Goal: Information Seeking & Learning: Find specific fact

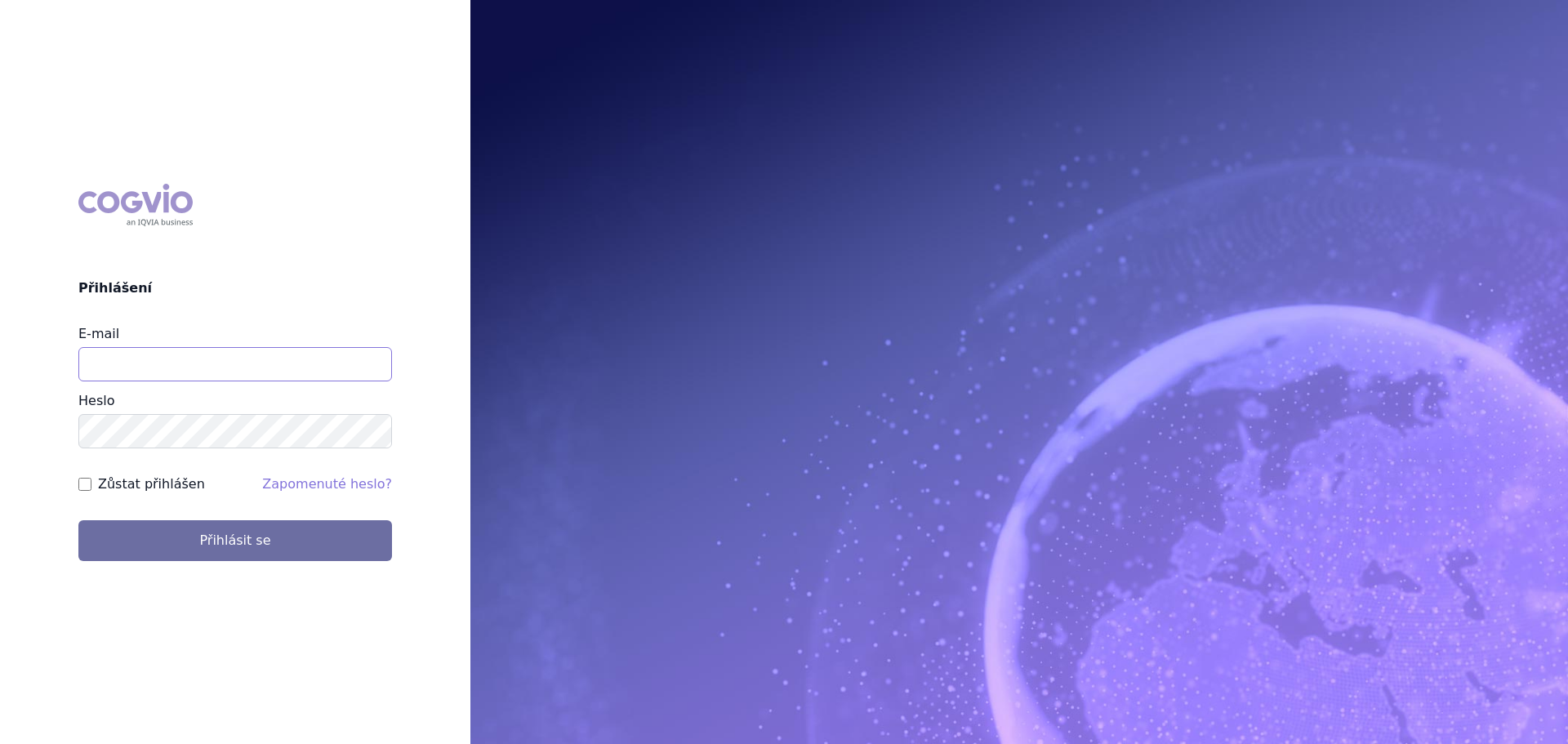
click at [252, 360] on input "E-mail" at bounding box center [235, 364] width 313 height 34
type input "veronika.damborska@vzp.cz"
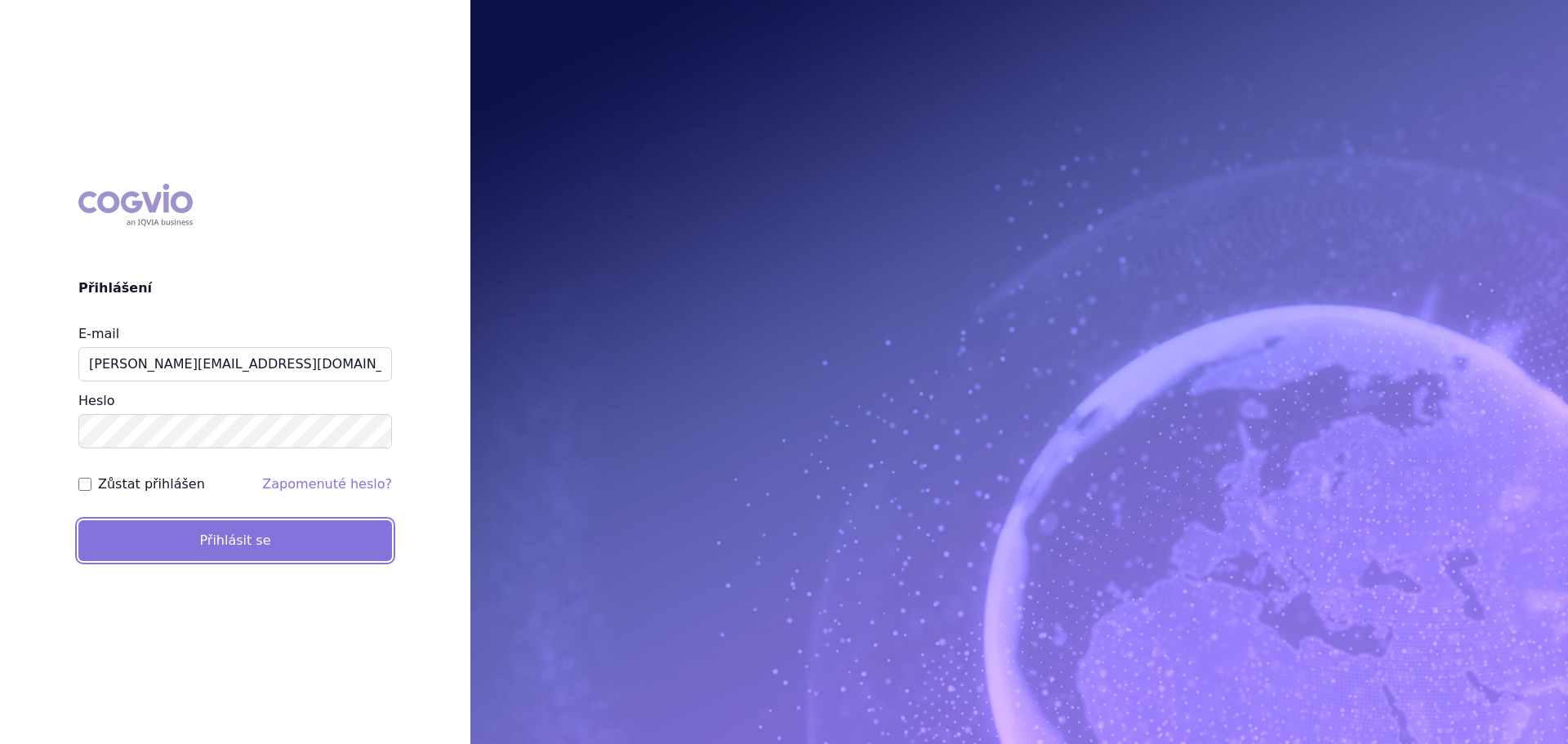
click at [207, 548] on button "Přihlásit se" at bounding box center [235, 541] width 313 height 41
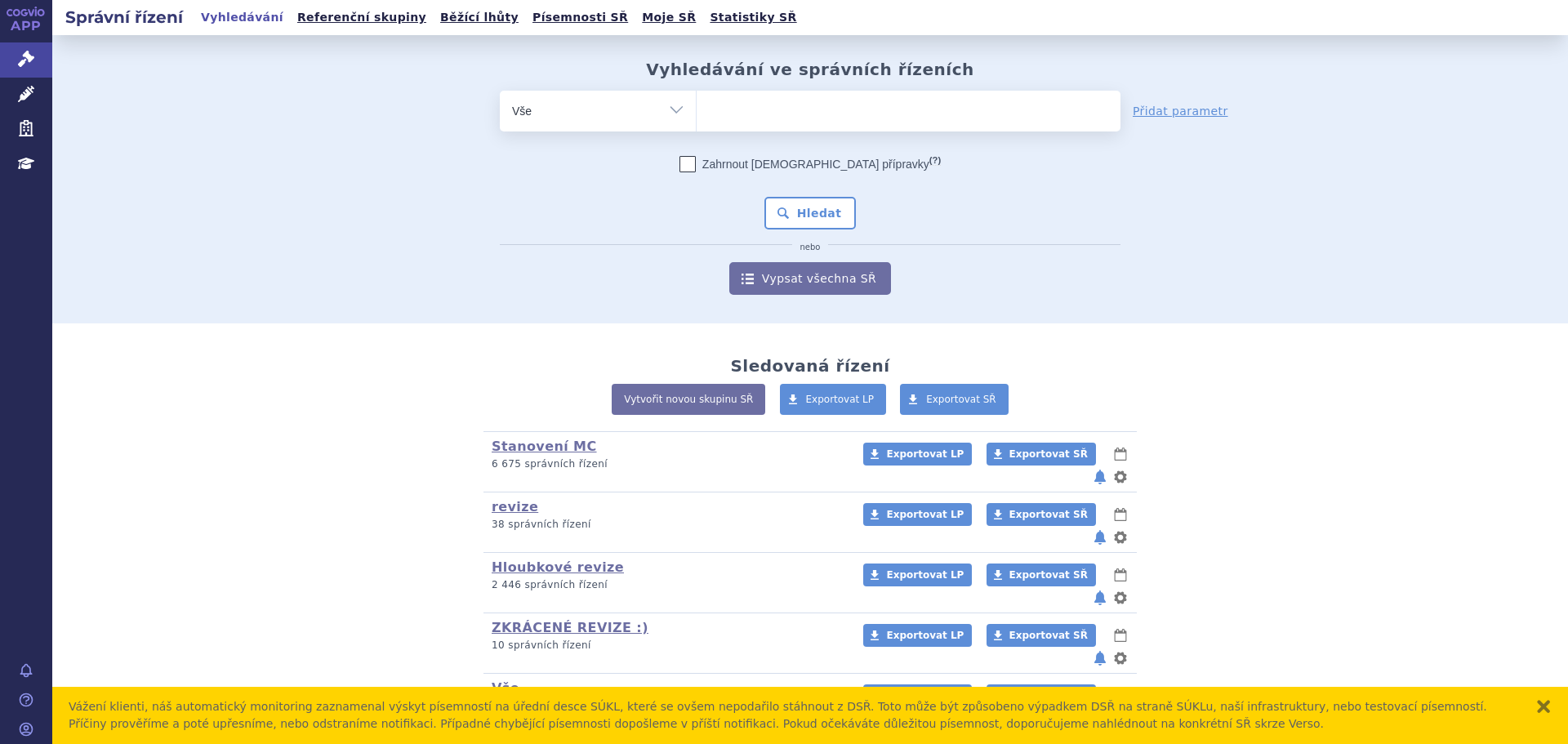
click at [734, 124] on ul at bounding box center [908, 108] width 424 height 34
click at [696, 124] on select at bounding box center [696, 110] width 1 height 41
type input "po"
type input "pon"
type input "ponv"
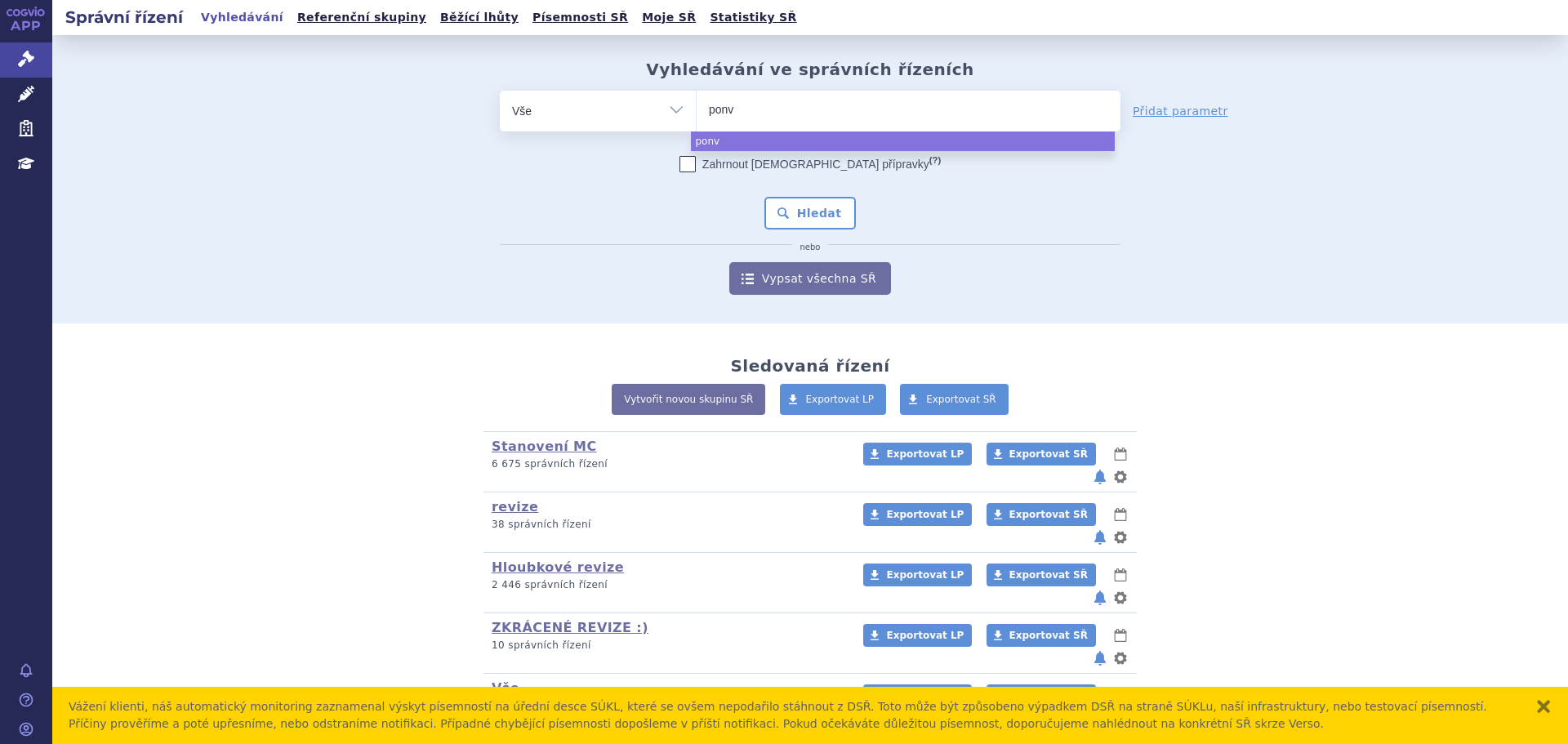
type input "ponvo"
type input "ponvory"
select select "ponvory"
click at [801, 201] on button "Hledat" at bounding box center [810, 214] width 92 height 33
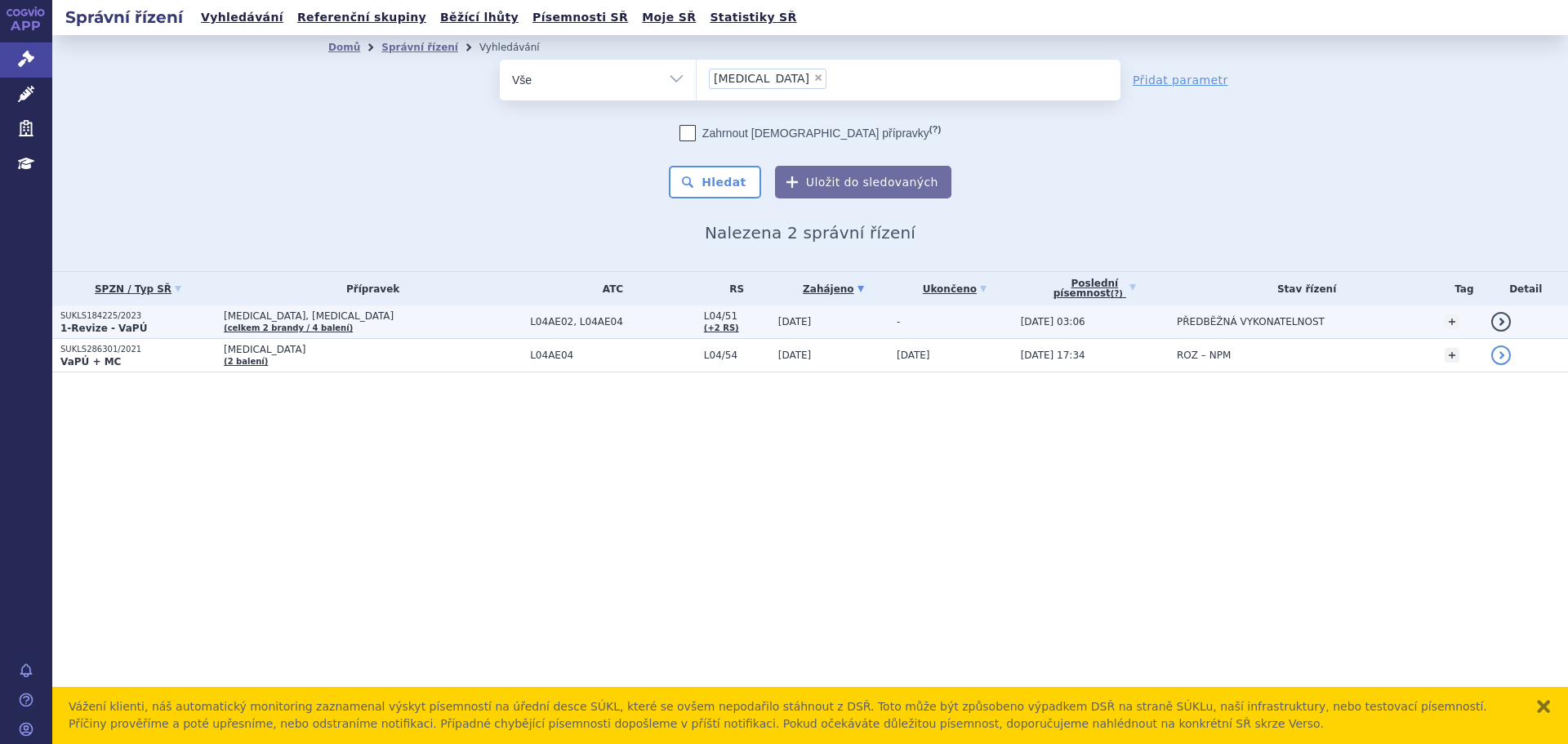
click at [381, 323] on td "[MEDICAL_DATA], [MEDICAL_DATA] (celkem 2 brandy / 4 balení)" at bounding box center [368, 322] width 306 height 34
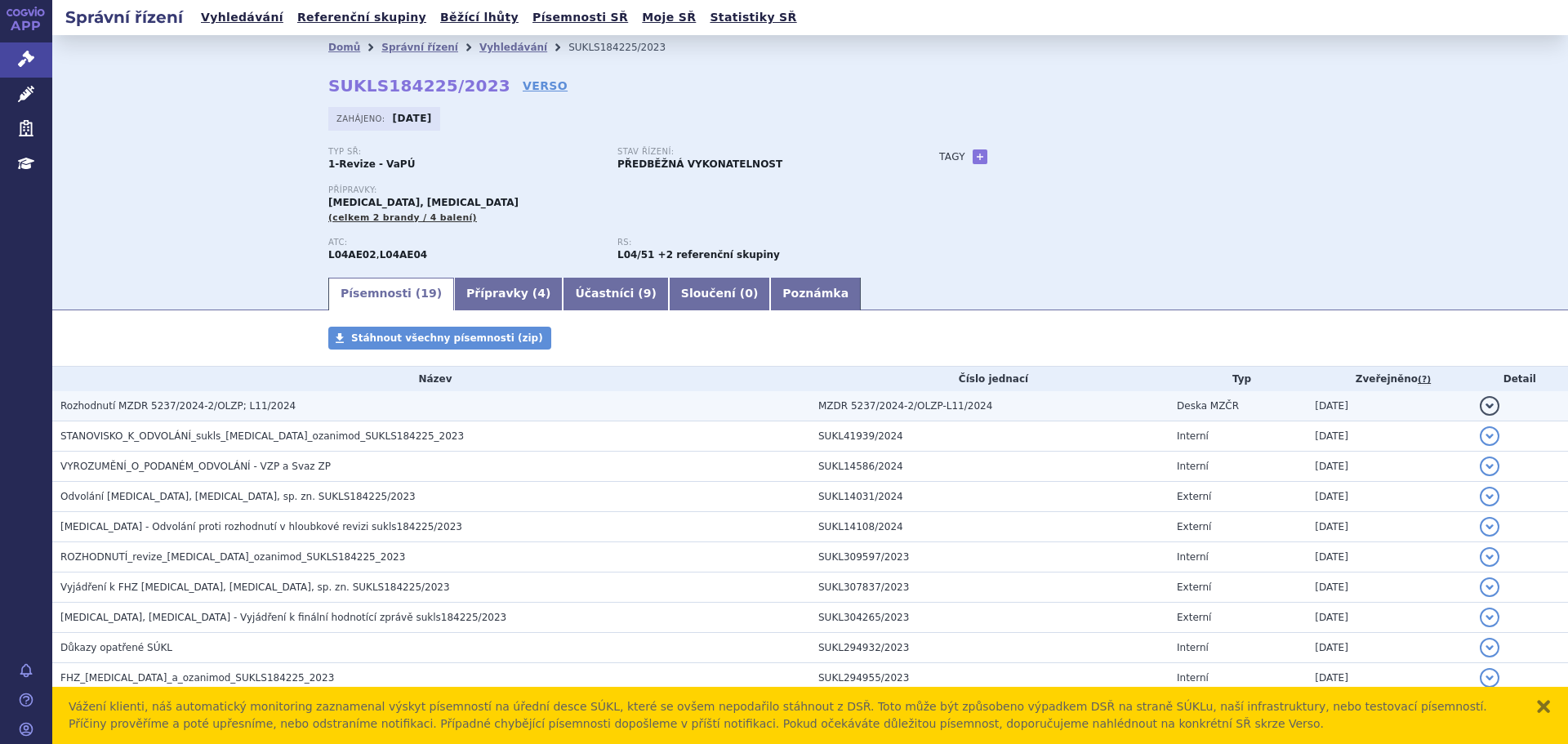
click at [189, 400] on span "Rozhodnutí MZDR 5237/2024-2/OLZP; L11/2024" at bounding box center [178, 406] width 235 height 11
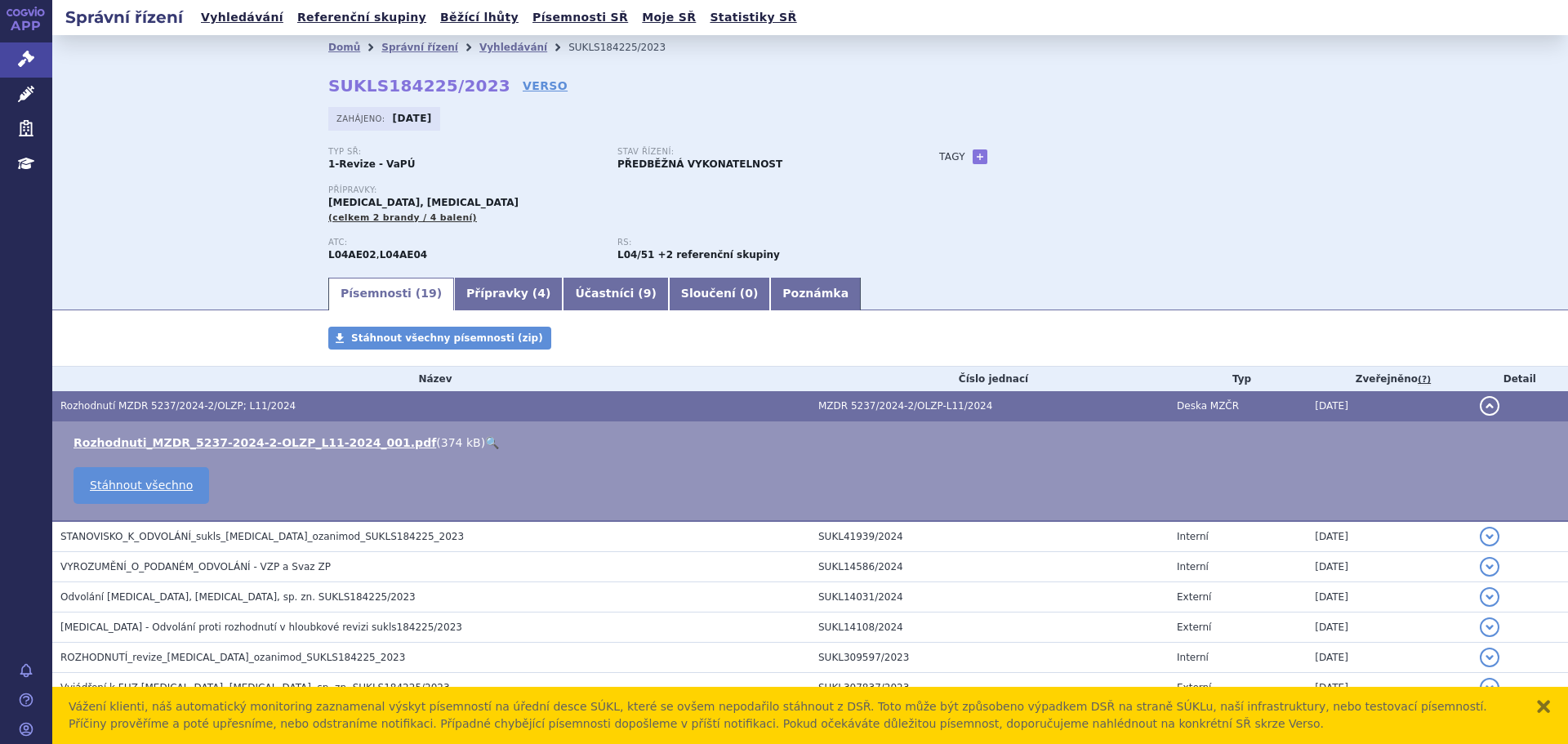
click at [485, 444] on link "🔍" at bounding box center [492, 443] width 14 height 13
click at [37, 64] on link "Správní řízení" at bounding box center [26, 60] width 52 height 34
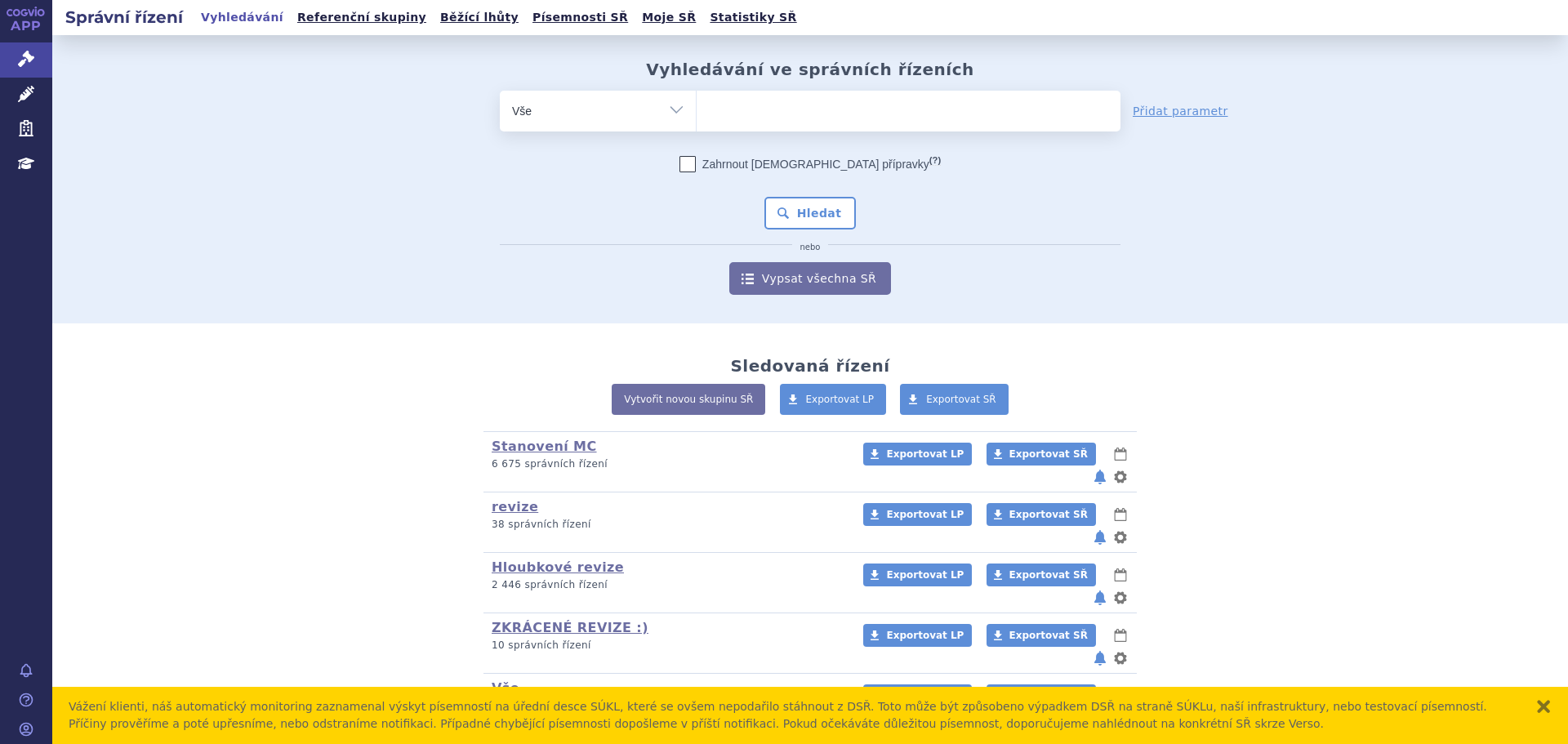
click at [756, 126] on span at bounding box center [908, 111] width 424 height 41
click at [696, 126] on select at bounding box center [696, 110] width 1 height 41
click at [766, 111] on ul at bounding box center [908, 108] width 424 height 34
click at [696, 111] on select at bounding box center [696, 110] width 1 height 41
type input "ly"
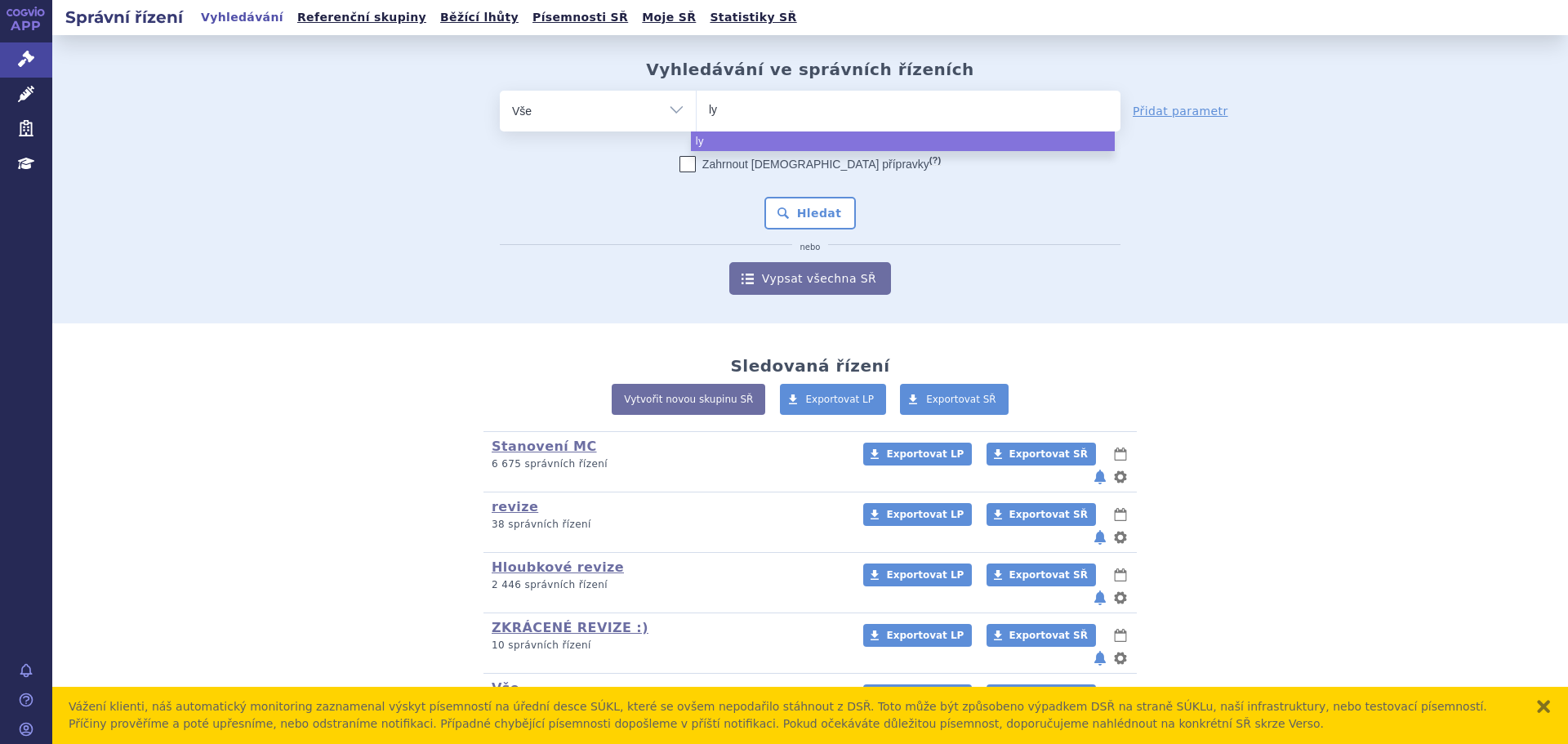
type input "lyv"
type input "lyvd"
type input "lyvde"
type input "lyvdel"
type input "lyvdelzi"
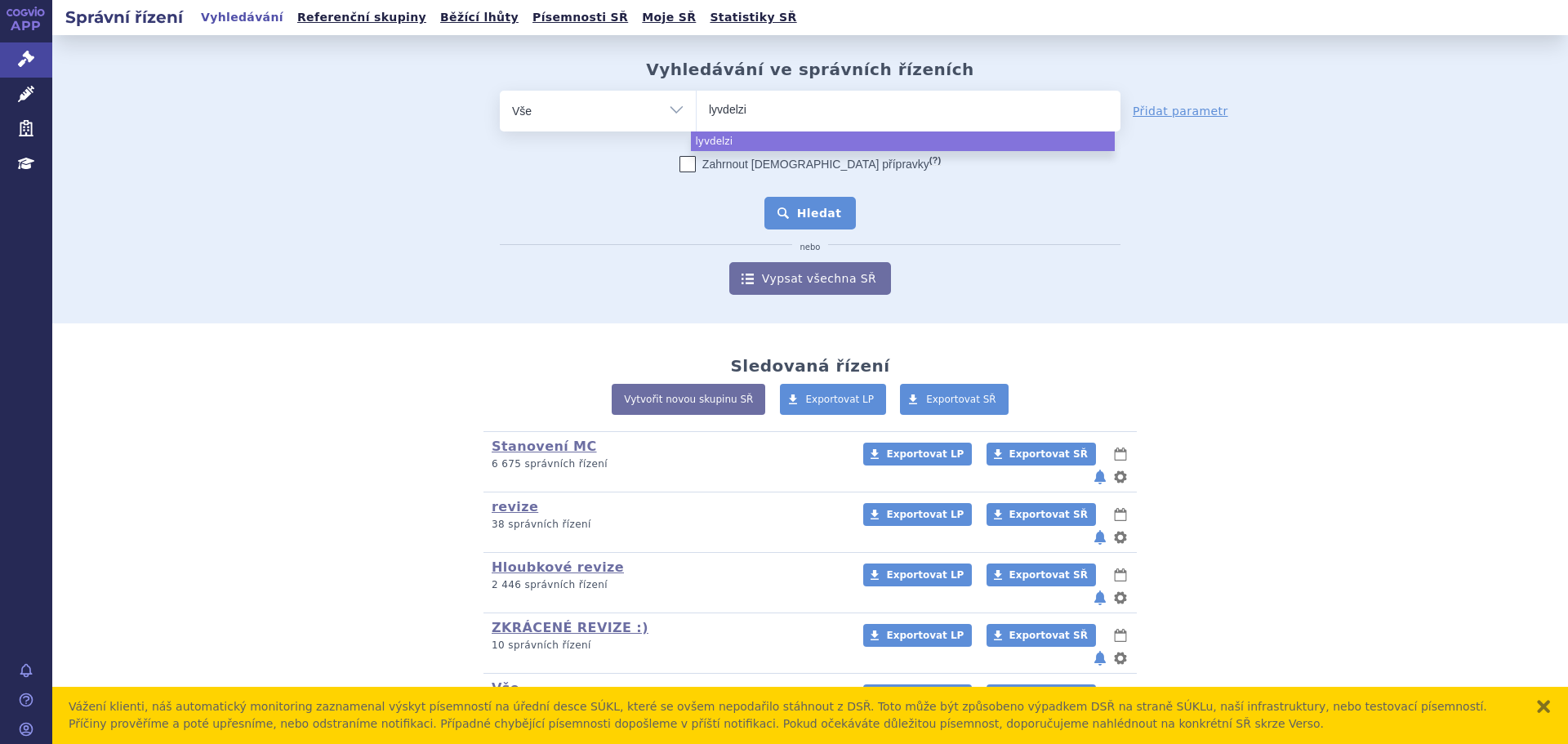
select select "lyvdelzi"
click at [800, 210] on button "Hledat" at bounding box center [810, 214] width 92 height 33
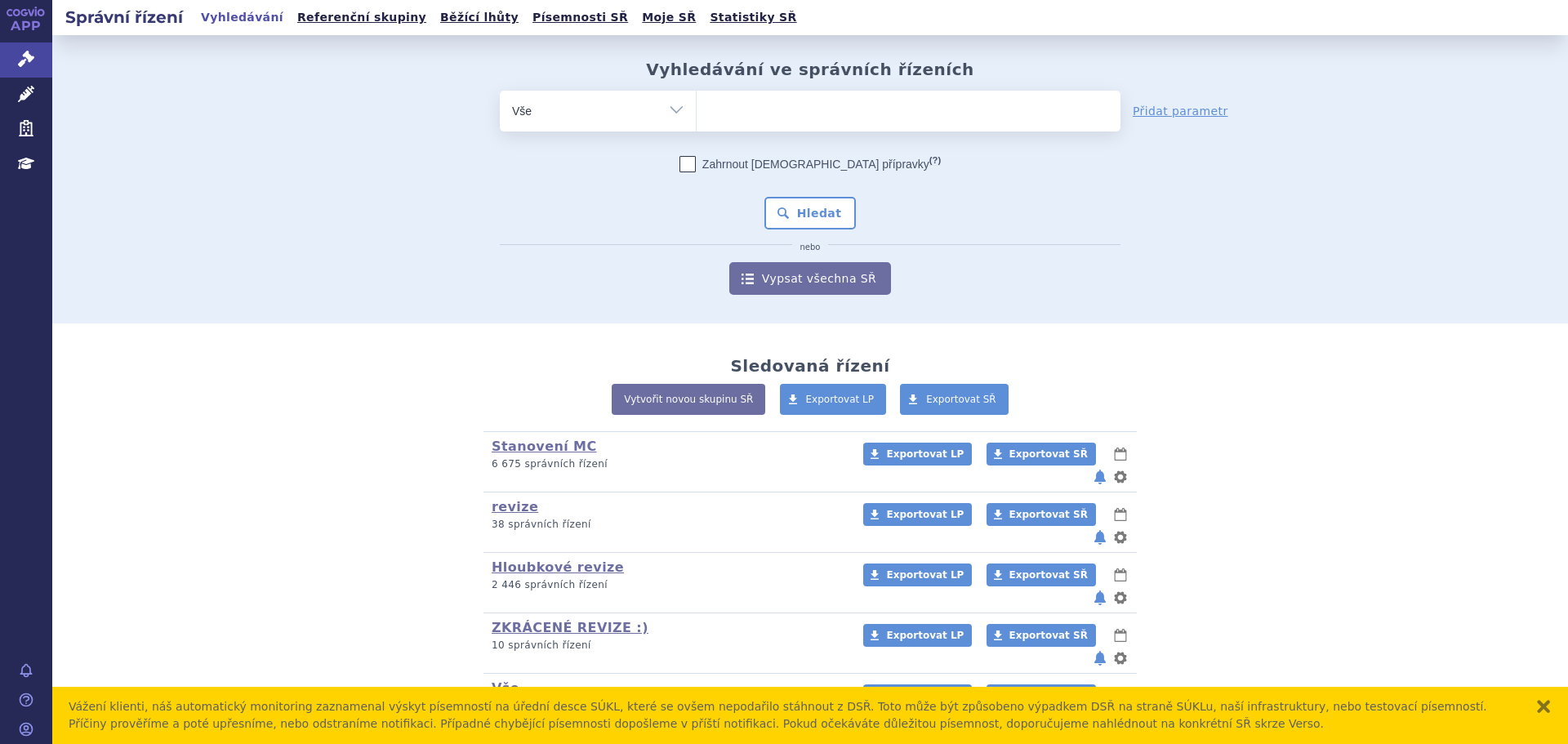
click at [746, 106] on ul at bounding box center [908, 108] width 424 height 34
click at [696, 106] on select at bounding box center [696, 110] width 1 height 41
click at [750, 115] on ul at bounding box center [908, 108] width 424 height 34
click at [696, 115] on select at bounding box center [696, 110] width 1 height 41
type input "fa"
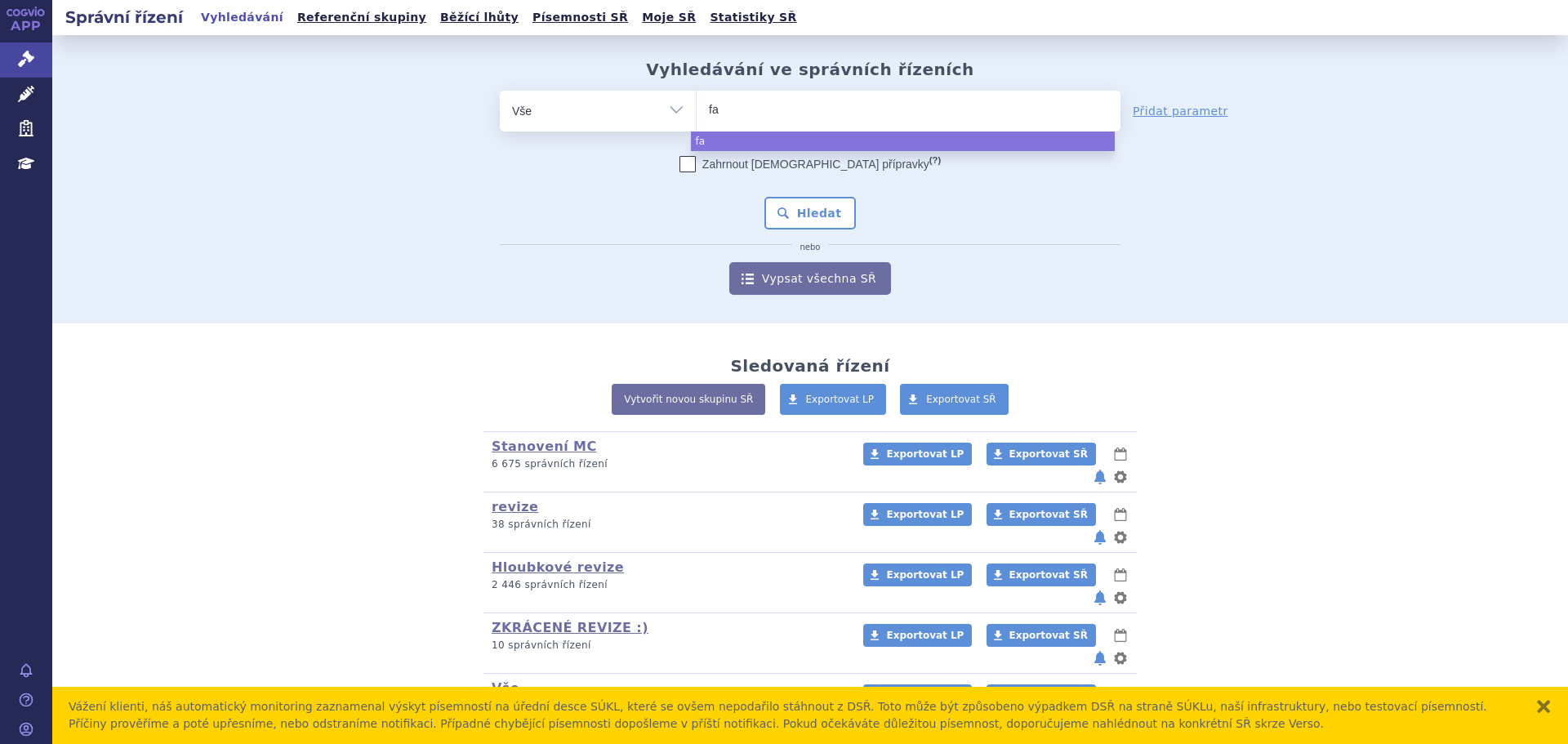
type input "fam"
type input "famp"
type input "fampyr"
type input "fampyra"
select select "fampyra"
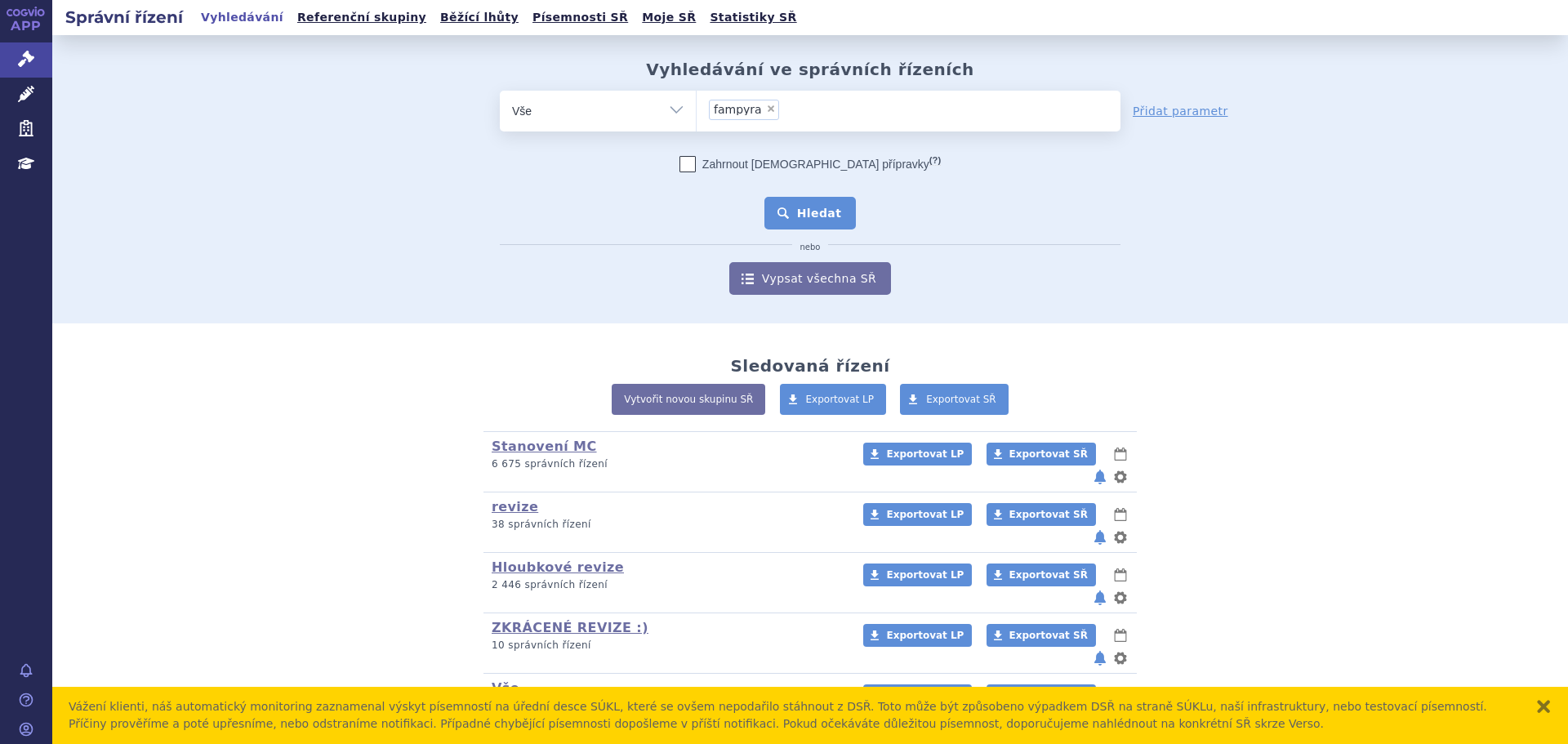
click at [824, 211] on button "Hledat" at bounding box center [810, 214] width 92 height 33
click at [854, 108] on ul at bounding box center [908, 108] width 424 height 34
click at [696, 108] on select at bounding box center [696, 110] width 1 height 41
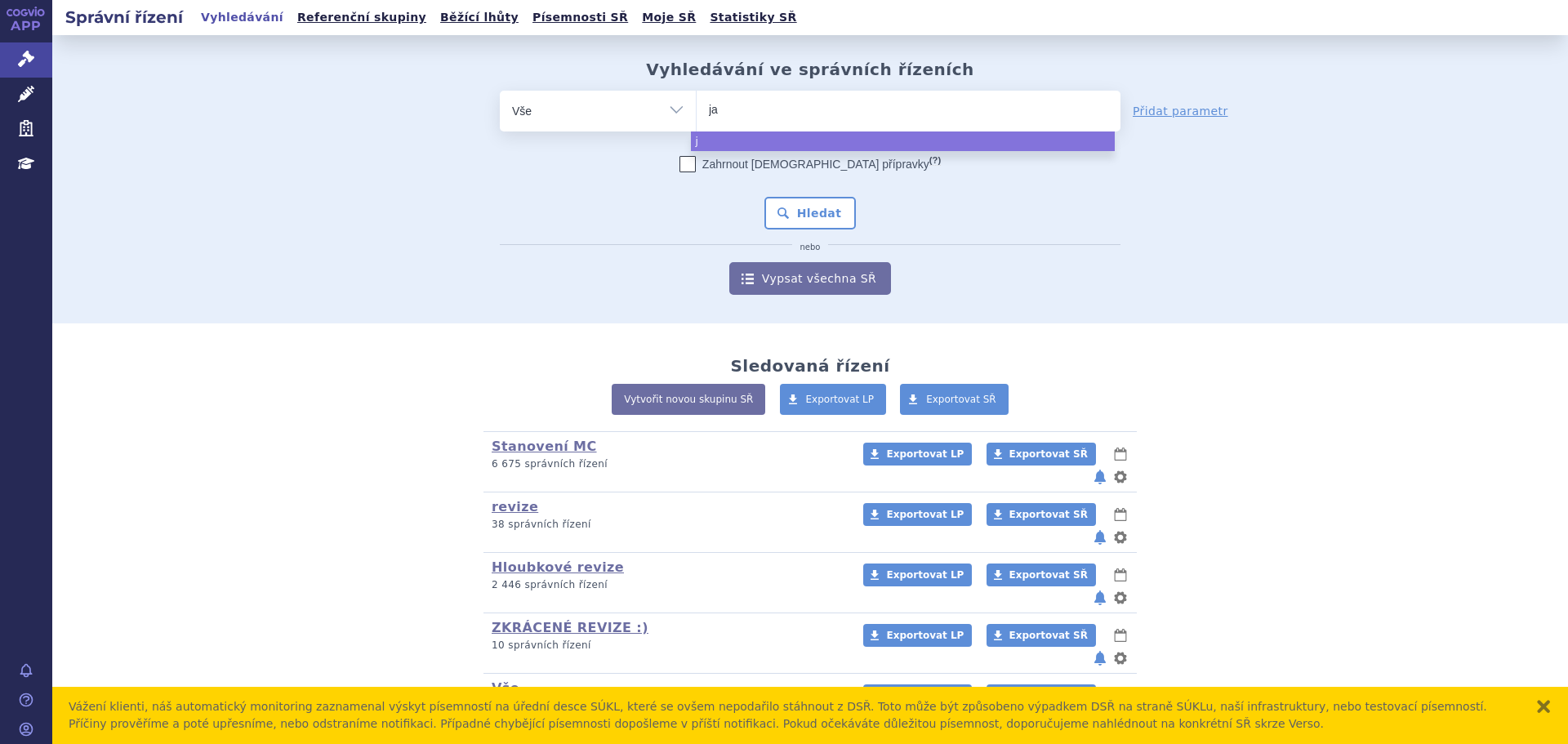
type input "jay"
type input "jayp"
type input "jaypi"
type input "jaypir"
type input "jaypirc"
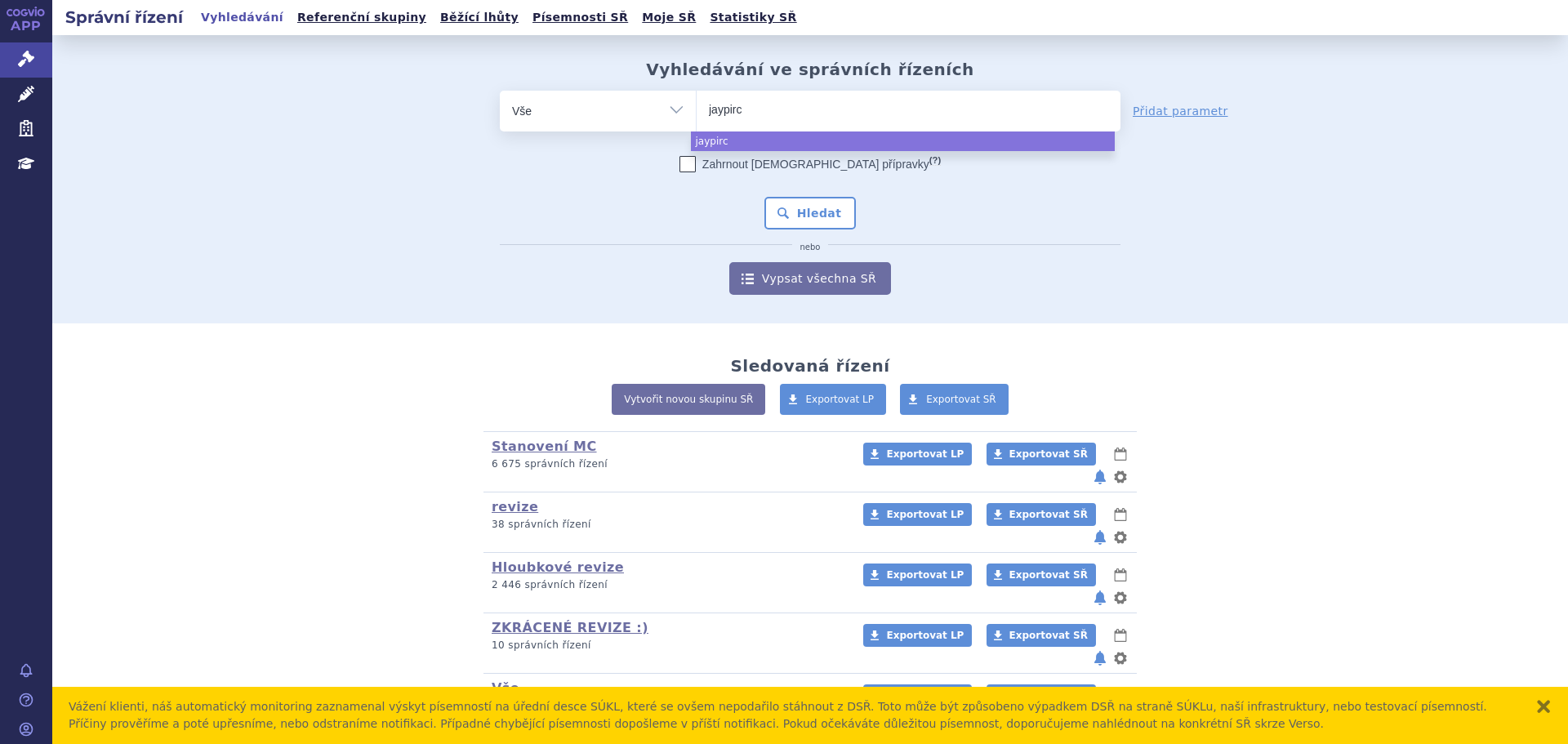
type input "jaypirca"
select select "jaypirca"
click at [795, 220] on button "Hledat" at bounding box center [810, 214] width 92 height 33
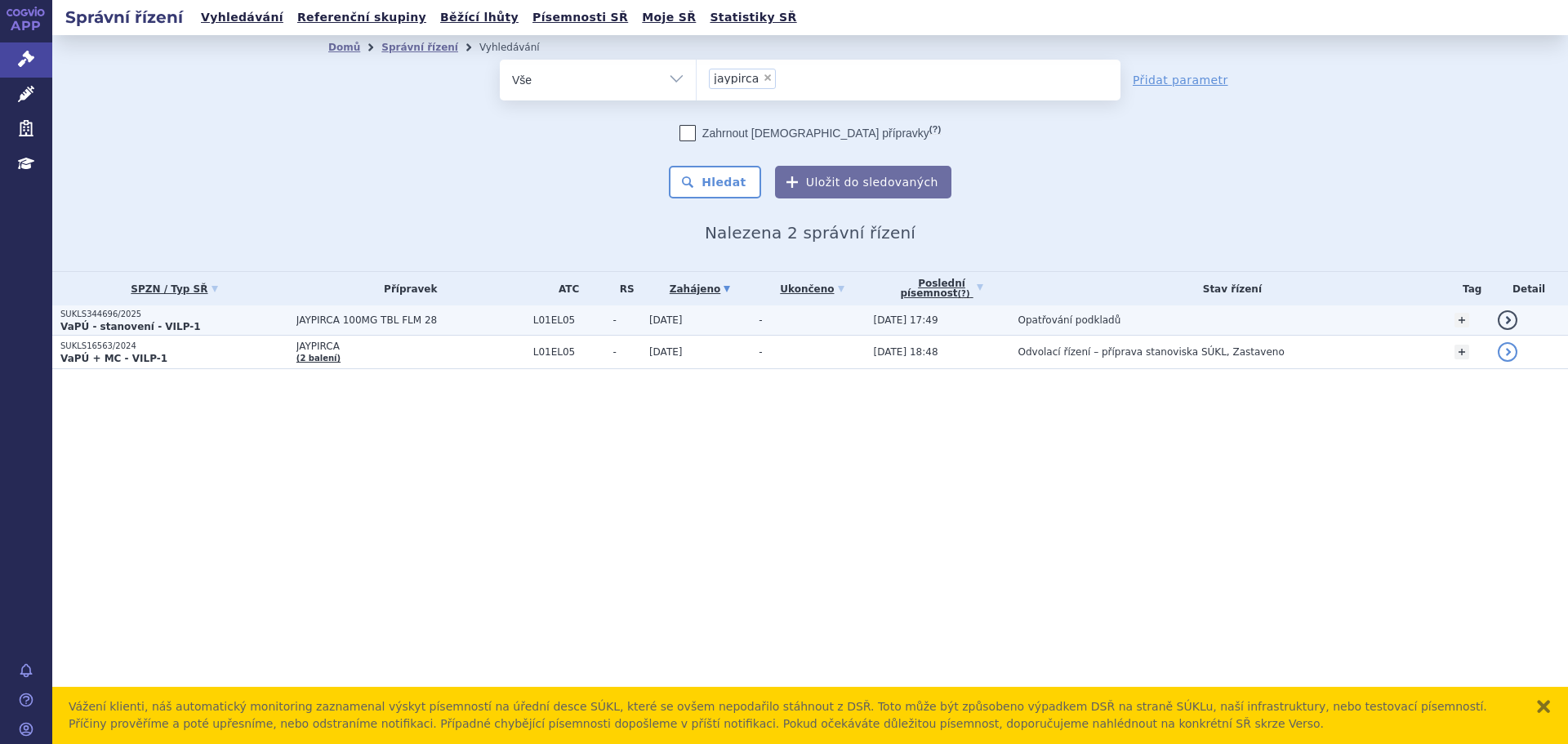
click at [216, 322] on p "VaPÚ - stanovení - VILP-1" at bounding box center [174, 327] width 228 height 13
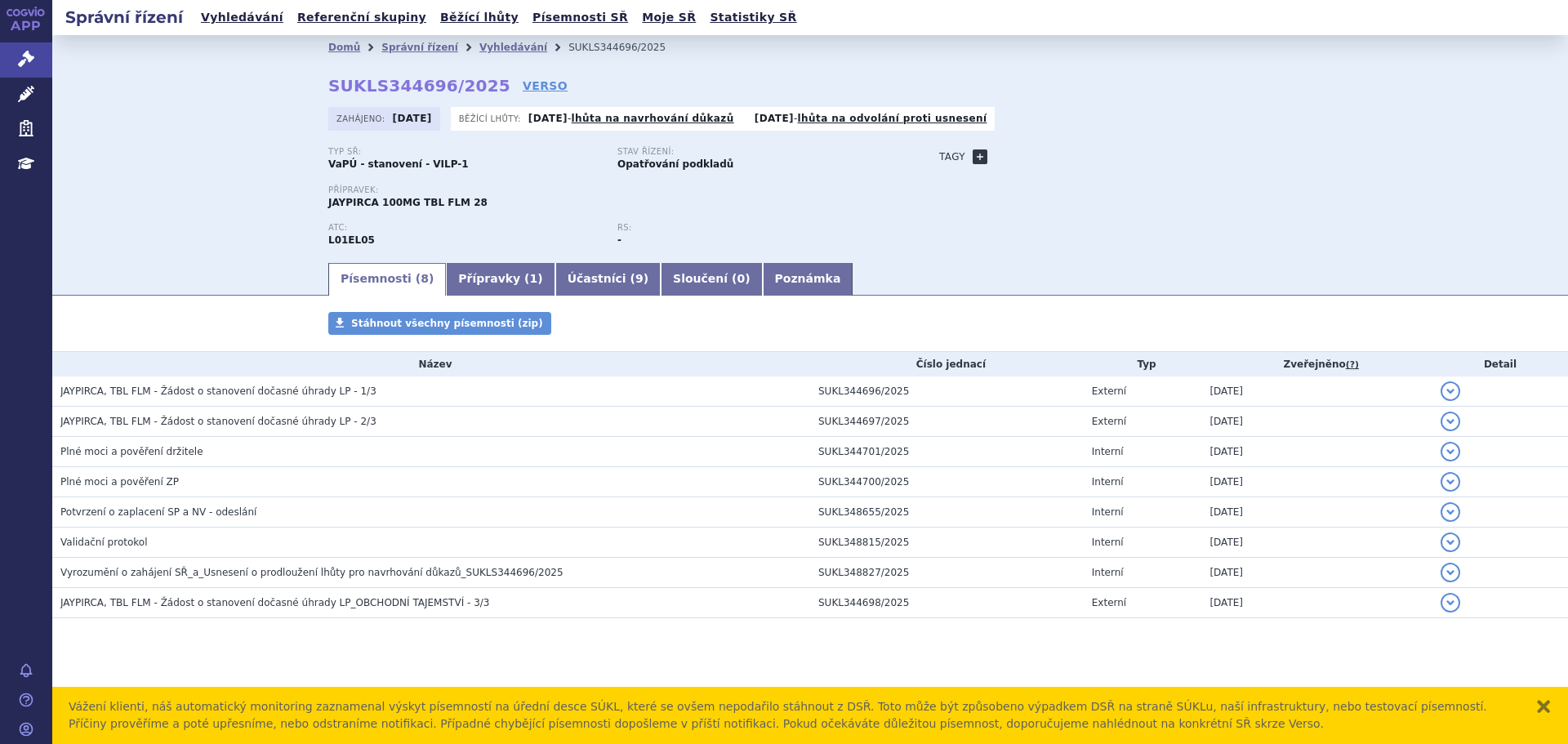
drag, startPoint x: 983, startPoint y: 169, endPoint x: 979, endPoint y: 159, distance: 10.8
click at [980, 169] on div "Typ SŘ: VaPÚ - stanovení - VILP-1 Stav řízení: Opatřování podkladů Přípravek: J…" at bounding box center [810, 204] width 964 height 114
click at [979, 158] on link "+" at bounding box center [980, 157] width 15 height 15
click at [1023, 155] on span at bounding box center [1054, 157] width 118 height 21
type input "lymfo"
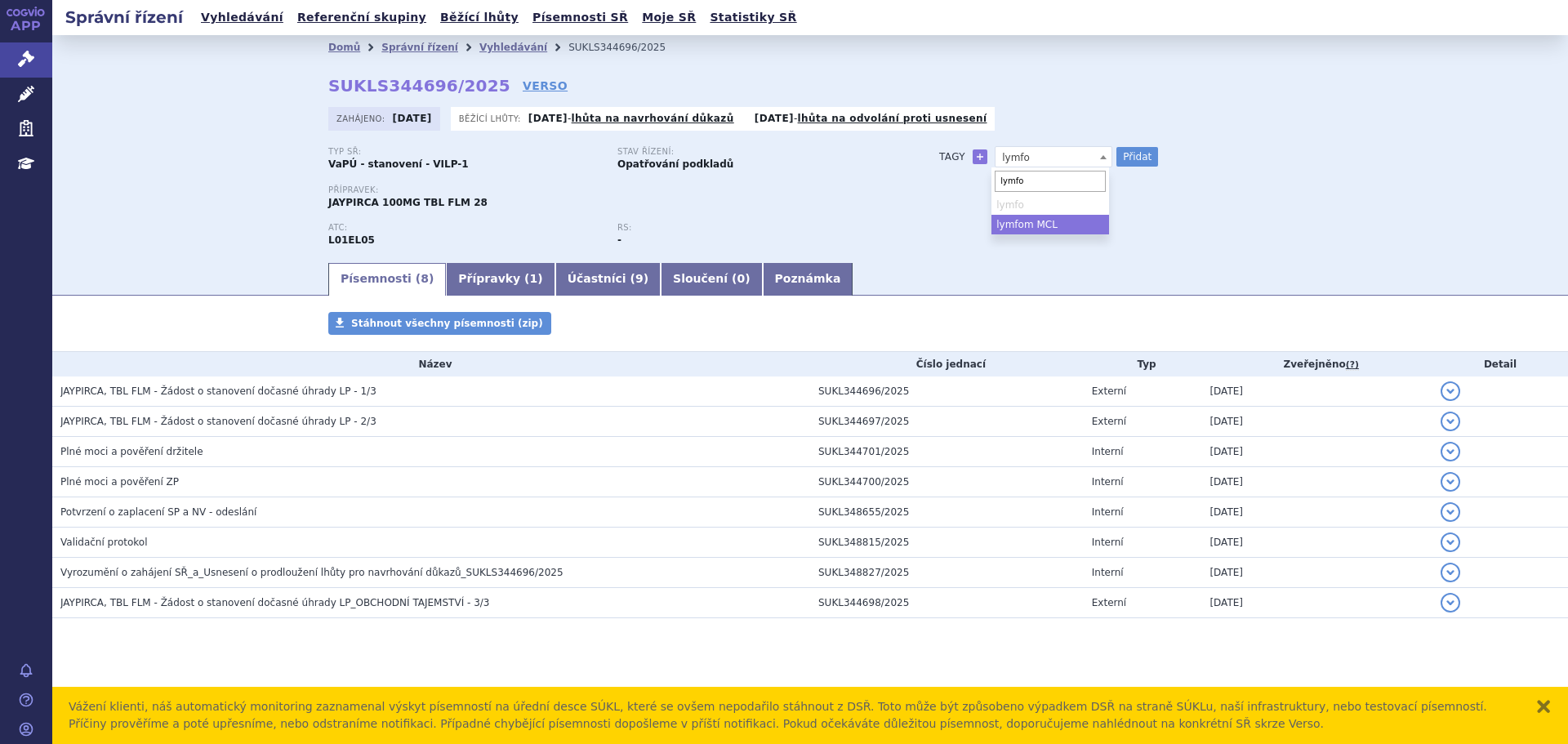
drag, startPoint x: 1030, startPoint y: 219, endPoint x: 1035, endPoint y: 210, distance: 10.3
select select "lymfom MCL"
click at [1138, 147] on button "Přidat" at bounding box center [1137, 157] width 42 height 20
select select
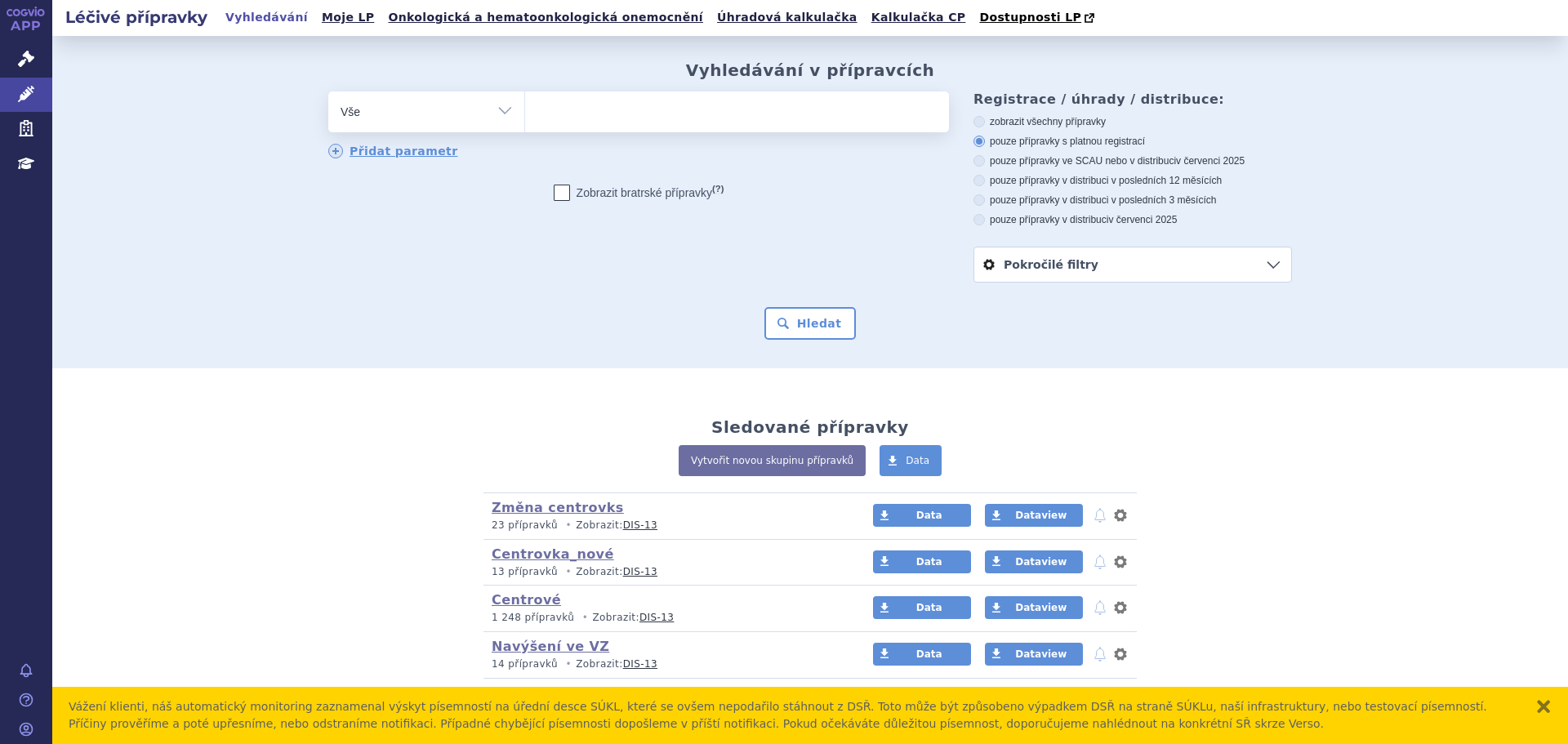
click at [606, 110] on ul at bounding box center [737, 109] width 424 height 34
click at [525, 110] on select at bounding box center [525, 111] width 1 height 41
type input "ja"
type input "jay"
type input "jayp"
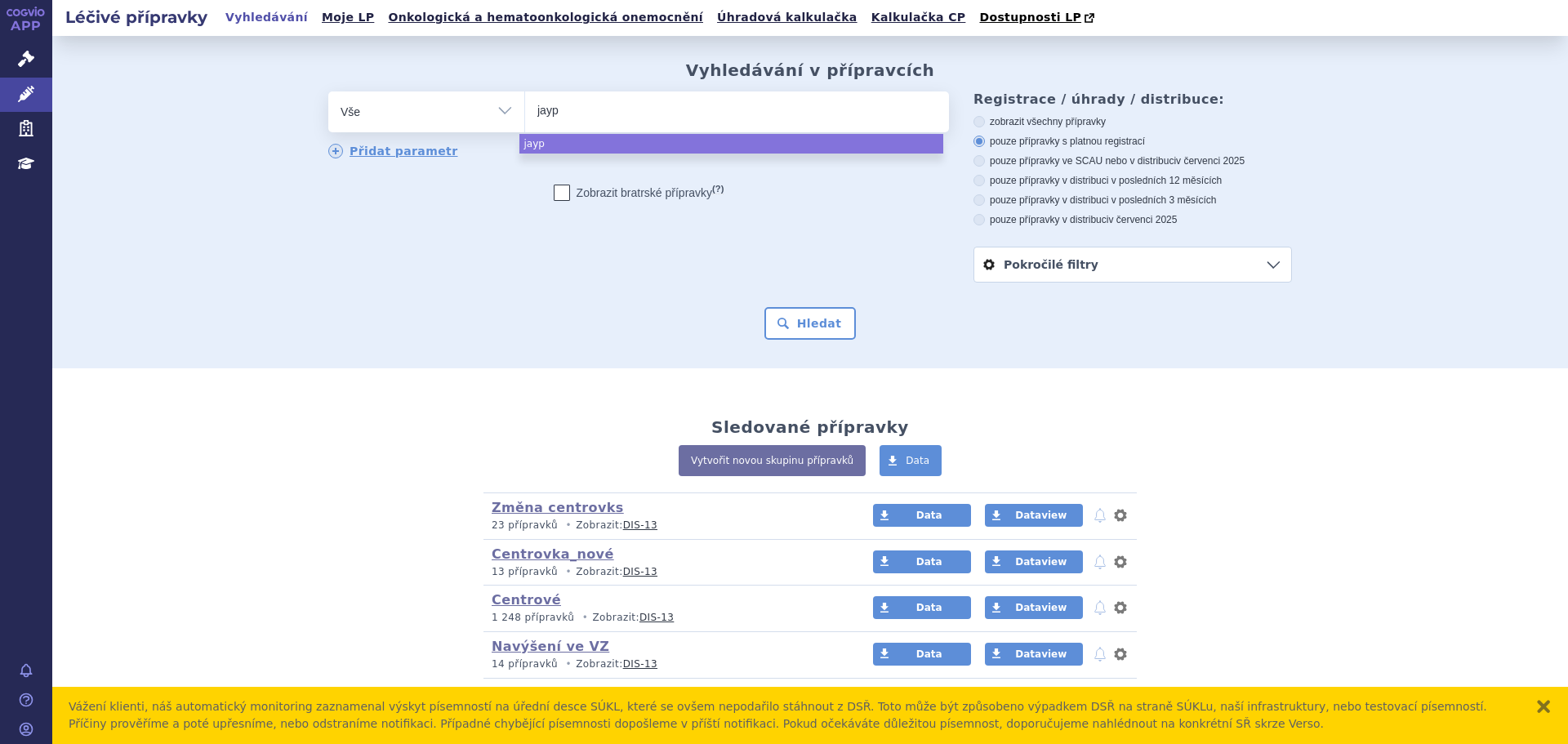
type input "jaypi"
type input "jaypir"
type input "jaypirc"
type input "jaypirca"
select select "jaypirca"
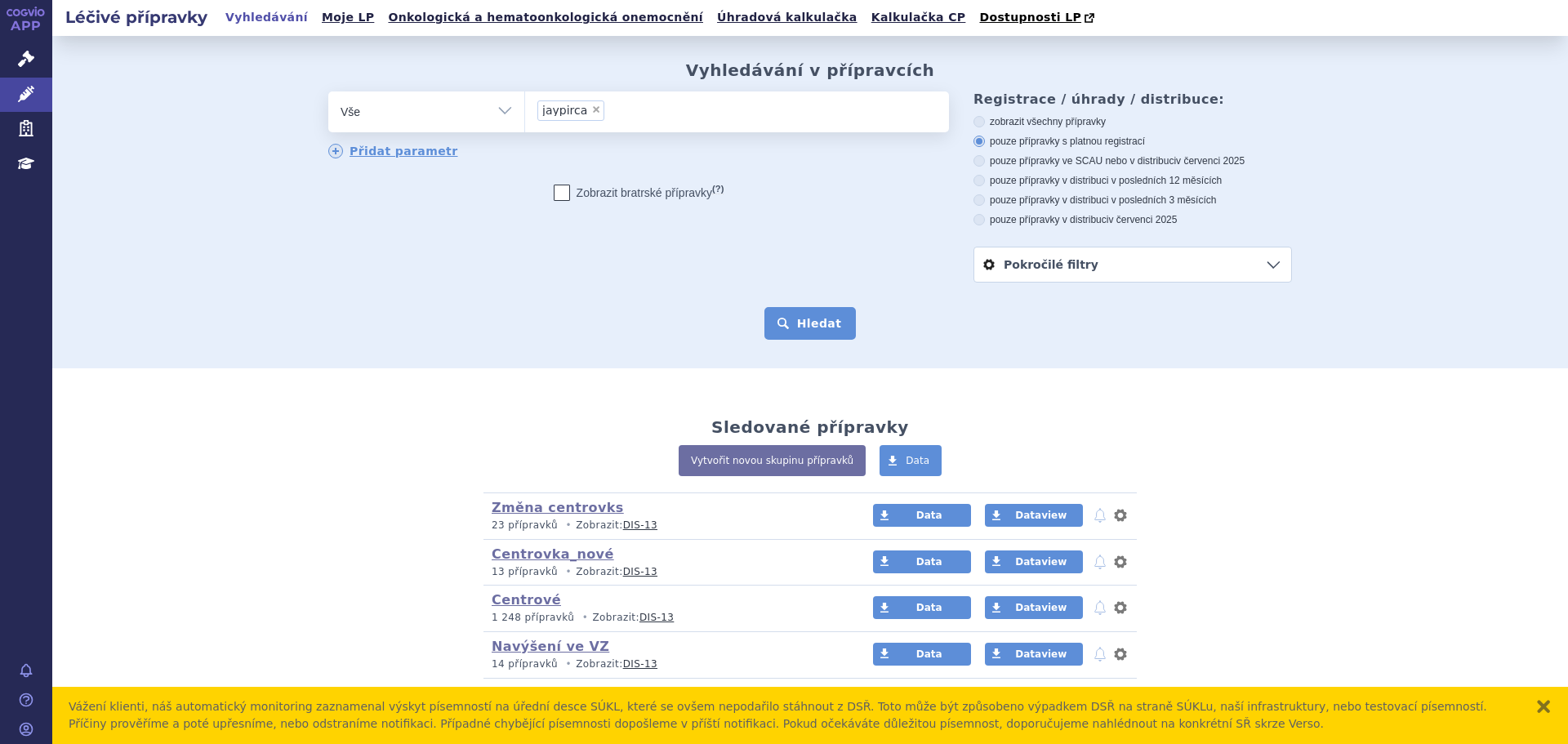
click at [809, 325] on button "Hledat" at bounding box center [810, 323] width 92 height 33
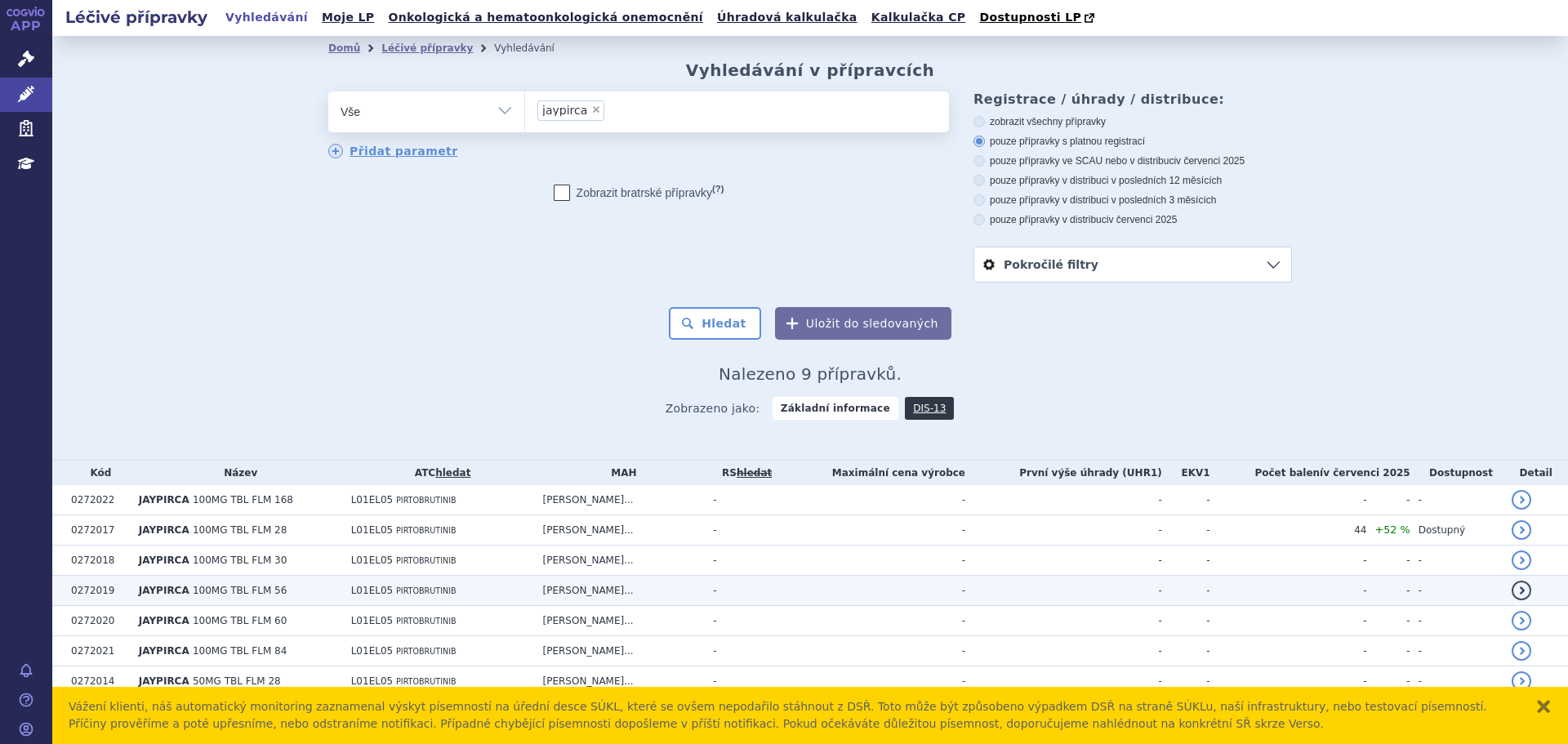
scroll to position [80, 0]
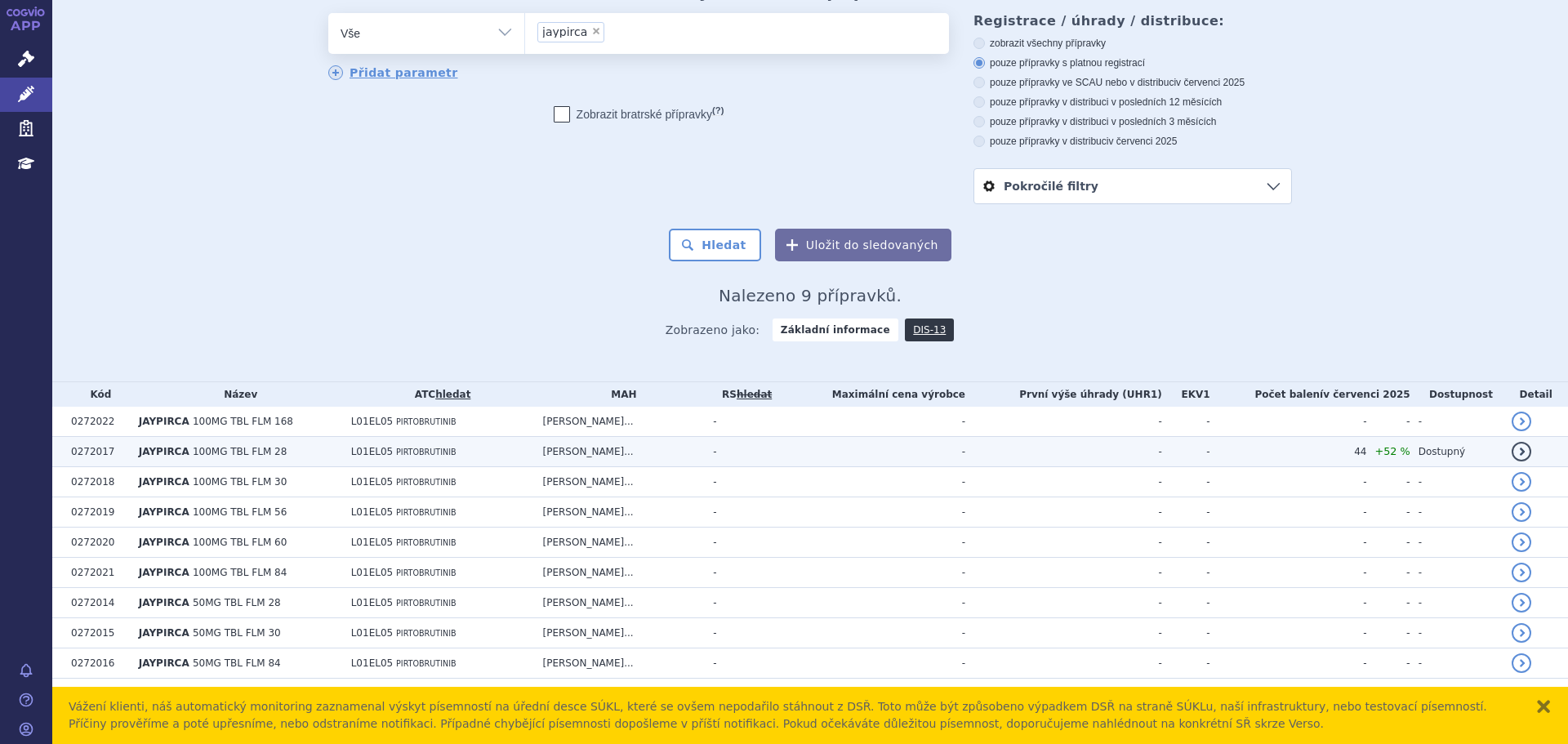
click at [696, 449] on td "Eli Lilly Nederla..." at bounding box center [620, 452] width 171 height 30
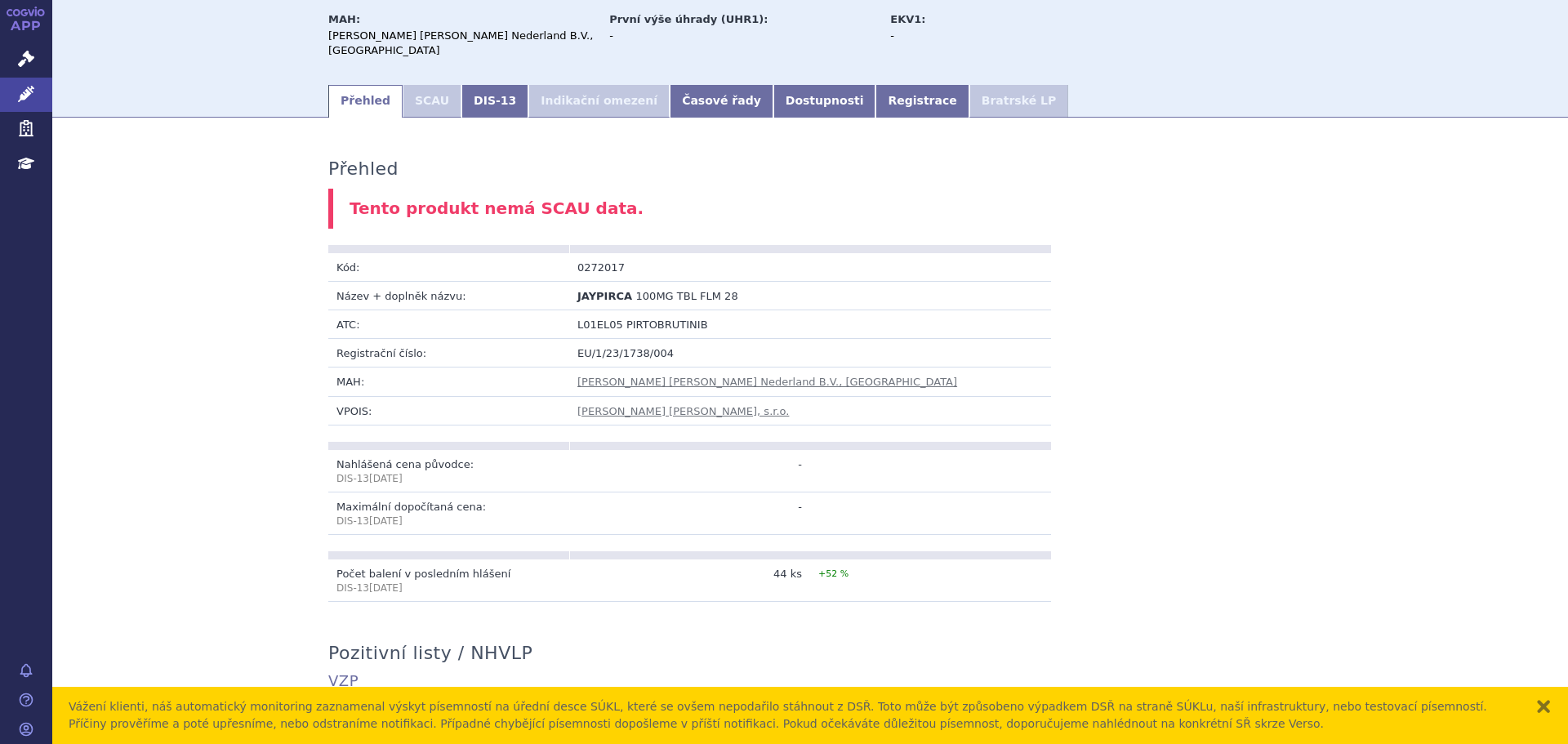
scroll to position [762, 0]
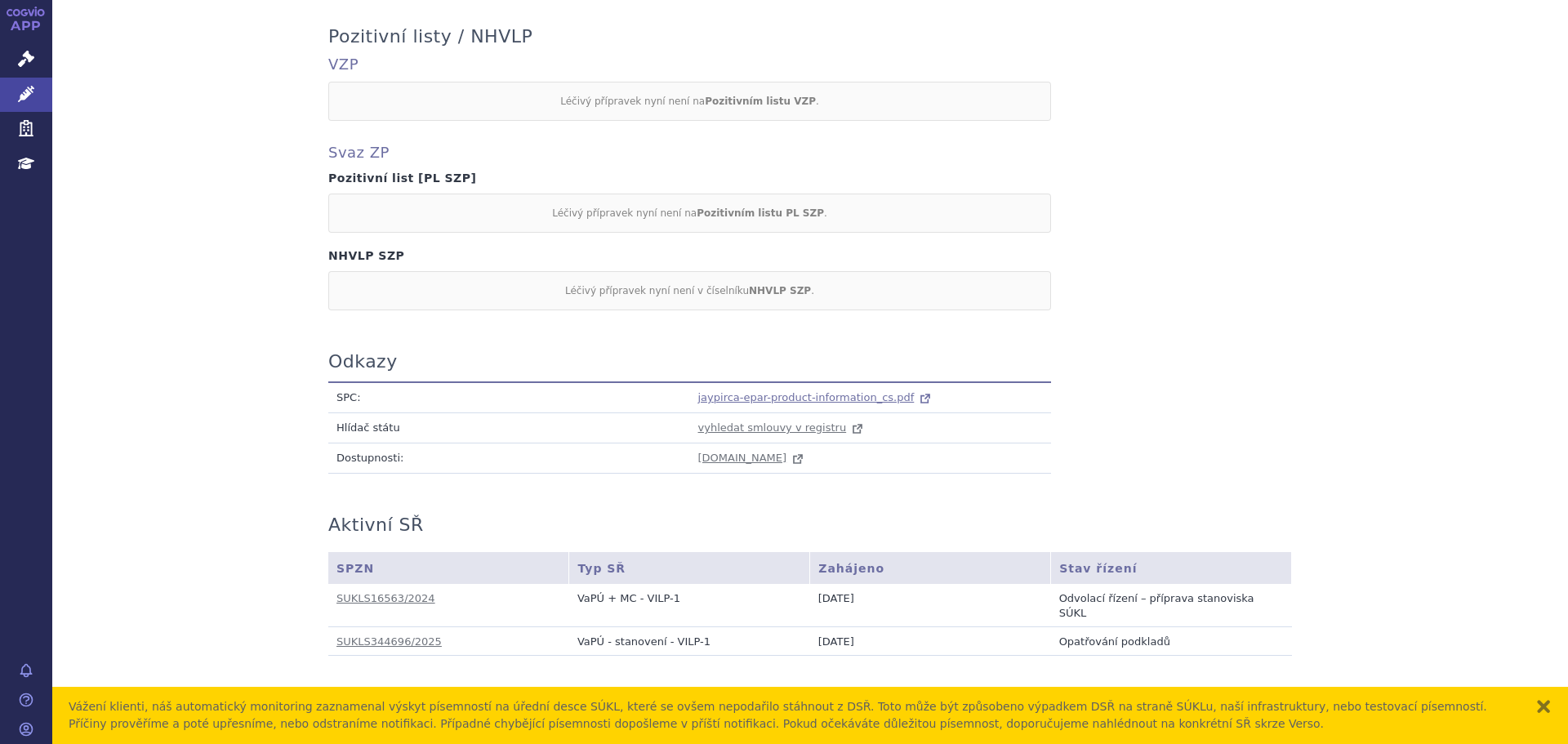
click at [813, 391] on span "jaypirca-epar-product-information_cs.pdf" at bounding box center [806, 397] width 216 height 12
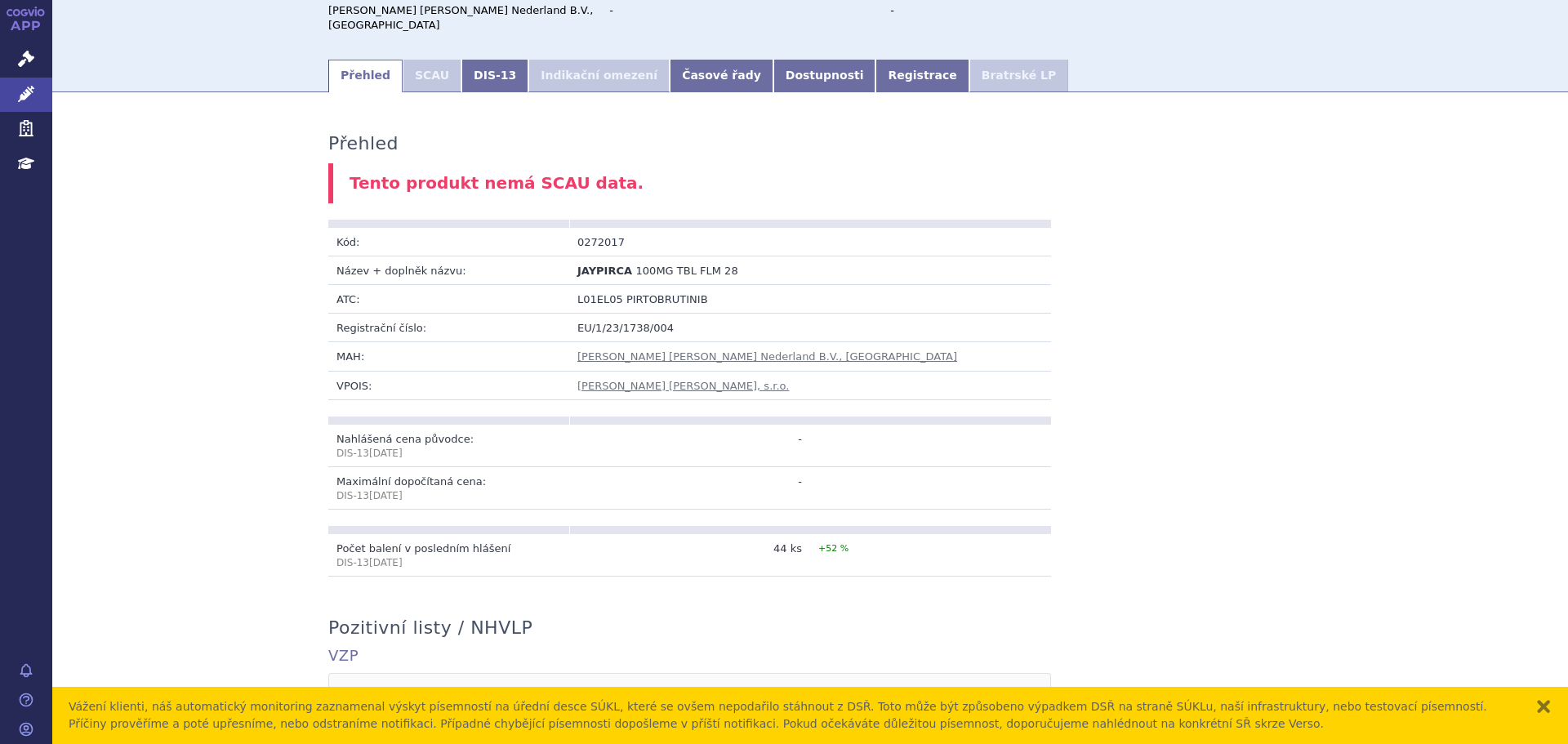
scroll to position [27, 0]
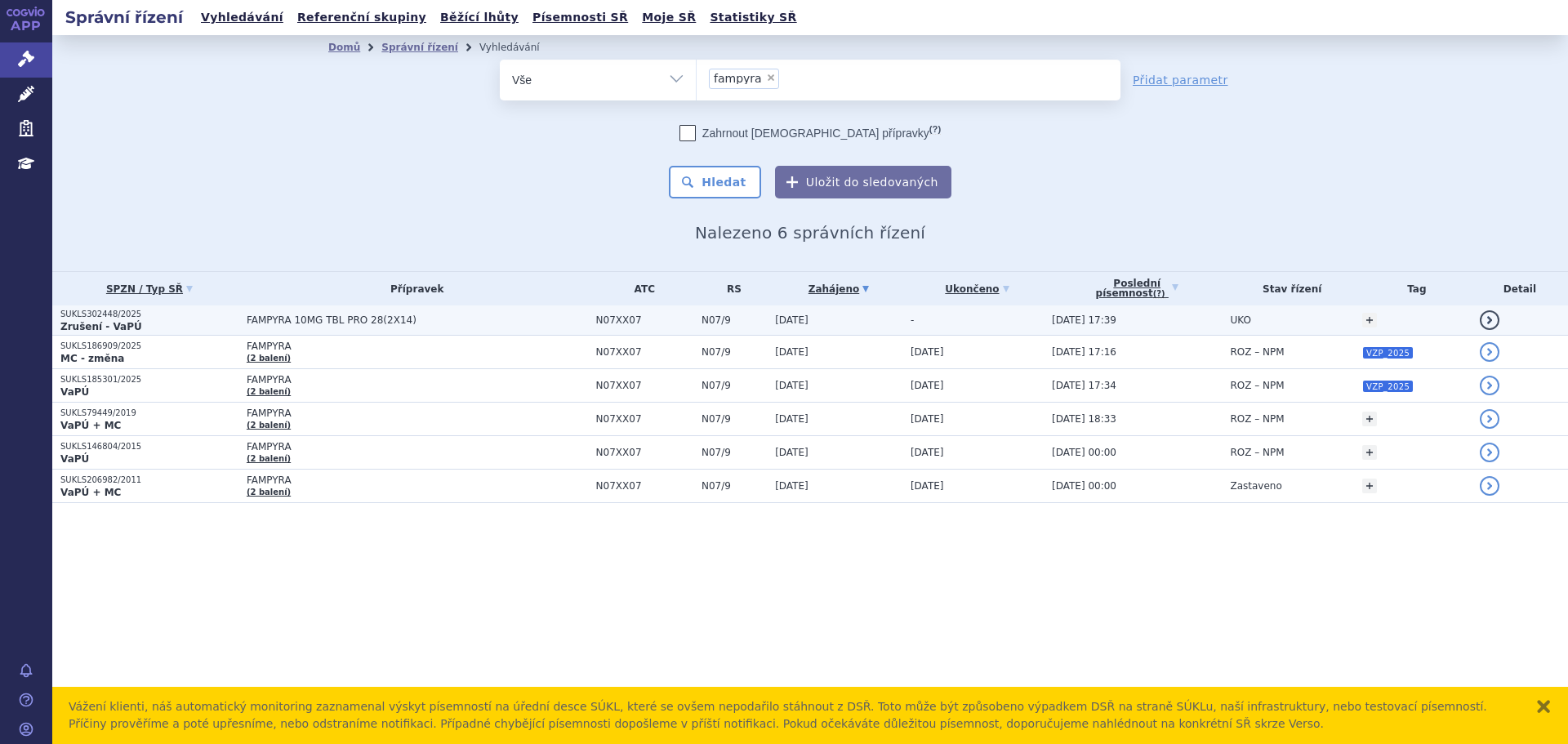
click at [322, 328] on td "FAMPYRA 10MG TBL PRO 28(2X14)" at bounding box center [412, 320] width 349 height 30
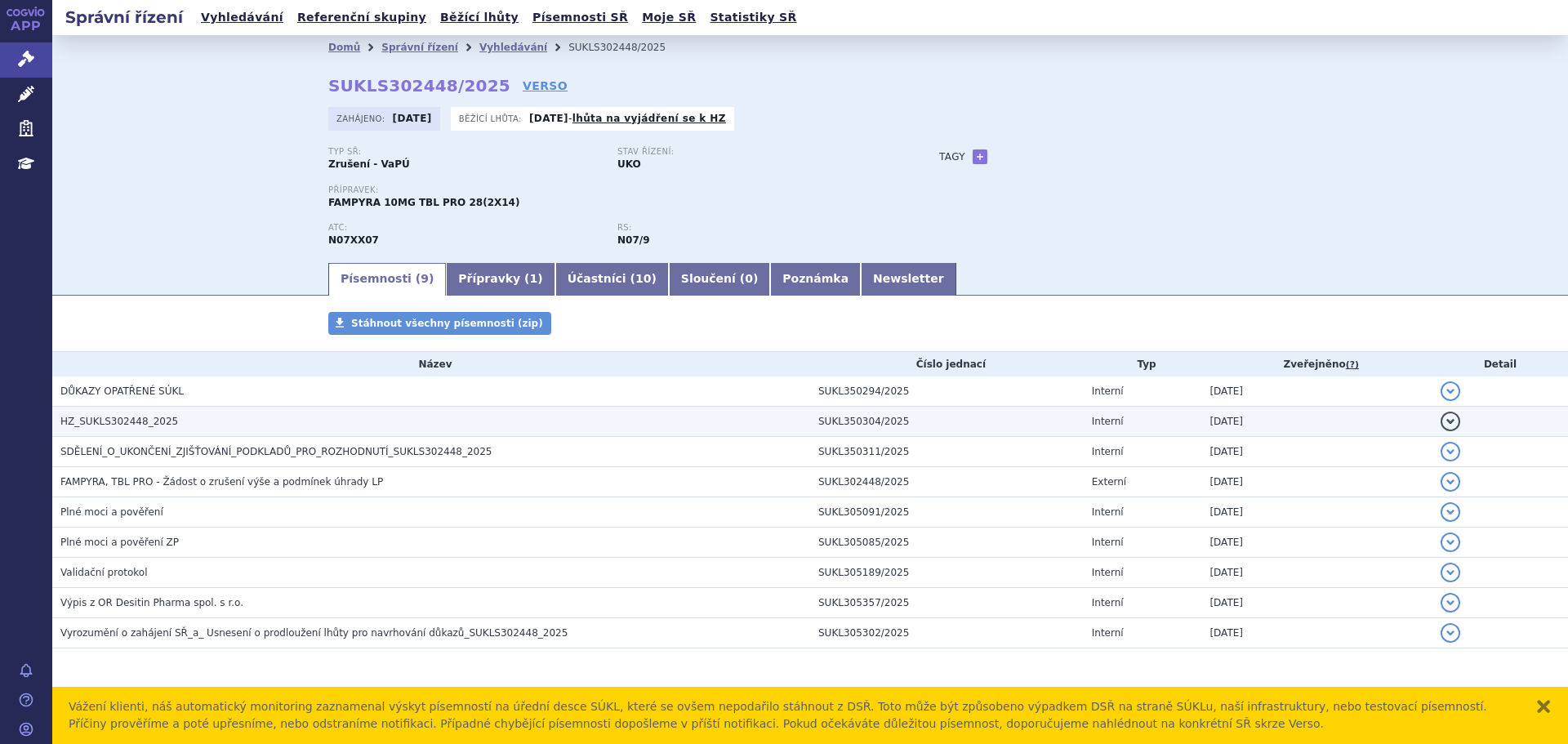
click at [229, 417] on h3 "HZ_SUKLS302448_2025" at bounding box center [435, 422] width 750 height 16
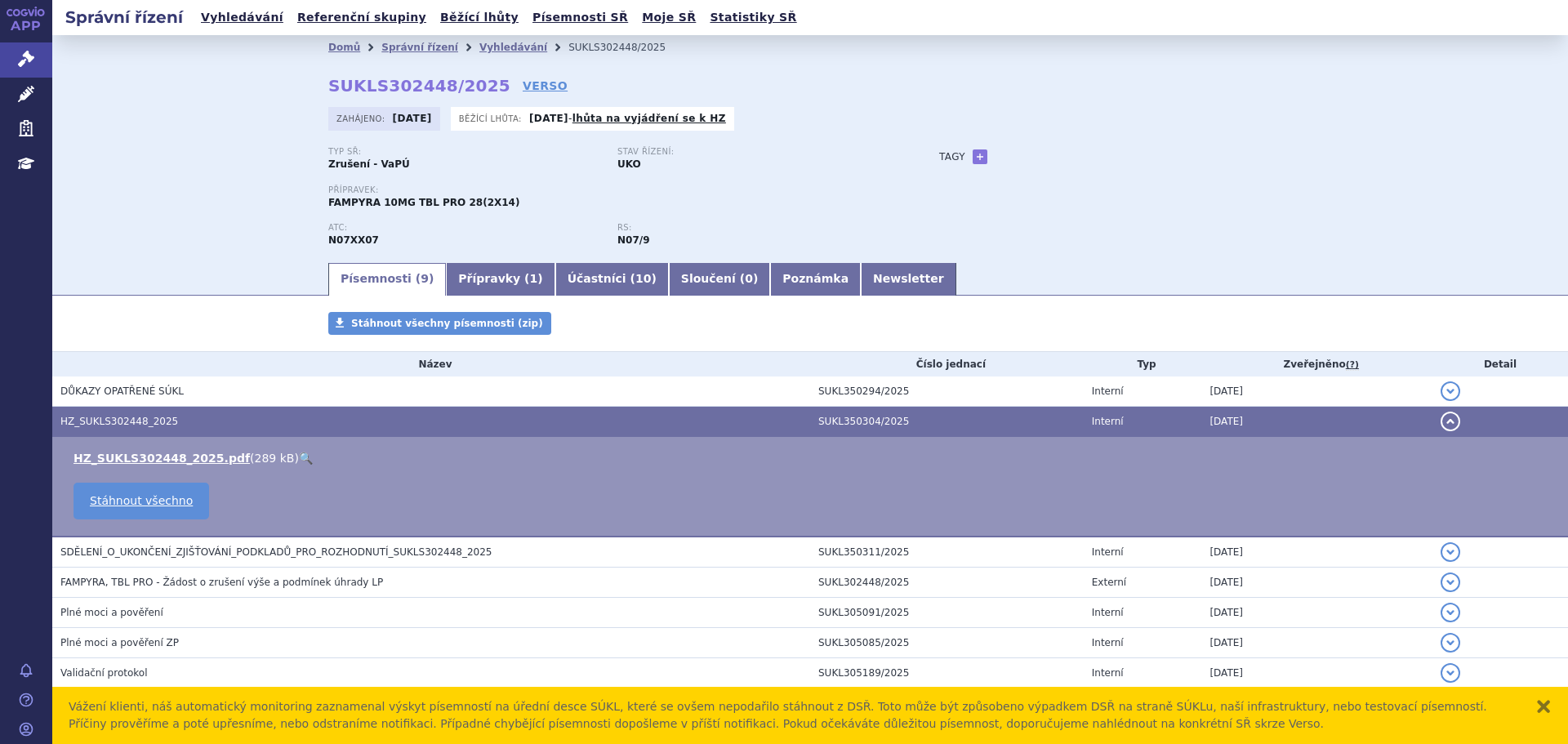
click at [299, 453] on link "🔍" at bounding box center [305, 458] width 14 height 13
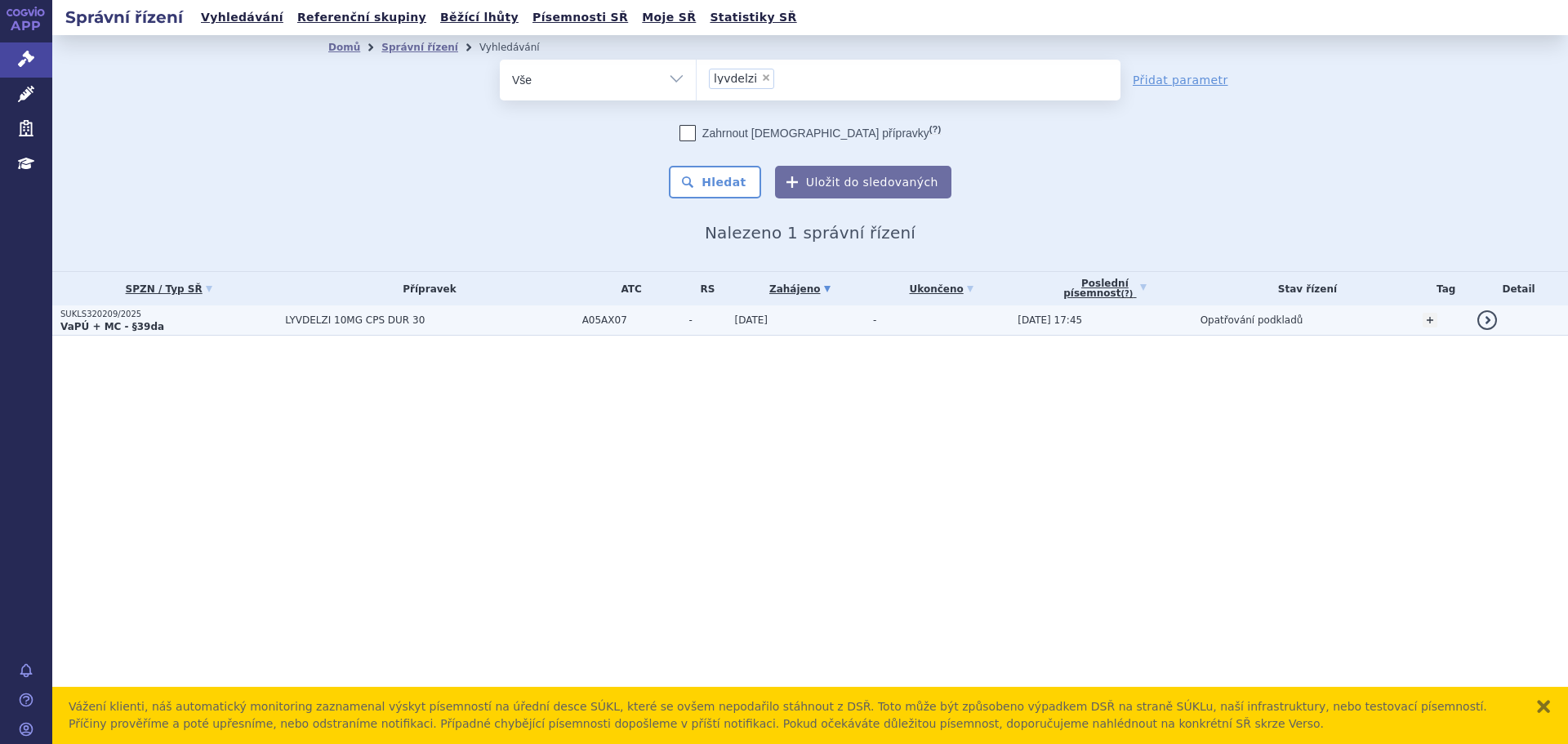
click at [454, 320] on span "LYVDELZI 10MG CPS DUR 30" at bounding box center [429, 320] width 288 height 11
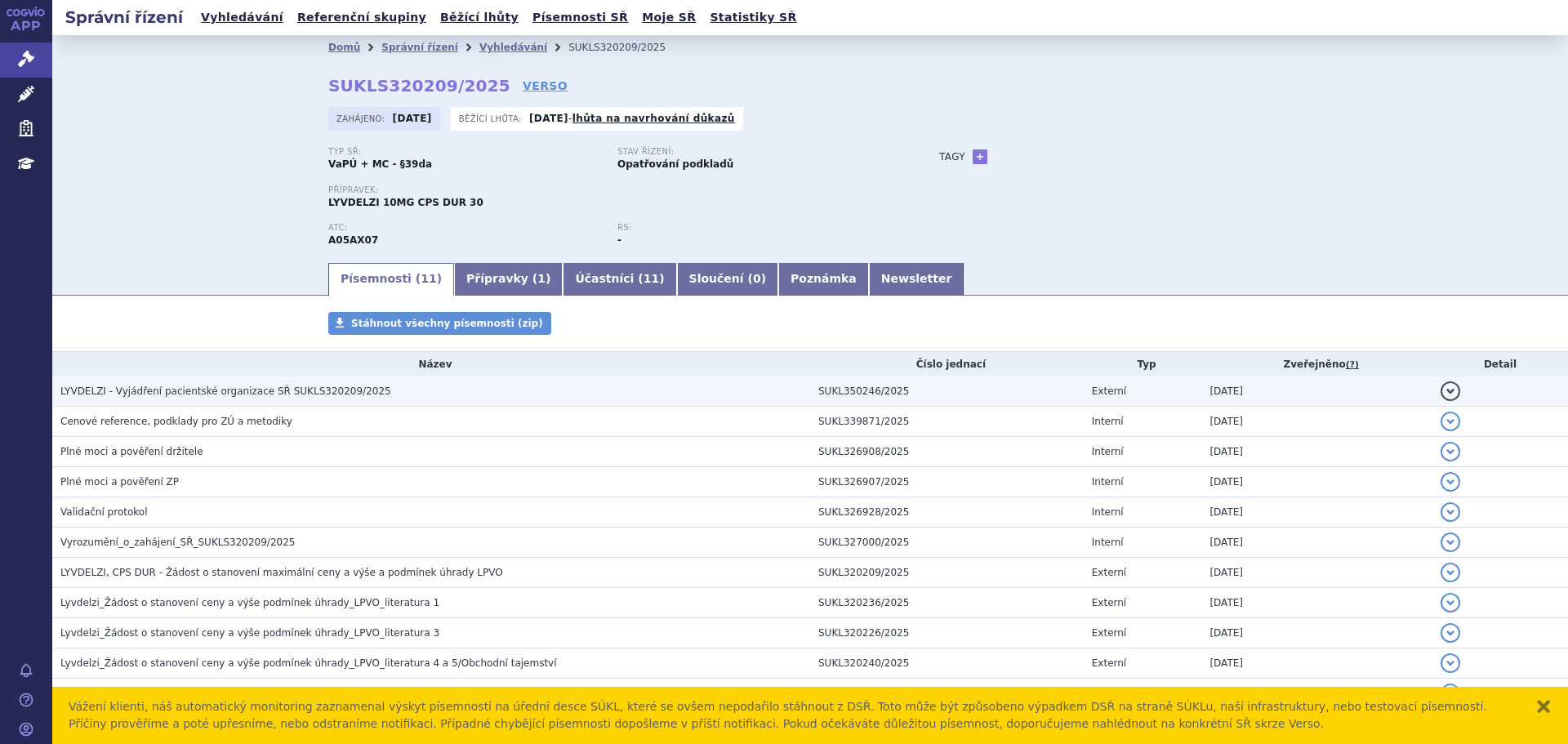
click at [363, 393] on h3 "LYVDELZI - Vyjádření pacientské organizace SŘ SUKLS320209/2025" at bounding box center [435, 391] width 750 height 16
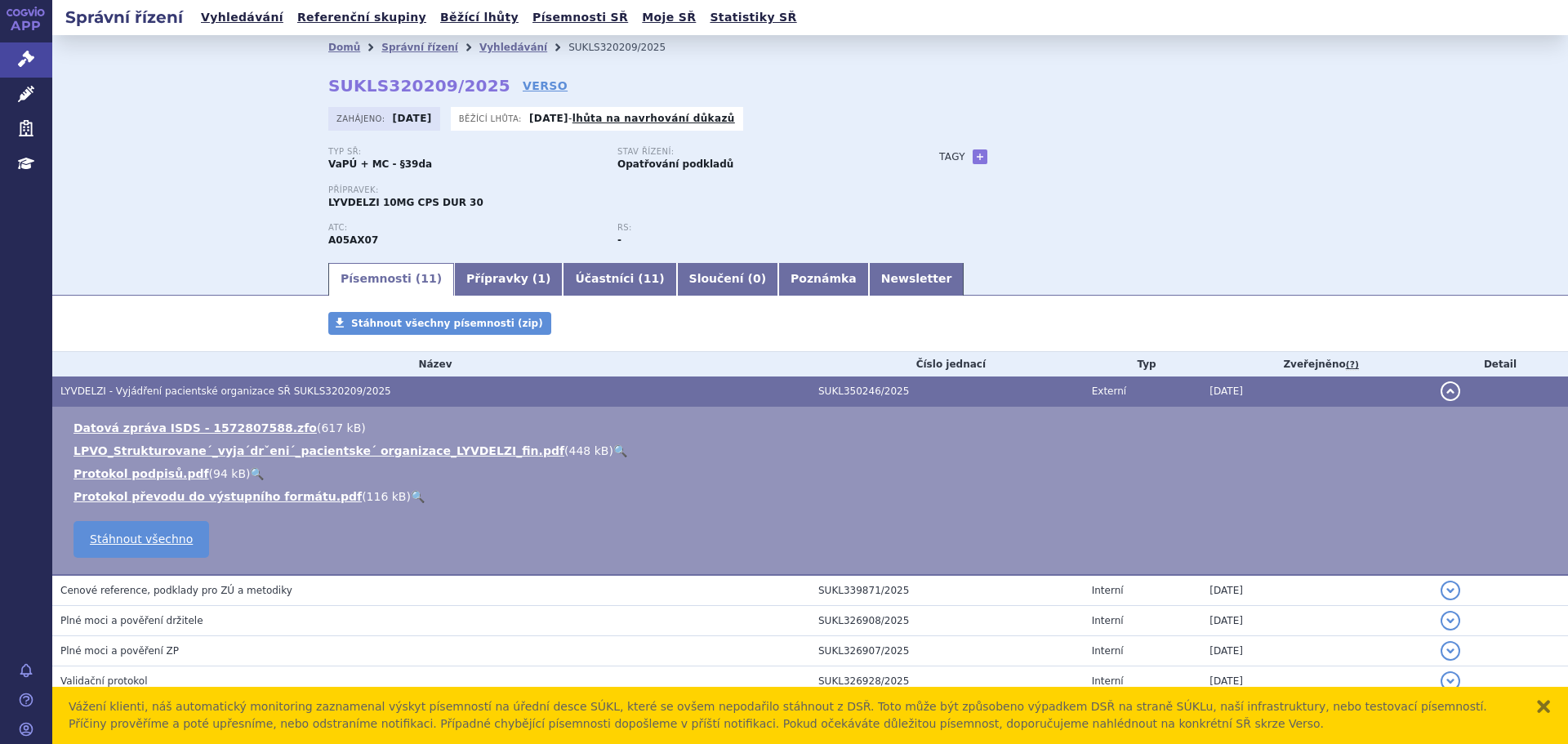
click at [613, 446] on link "🔍" at bounding box center [620, 451] width 14 height 13
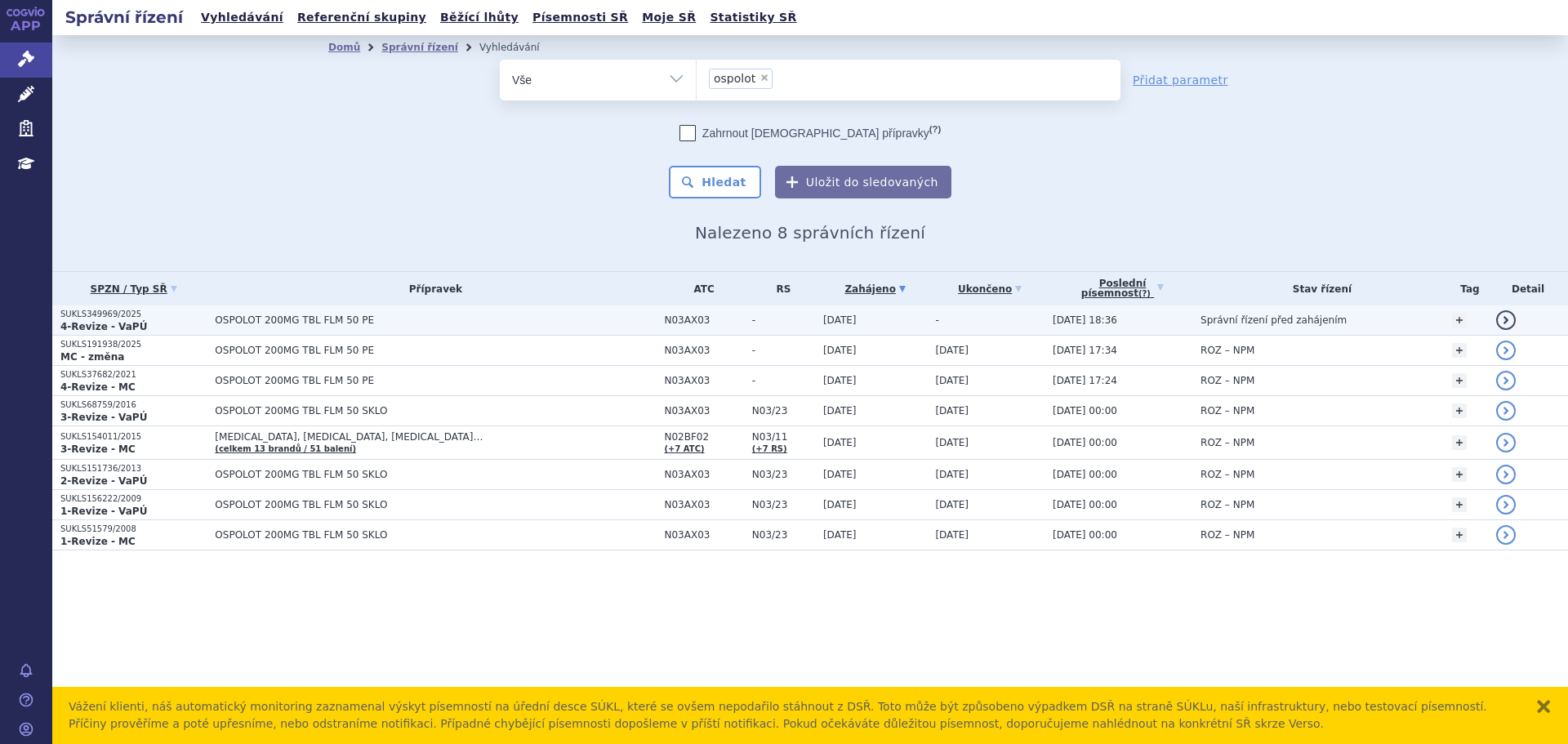
click at [364, 318] on span "OSPOLOT 200MG TBL FLM 50 PE" at bounding box center [418, 320] width 408 height 11
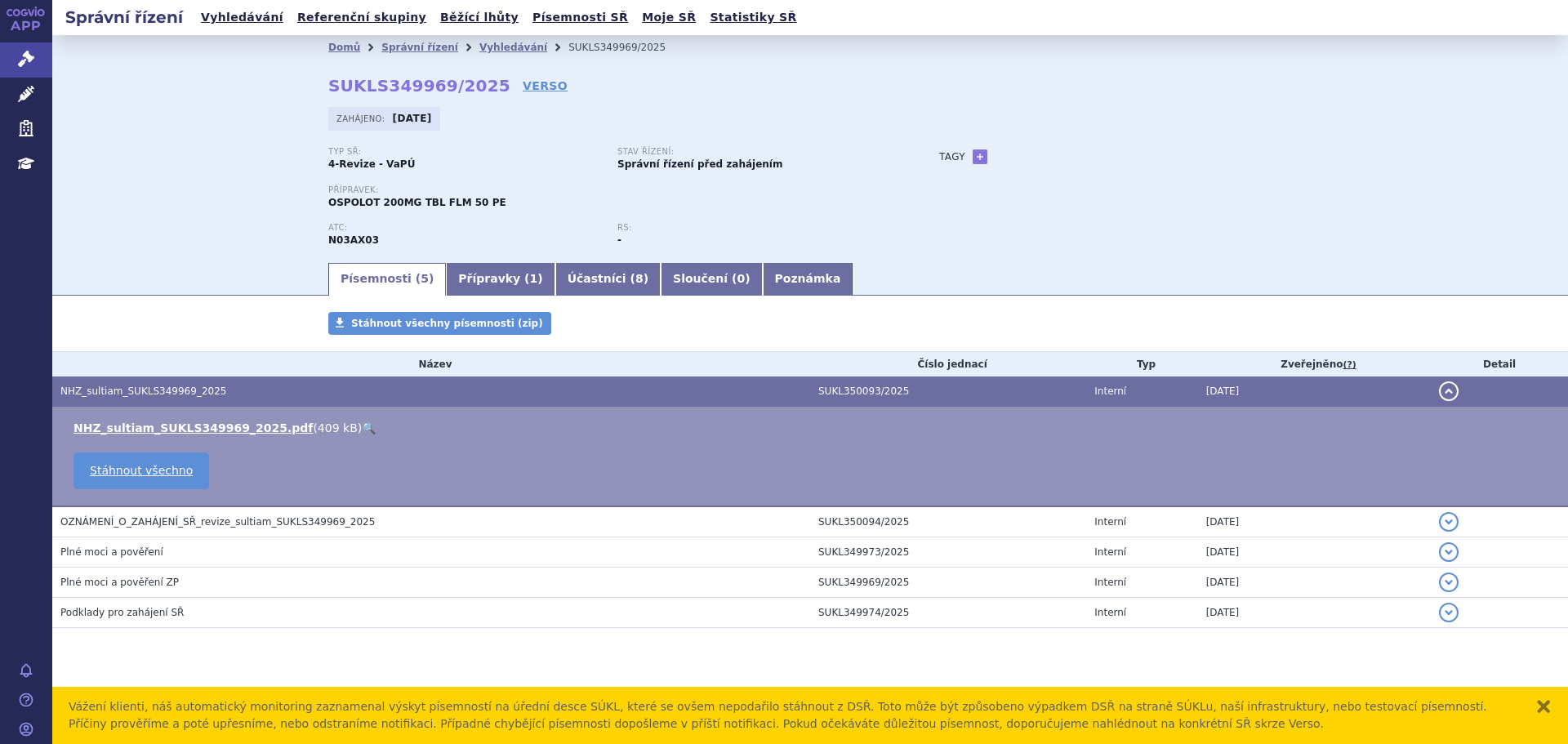
click at [362, 428] on link "🔍" at bounding box center [368, 428] width 14 height 13
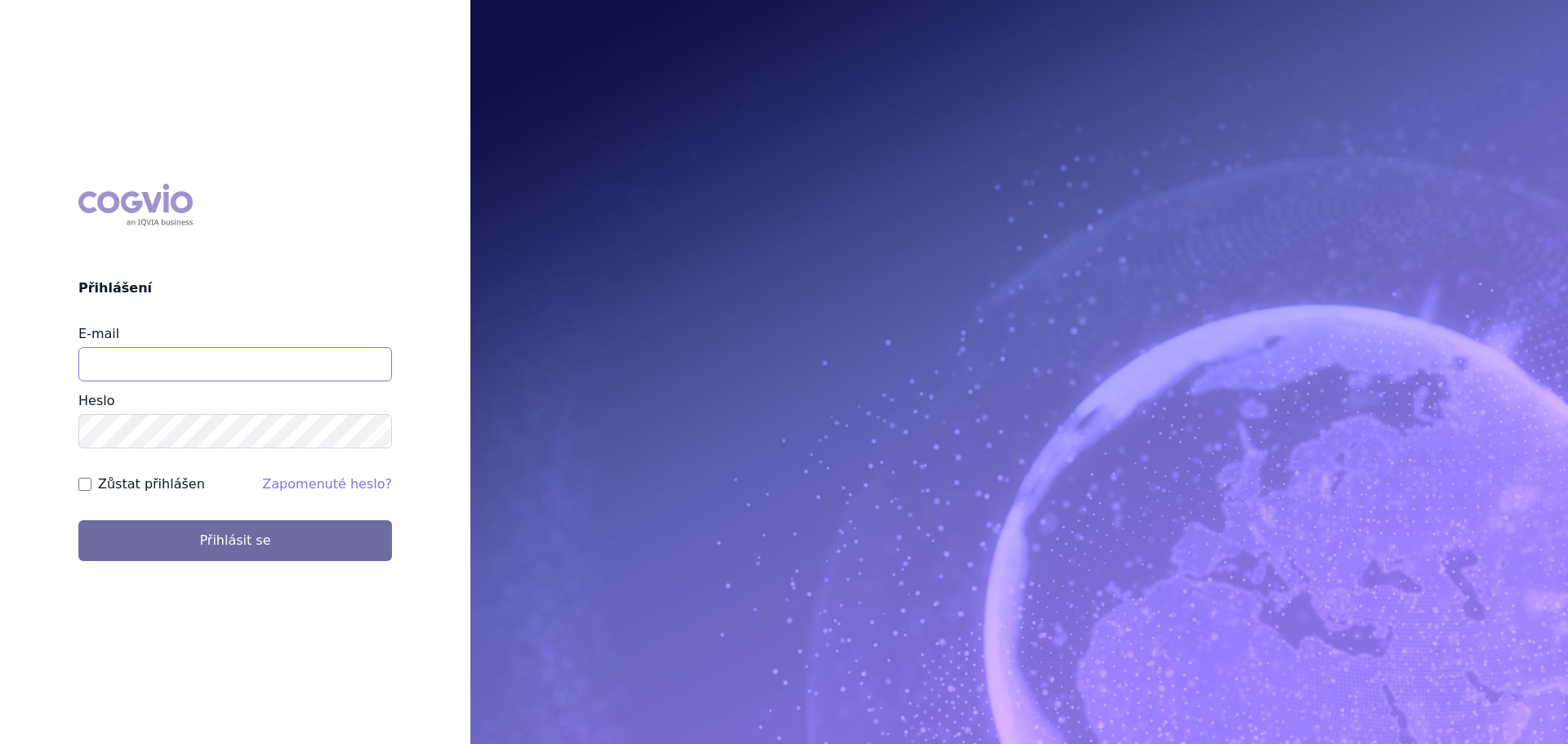
click at [150, 370] on input "E-mail" at bounding box center [235, 364] width 313 height 34
type input "veronika.damborska@vzp.cz"
click at [79, 521] on button "Přihlásit se" at bounding box center [235, 541] width 313 height 41
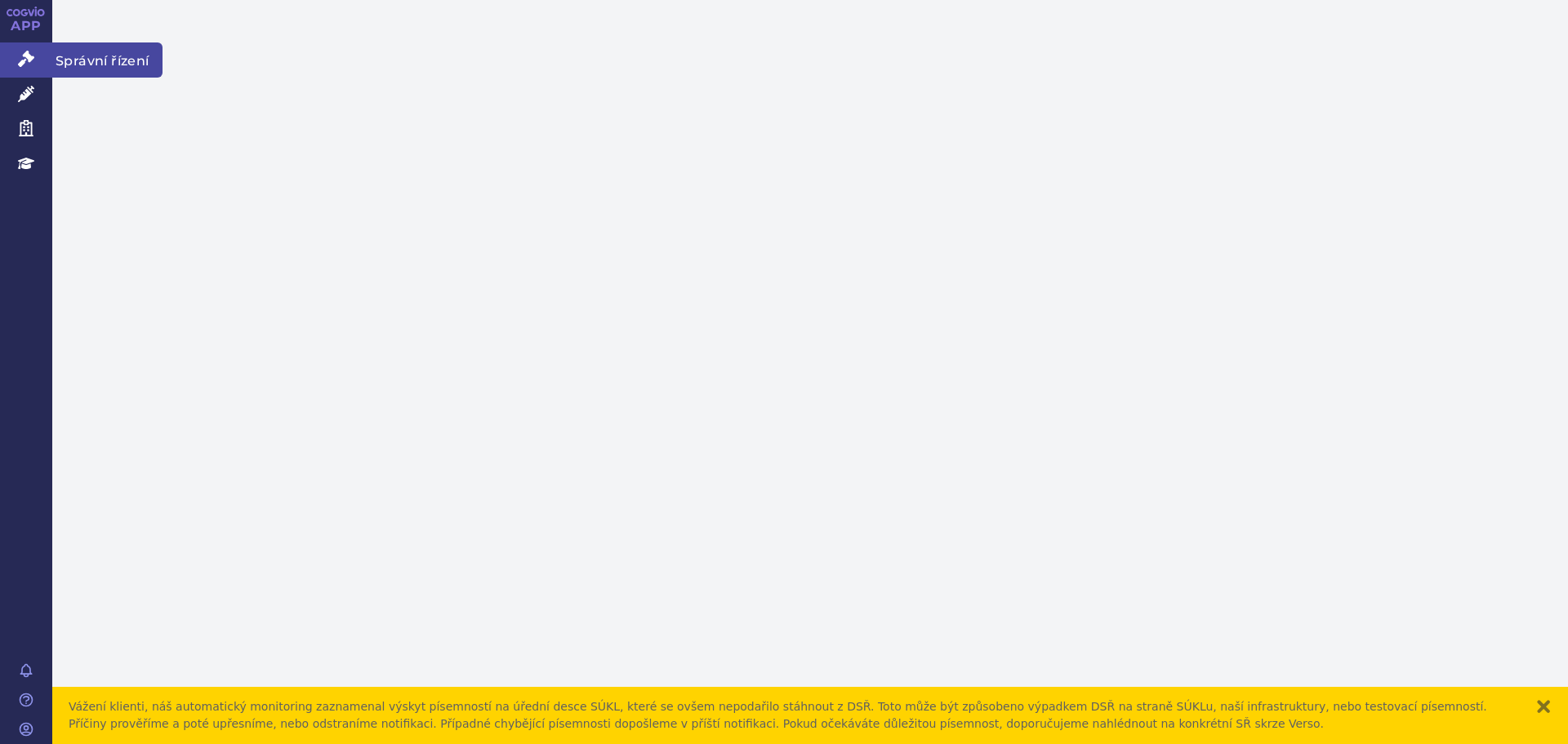
click at [31, 62] on icon at bounding box center [26, 59] width 16 height 16
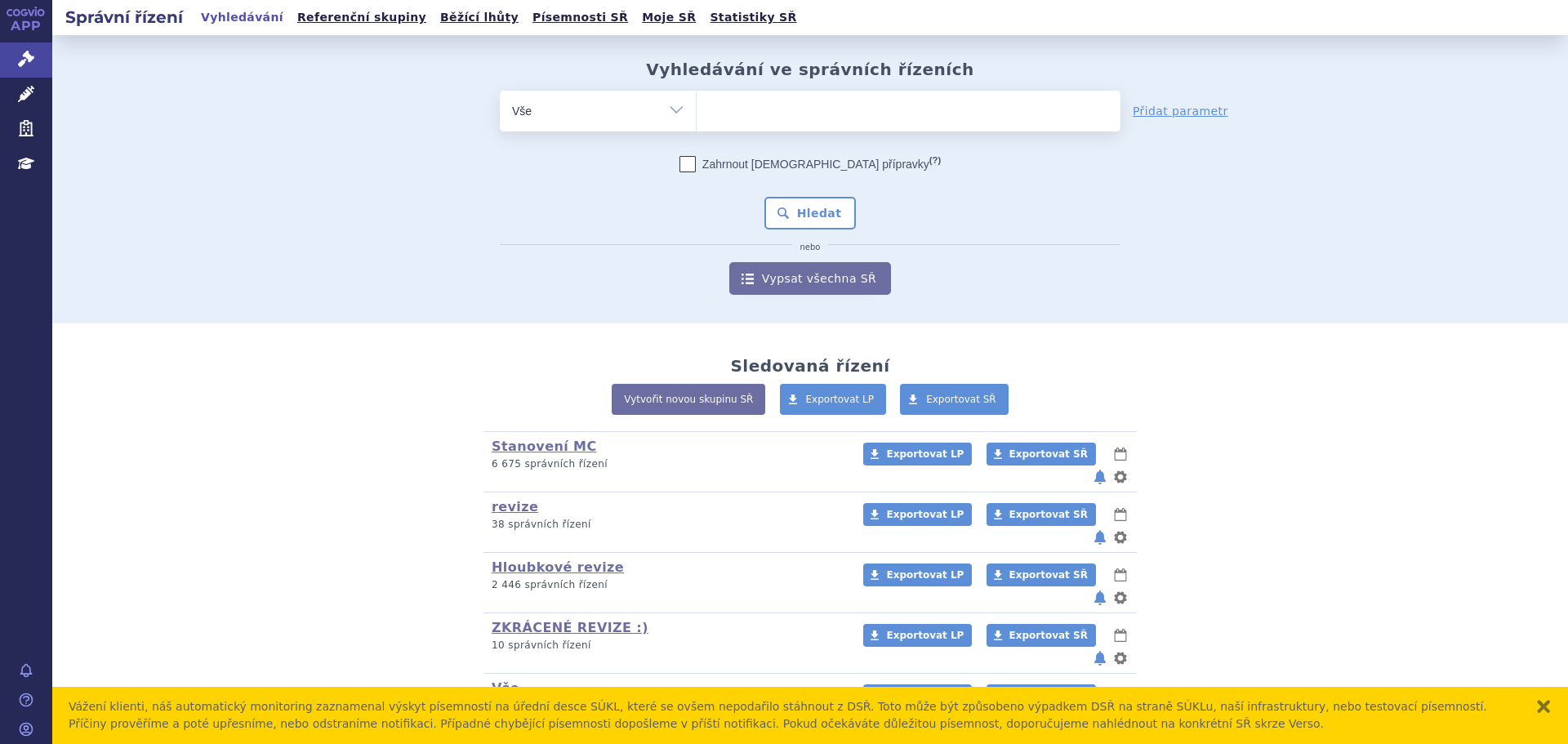
click at [800, 116] on ul at bounding box center [908, 108] width 424 height 34
click at [696, 116] on select at bounding box center [696, 110] width 1 height 41
click at [794, 147] on form "odstranit Vše Spisová značka Typ SŘ (?) Hledat" at bounding box center [810, 192] width 620 height 204
click at [818, 119] on ul at bounding box center [908, 108] width 424 height 34
click at [696, 119] on select at bounding box center [696, 110] width 1 height 41
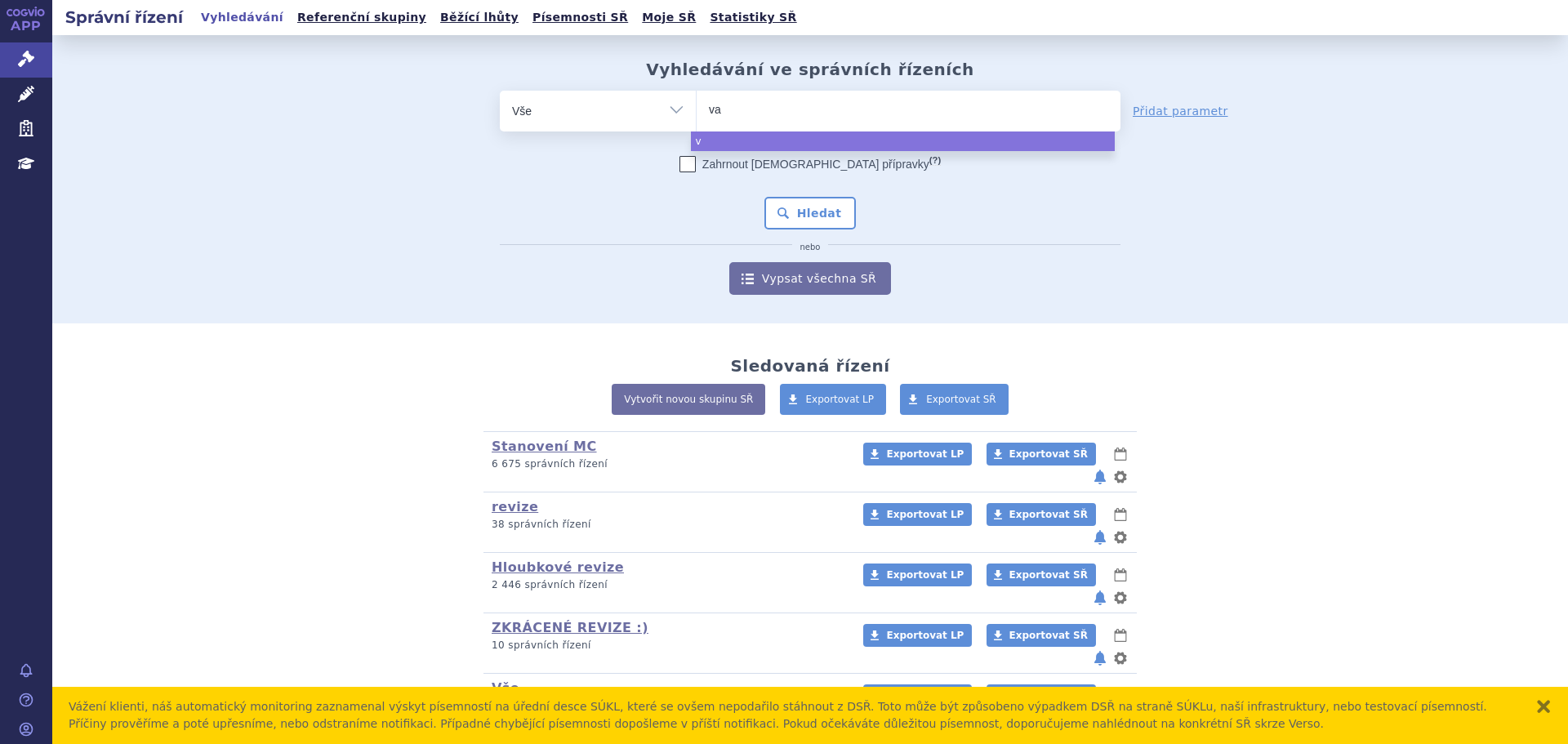
type input "vac"
type input "vacte"
type input "vacteta"
select select "vacteta"
click at [817, 220] on button "Hledat" at bounding box center [810, 214] width 92 height 33
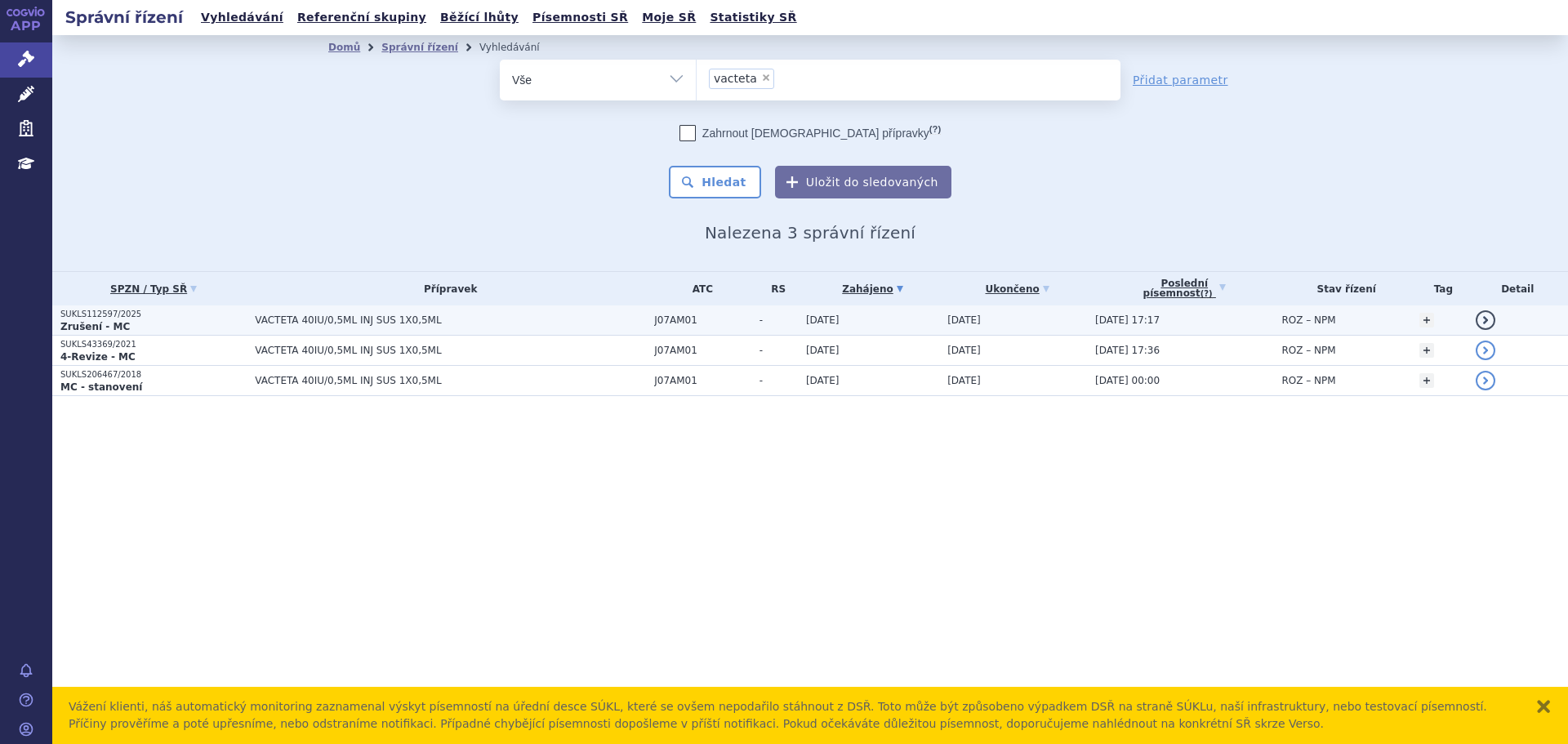
click at [389, 316] on span "VACTETA 40IU/0,5ML INJ SUS 1X0,5ML" at bounding box center [450, 320] width 391 height 11
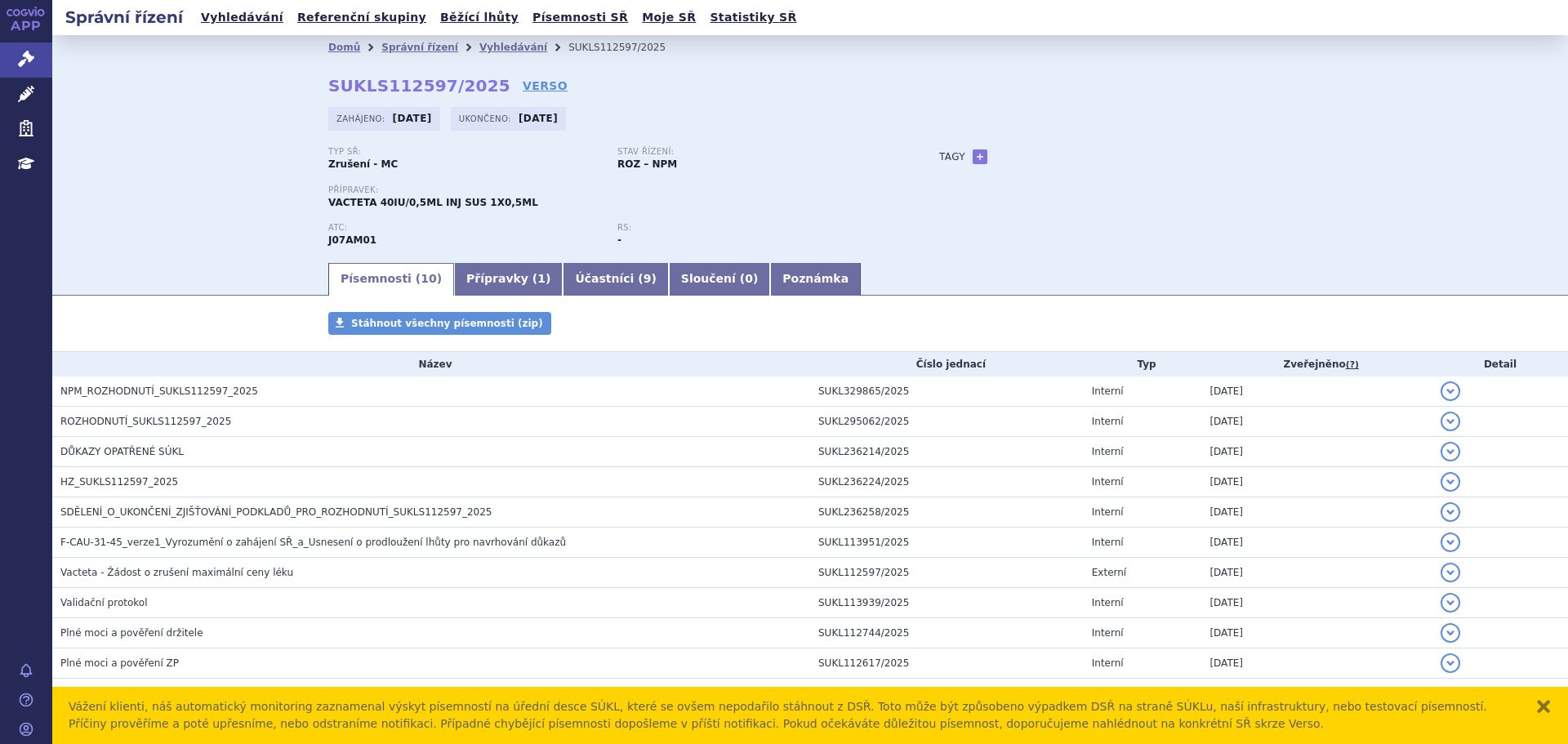
scroll to position [33, 0]
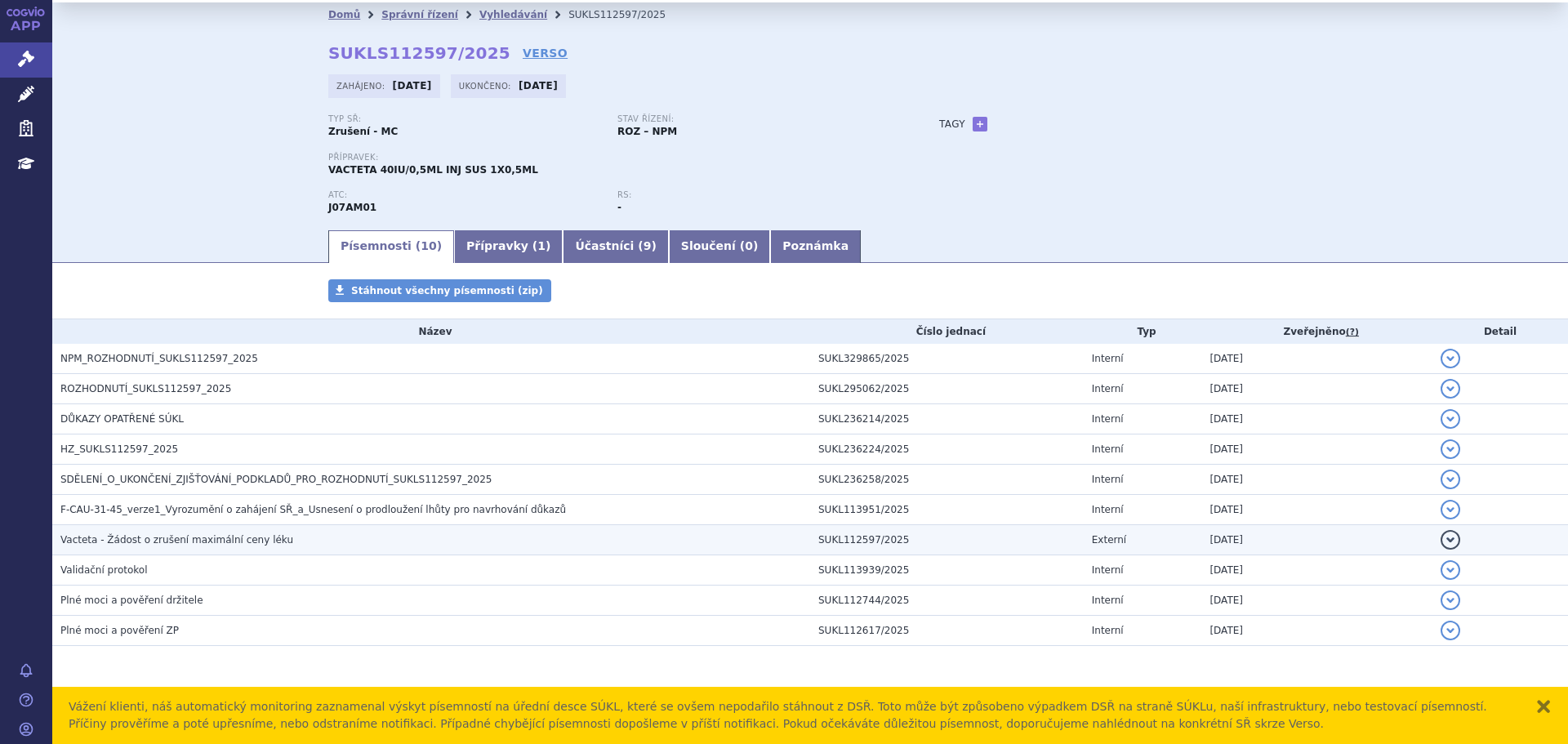
click at [250, 539] on span "Vacteta - Žádost o zrušení maximální ceny léku" at bounding box center [177, 540] width 232 height 11
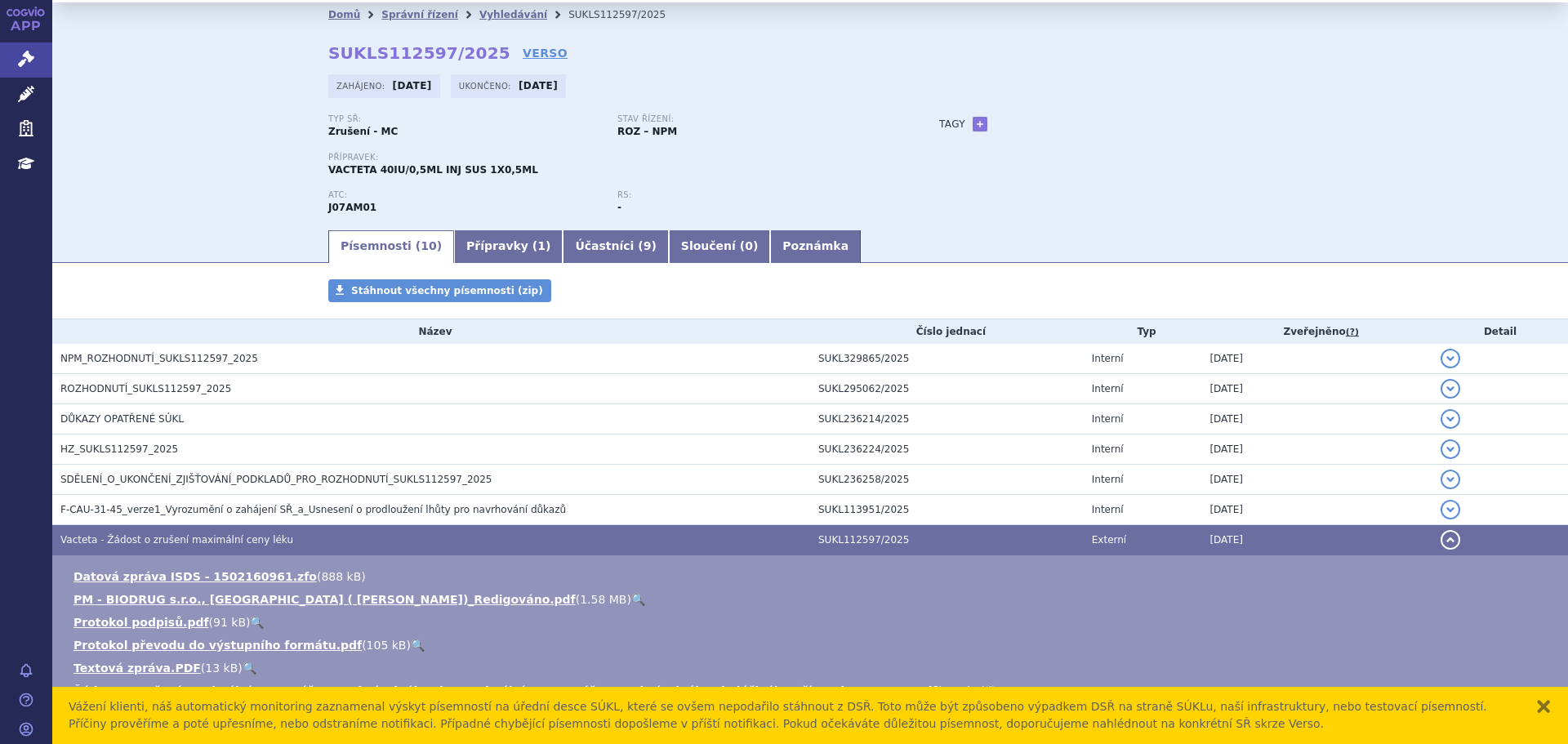
scroll to position [115, 0]
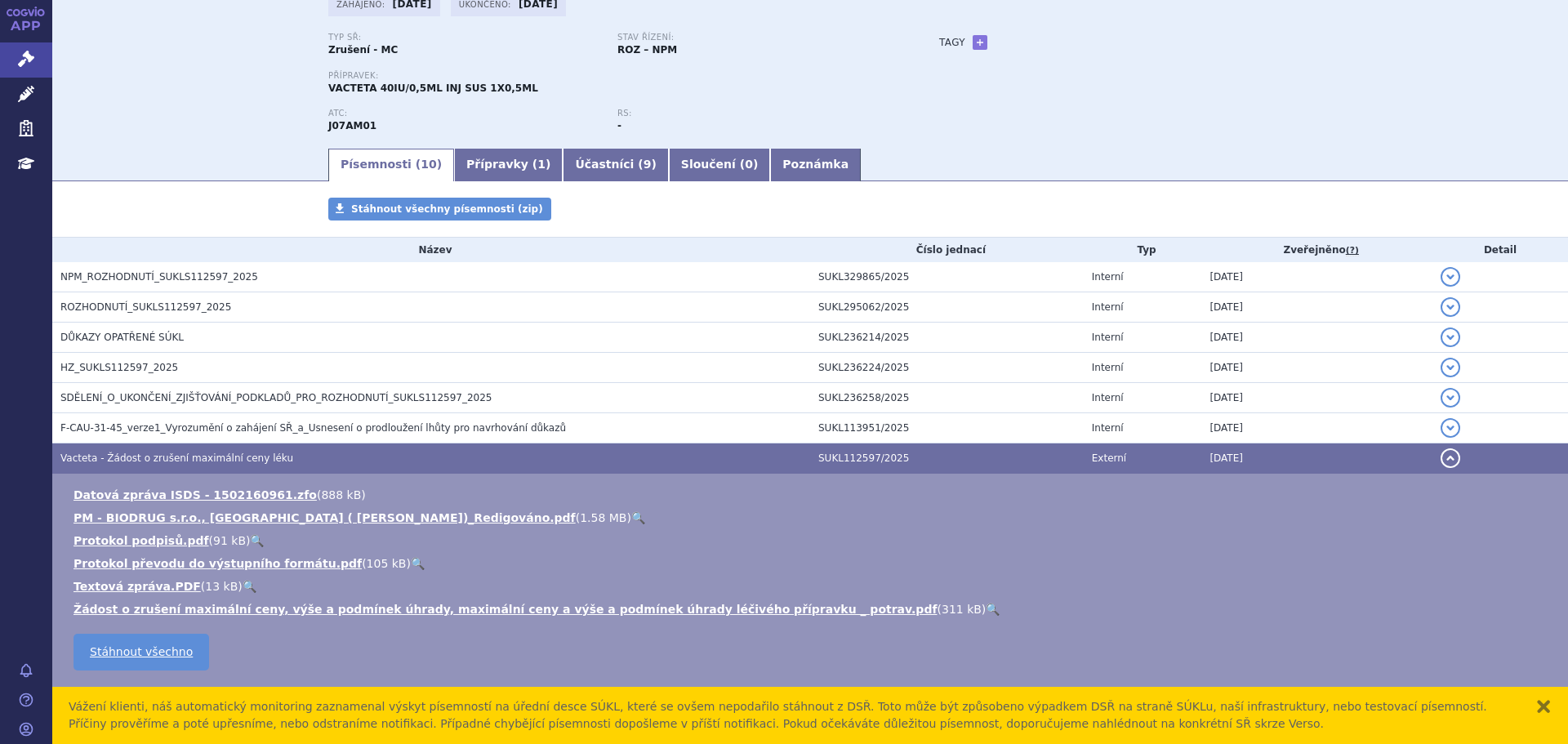
click at [631, 512] on link "🔍" at bounding box center [638, 518] width 14 height 13
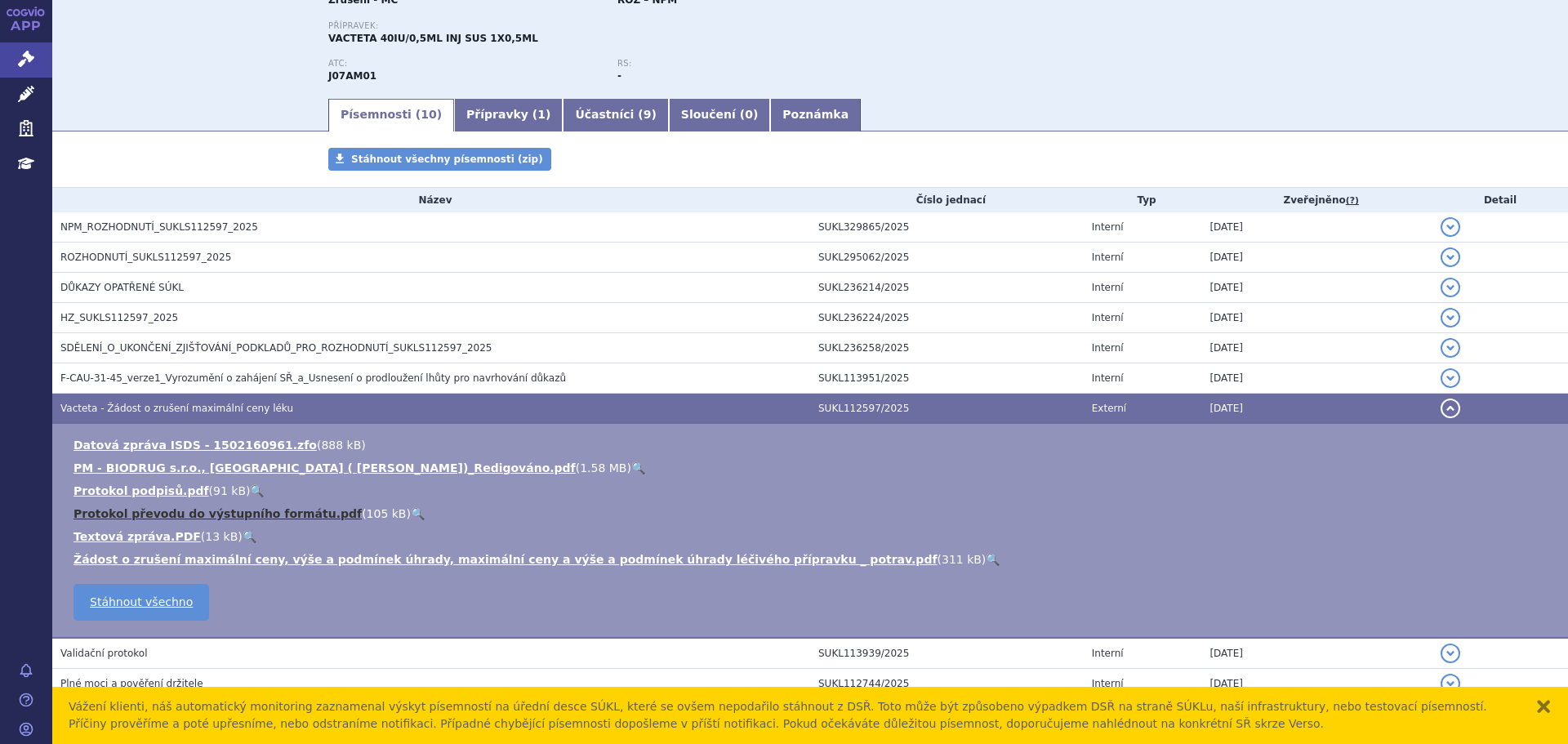
scroll to position [247, 0]
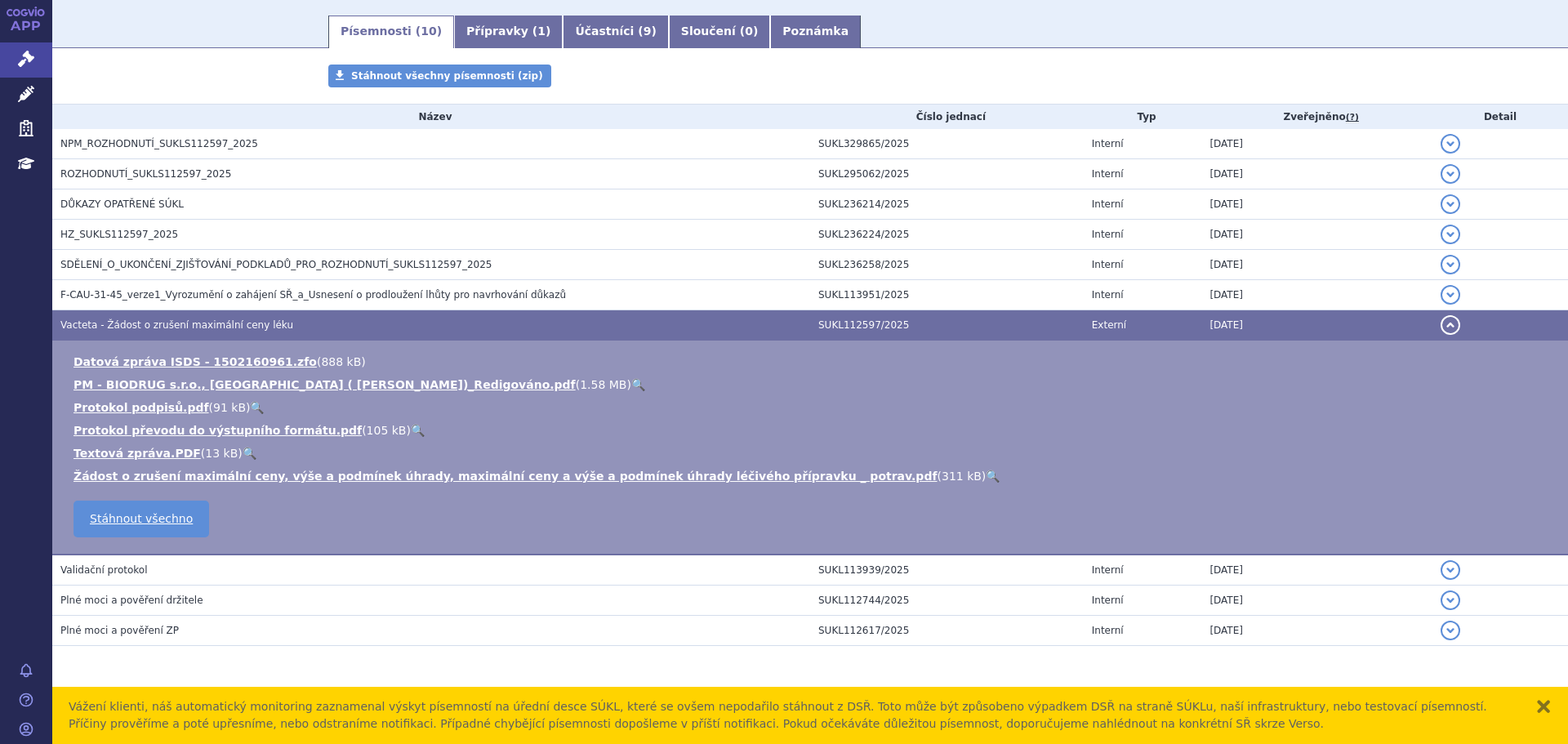
click at [986, 474] on link "🔍" at bounding box center [993, 476] width 14 height 13
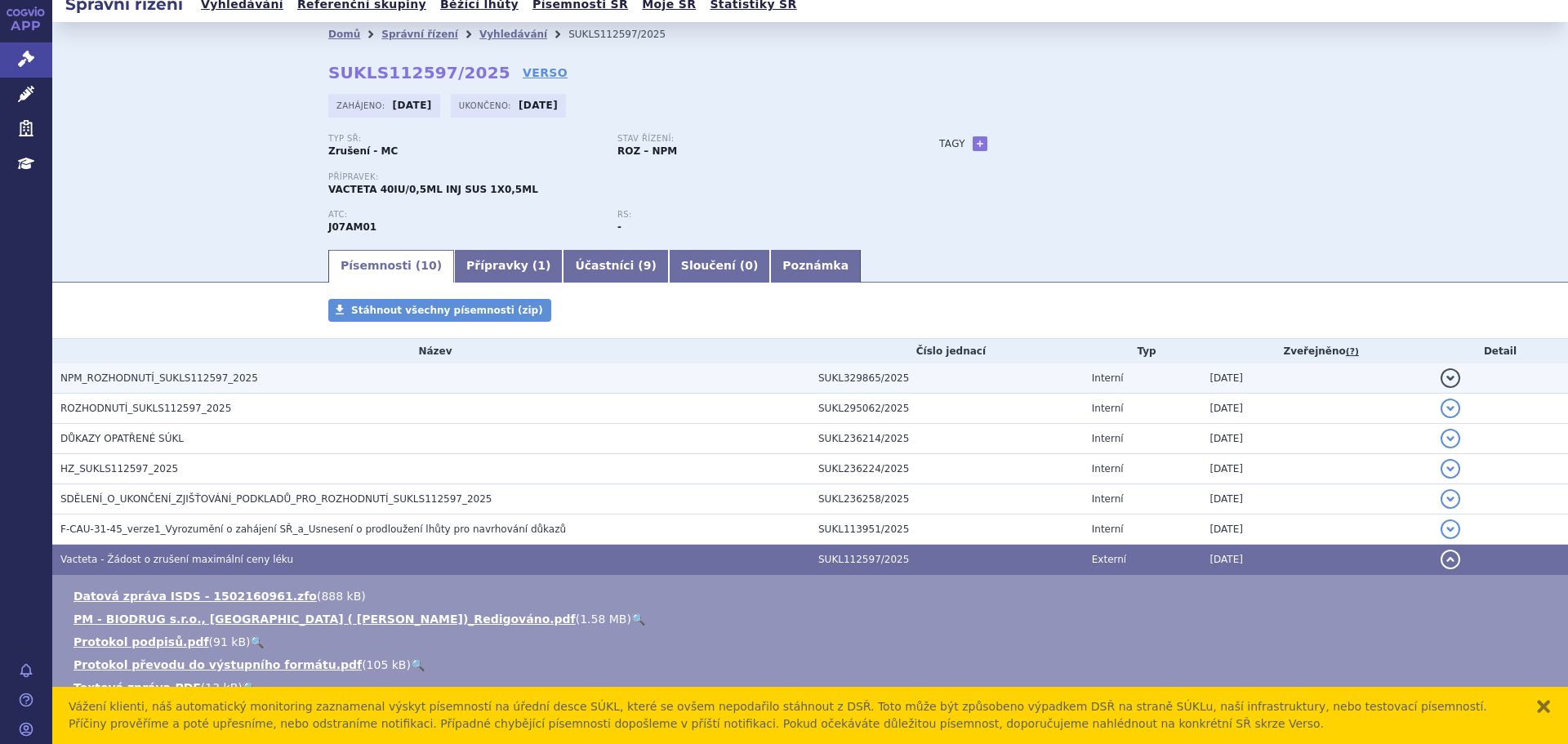
scroll to position [0, 0]
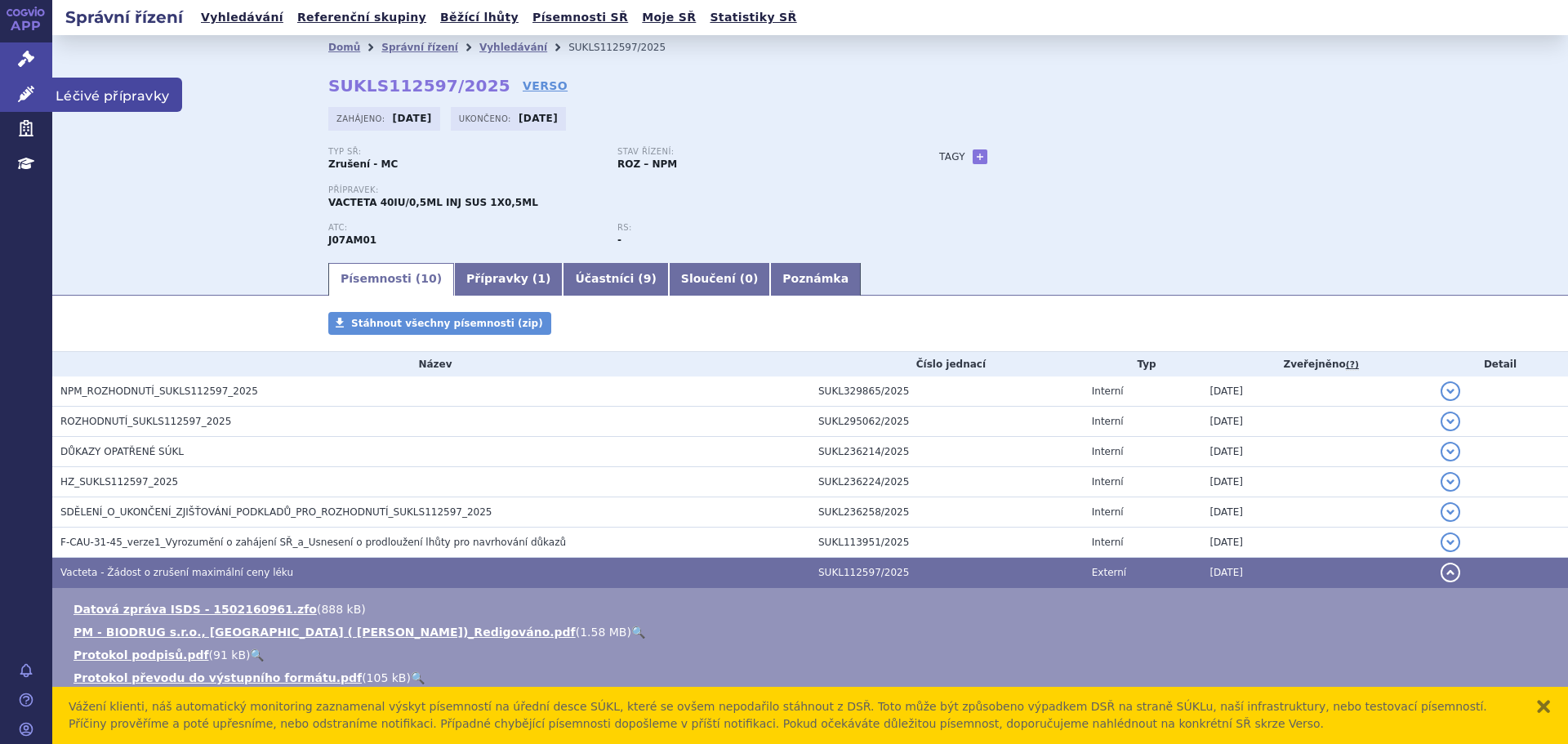
click at [43, 92] on link "Léčivé přípravky" at bounding box center [26, 95] width 52 height 34
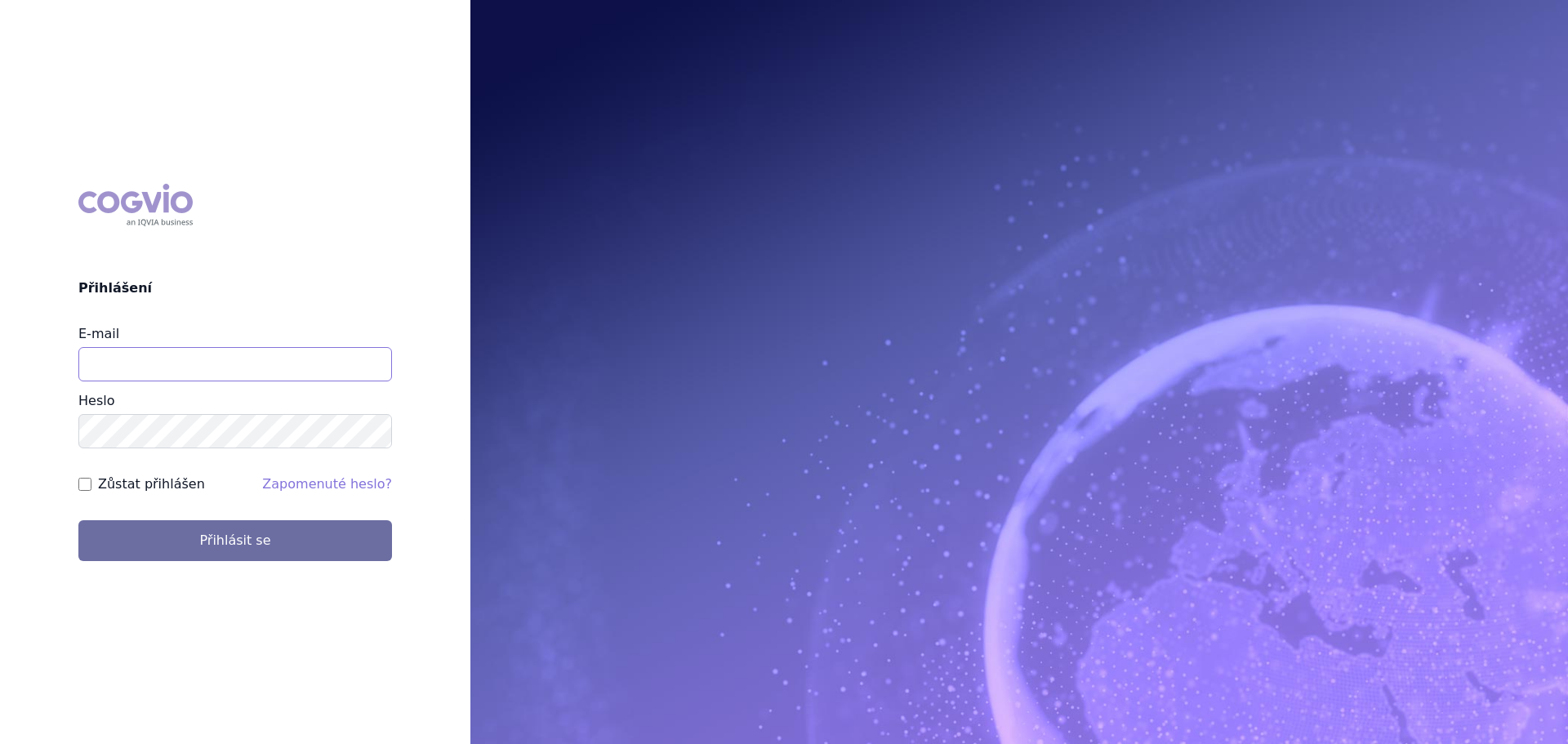
click at [176, 350] on input "E-mail" at bounding box center [235, 364] width 313 height 34
type input "[PERSON_NAME][EMAIL_ADDRESS][DOMAIN_NAME]"
click at [79, 521] on button "Přihlásit se" at bounding box center [235, 541] width 313 height 41
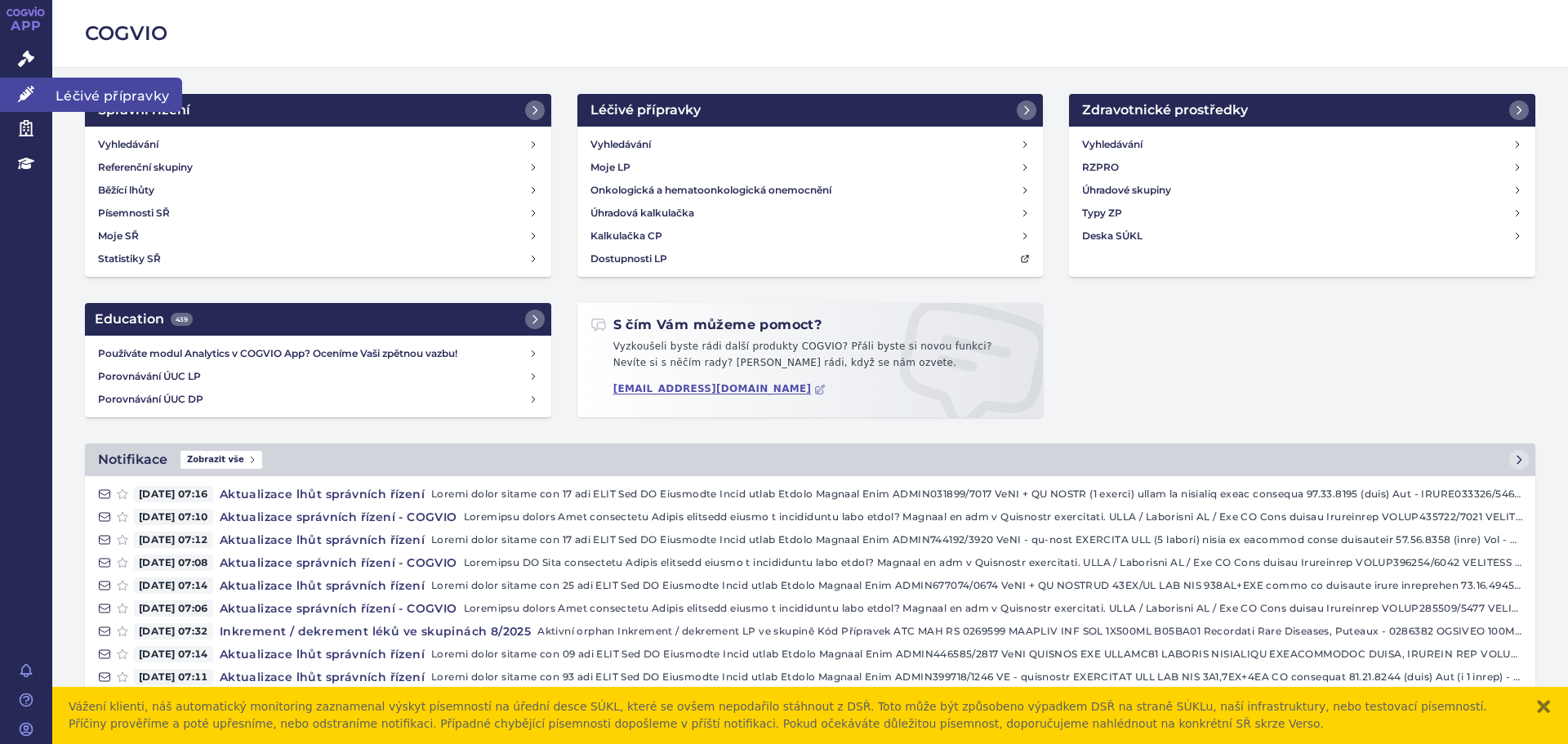
click at [29, 95] on icon at bounding box center [26, 94] width 16 height 16
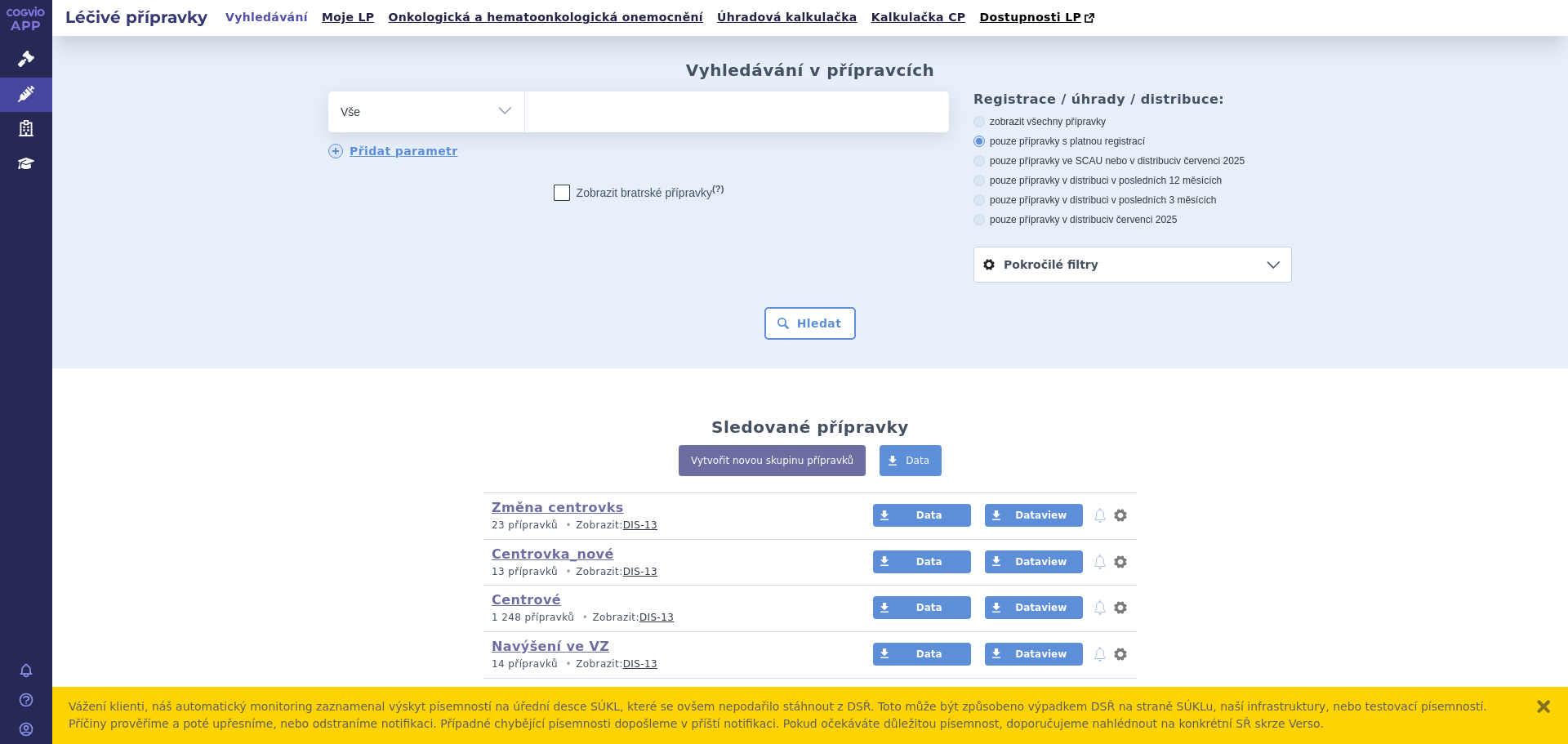
click at [617, 117] on ul at bounding box center [737, 109] width 424 height 34
click at [525, 117] on select at bounding box center [525, 111] width 1 height 41
click at [656, 104] on ul at bounding box center [737, 109] width 424 height 34
click at [525, 104] on select at bounding box center [525, 111] width 1 height 41
type input "va"
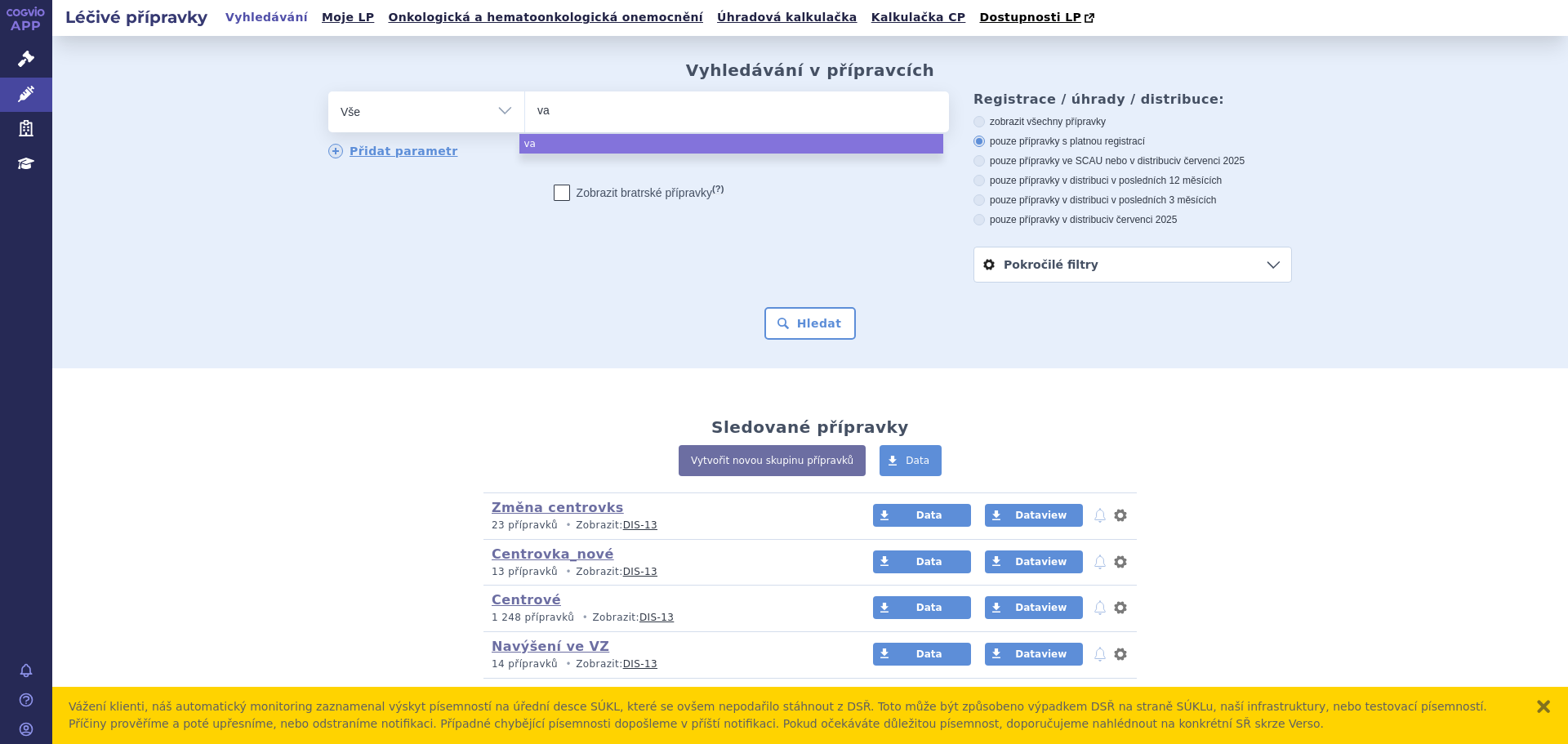
type input "vac"
type input "vacet"
type input "vacetta"
type input "vacett"
type input "vacet"
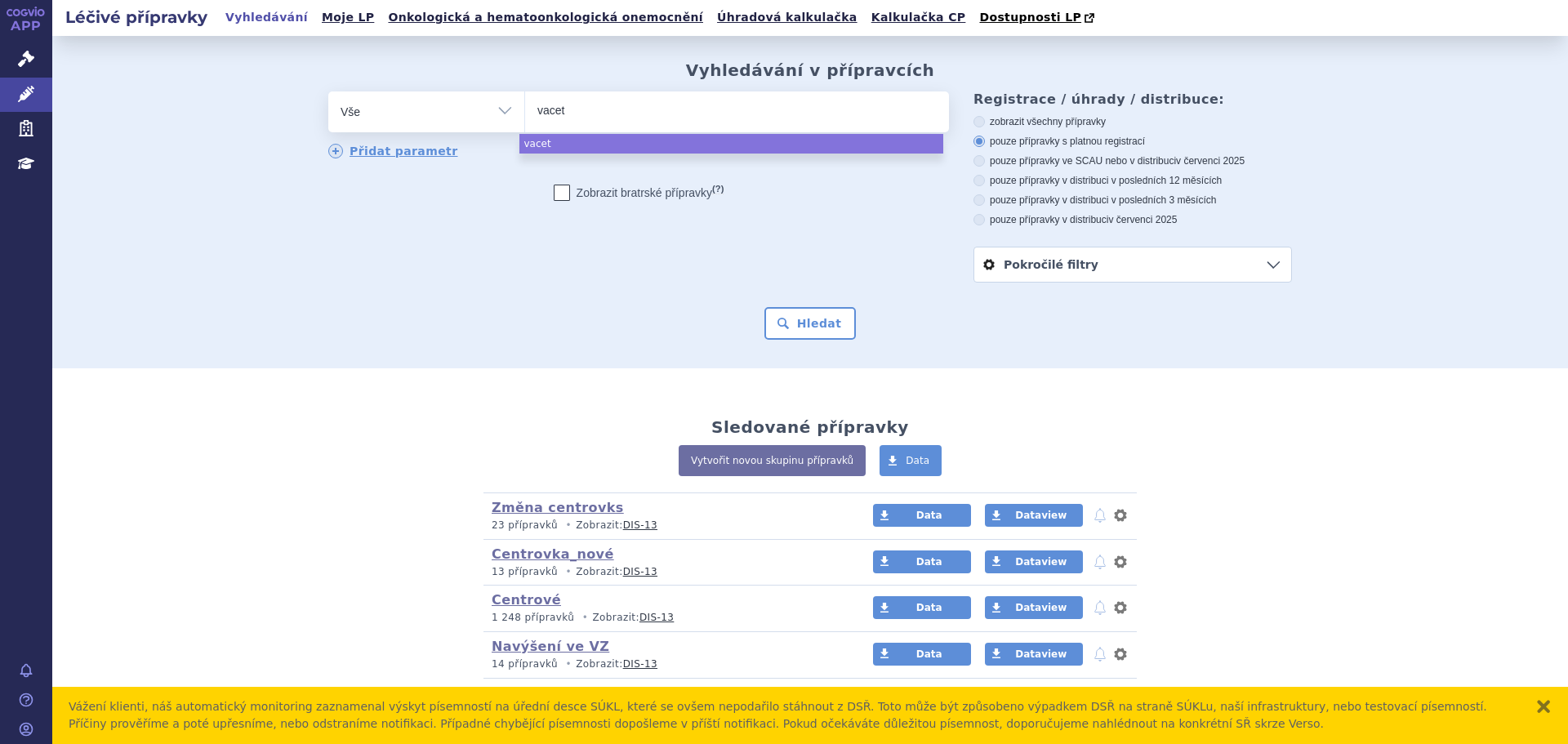
type input "vace"
type input "vac"
type input "vact"
type input "vacte"
type input "vacteta"
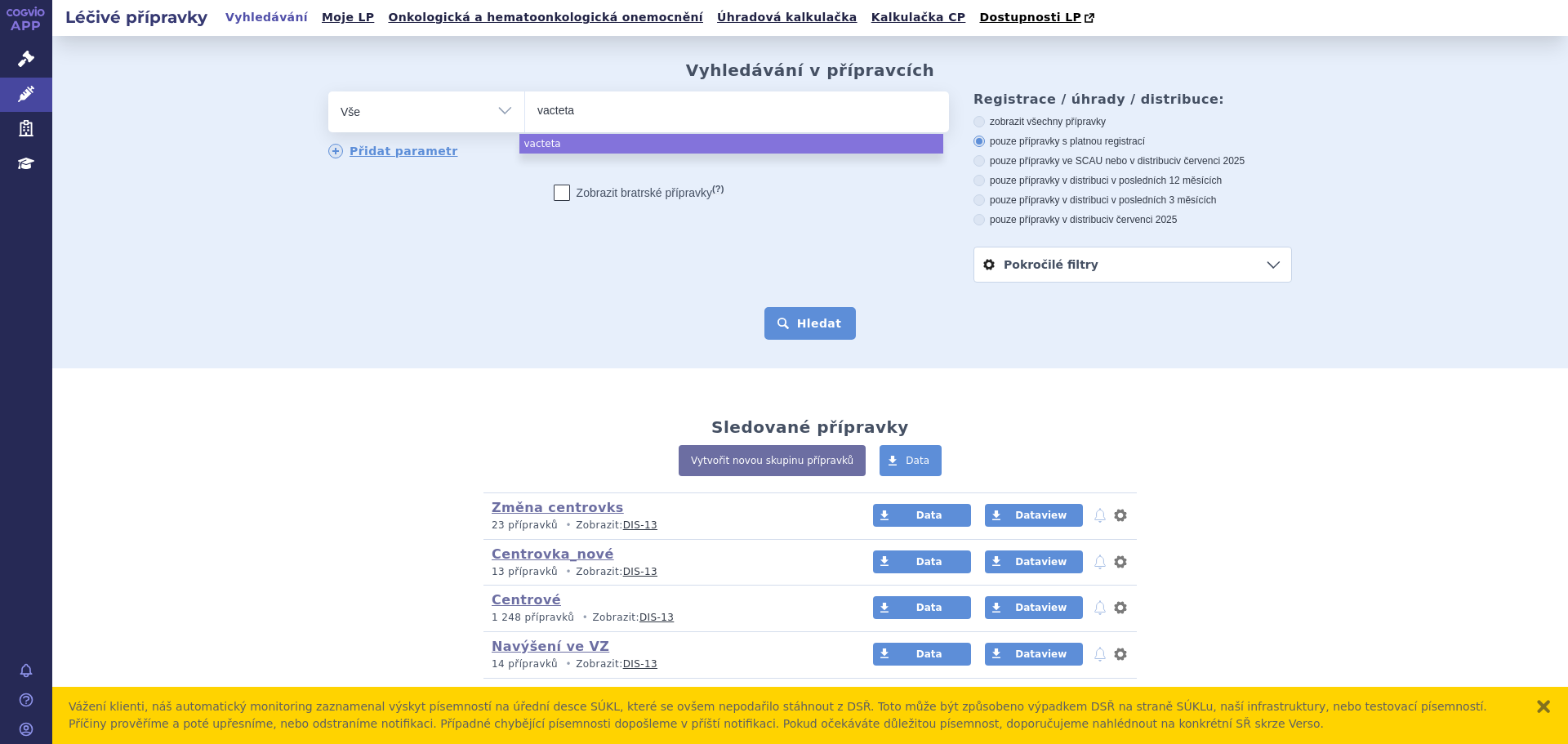
select select "vacteta"
click at [813, 315] on button "Hledat" at bounding box center [810, 323] width 92 height 33
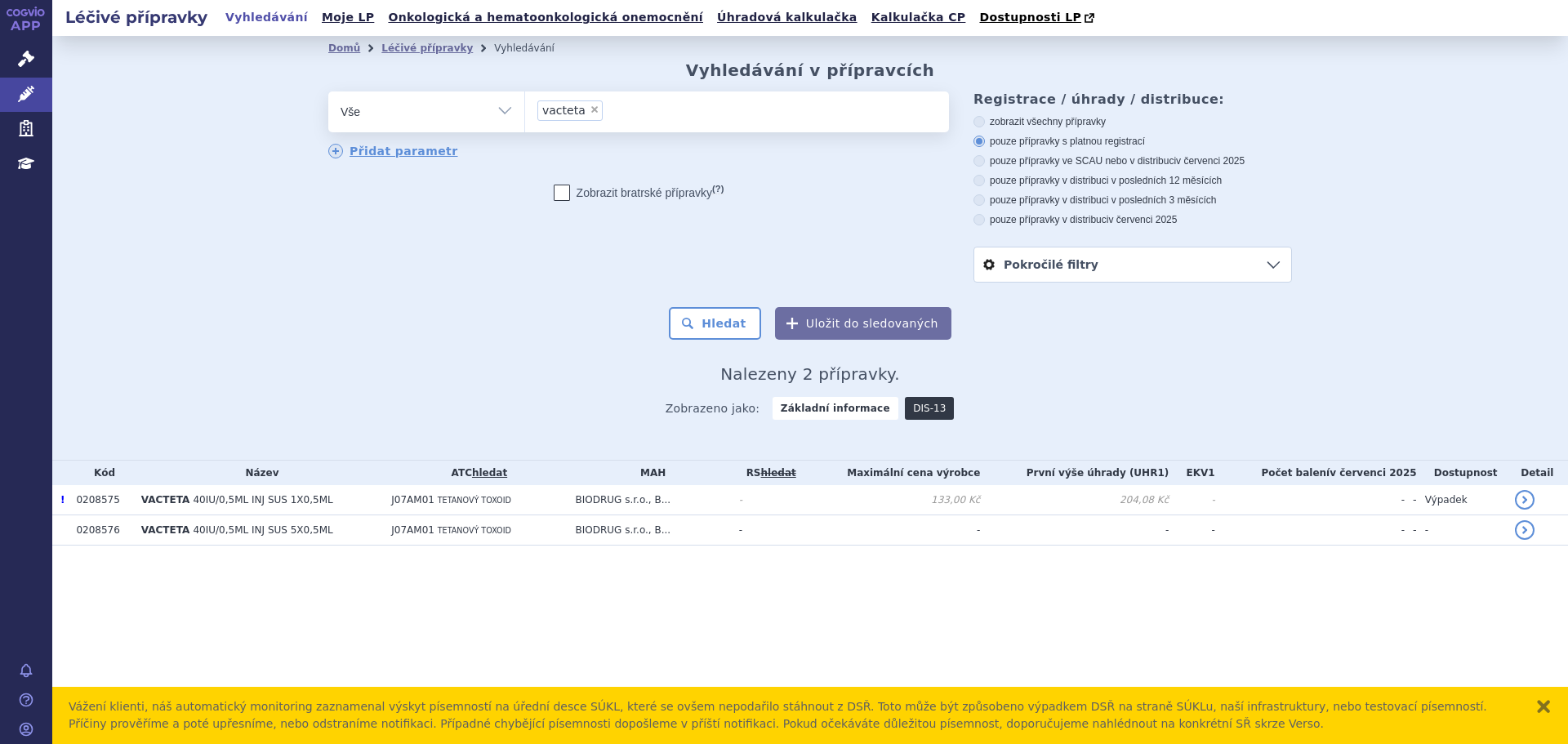
click at [932, 412] on link "DIS-13" at bounding box center [930, 408] width 49 height 23
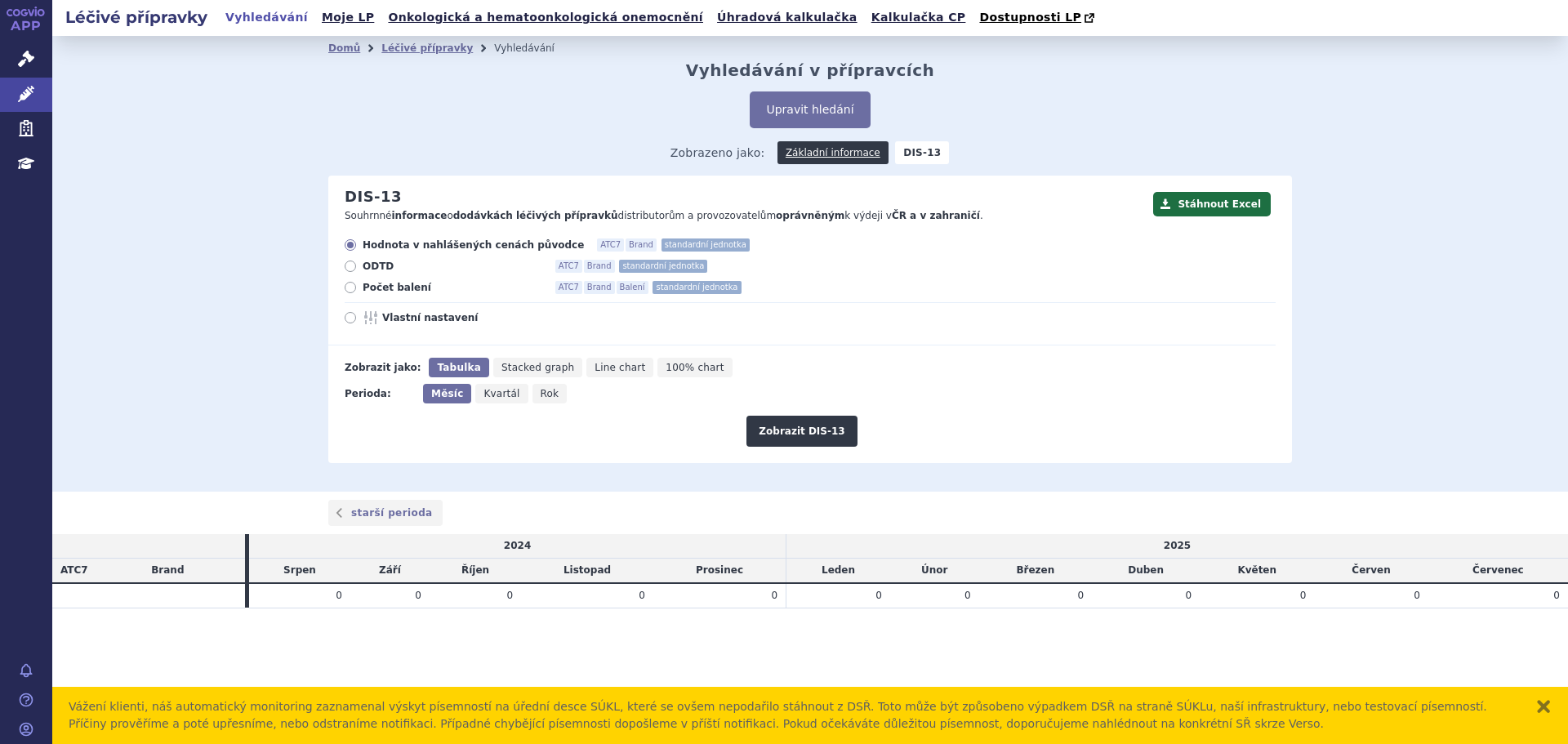
click at [400, 291] on span "Počet balení" at bounding box center [453, 287] width 180 height 13
click at [357, 291] on input "Počet balení ATC7 Brand Balení standardní jednotka" at bounding box center [351, 289] width 11 height 11
radio input "true"
click at [547, 396] on icon "Rok" at bounding box center [550, 394] width 35 height 20
click at [543, 395] on input "Rok" at bounding box center [538, 389] width 11 height 11
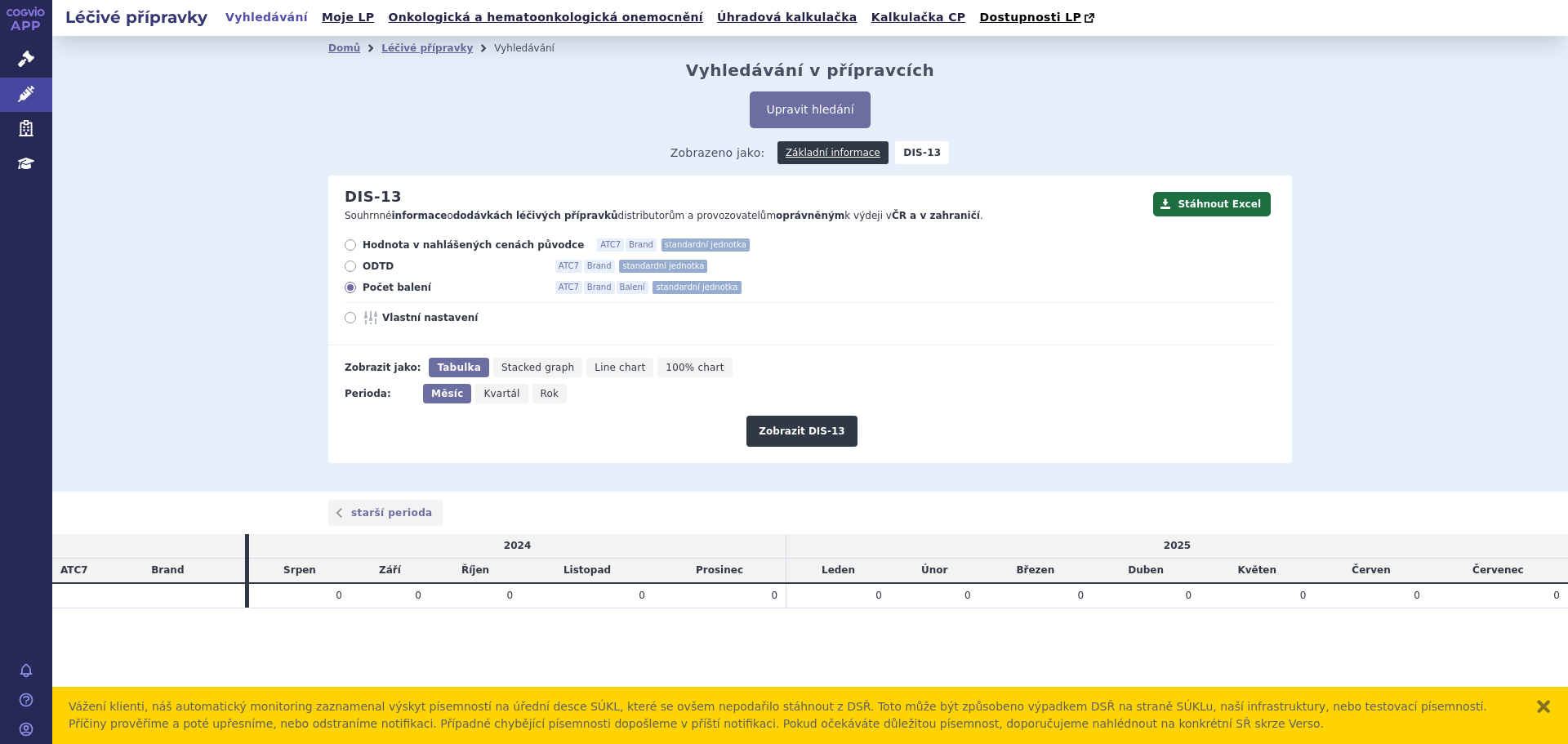
radio input "true"
click at [455, 397] on span "Měsíc" at bounding box center [445, 394] width 29 height 11
click at [434, 395] on input "Měsíc" at bounding box center [428, 389] width 11 height 11
radio input "true"
click at [791, 433] on button "Zobrazit DIS-13" at bounding box center [801, 431] width 110 height 31
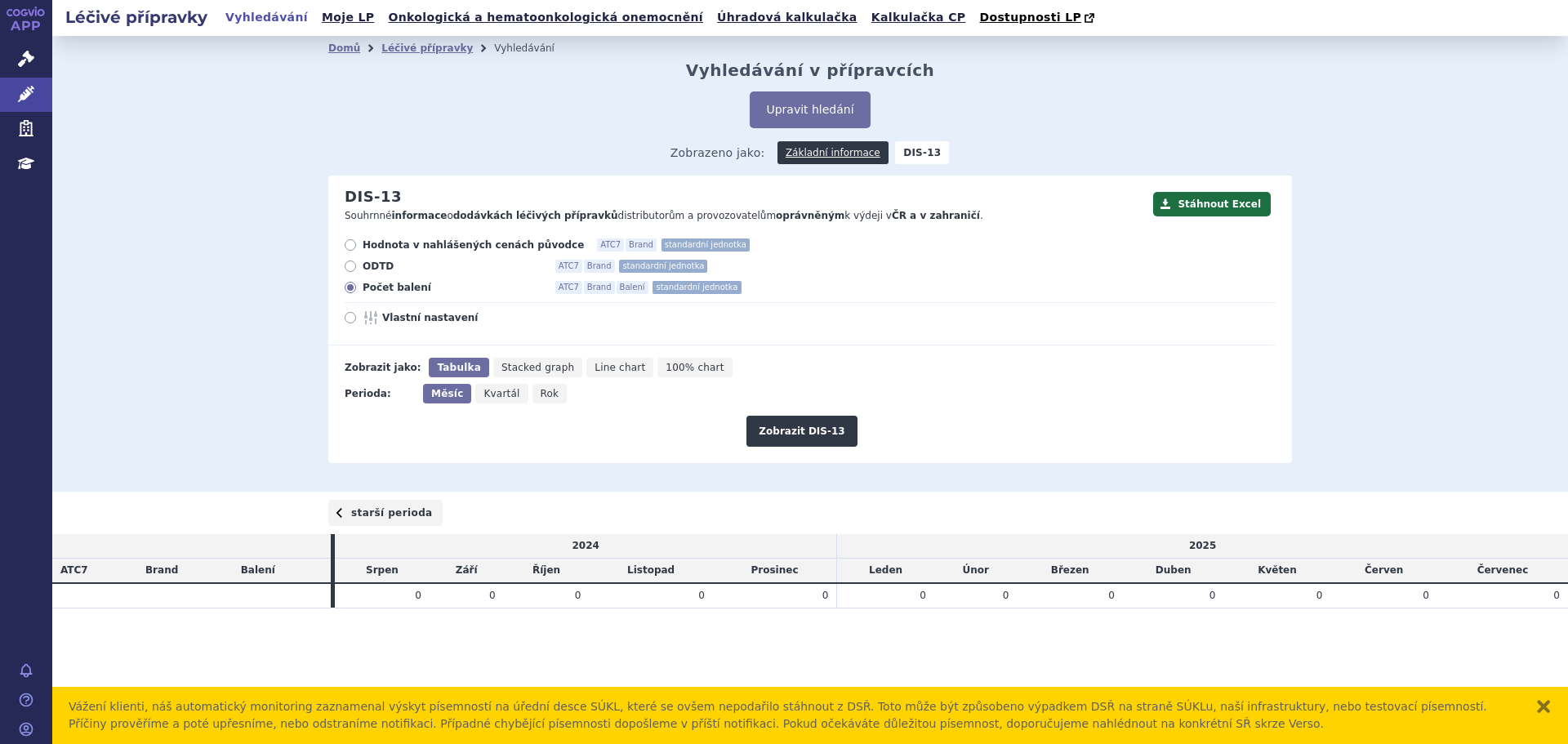
click at [390, 521] on link "starší perioda" at bounding box center [385, 513] width 115 height 26
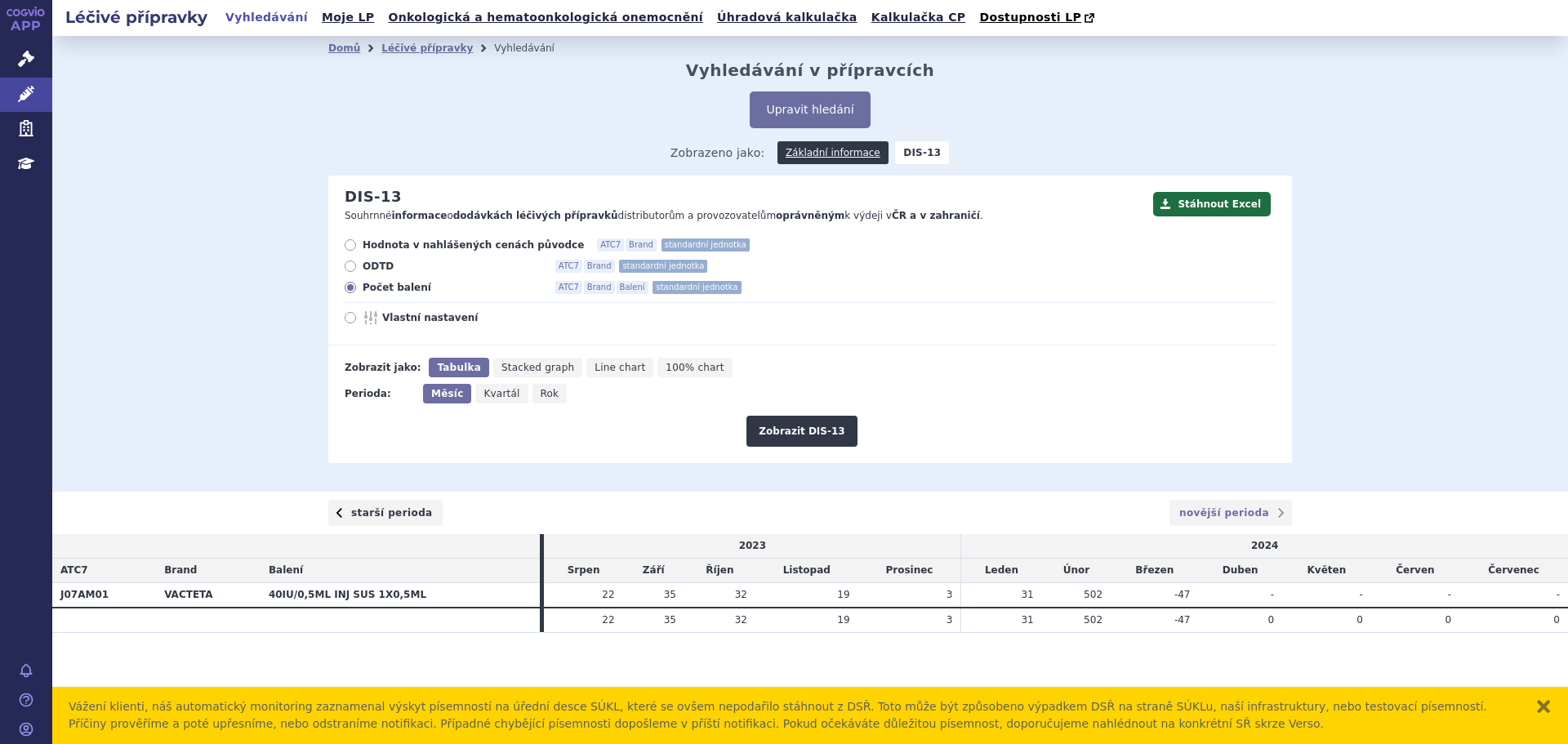
click at [368, 512] on link "starší perioda" at bounding box center [385, 513] width 115 height 26
click at [541, 394] on span "Rok" at bounding box center [550, 394] width 19 height 11
click at [537, 394] on input "Rok" at bounding box center [538, 389] width 11 height 11
radio input "true"
click at [813, 430] on button "Zobrazit DIS-13" at bounding box center [801, 431] width 110 height 31
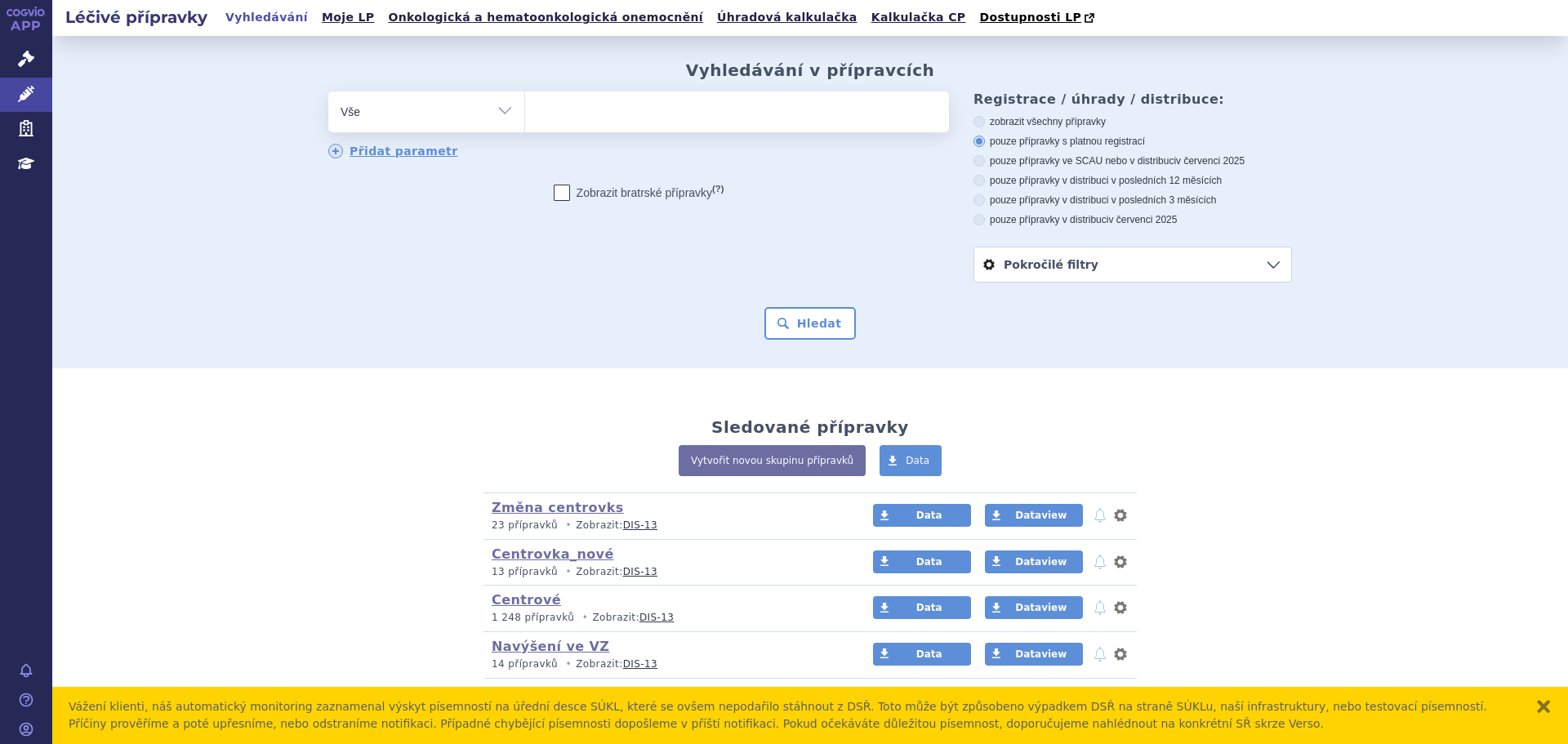
click at [593, 111] on ul at bounding box center [737, 109] width 424 height 34
click at [525, 111] on select at bounding box center [525, 111] width 1 height 41
type input "va"
type input "vact"
type input "vactet"
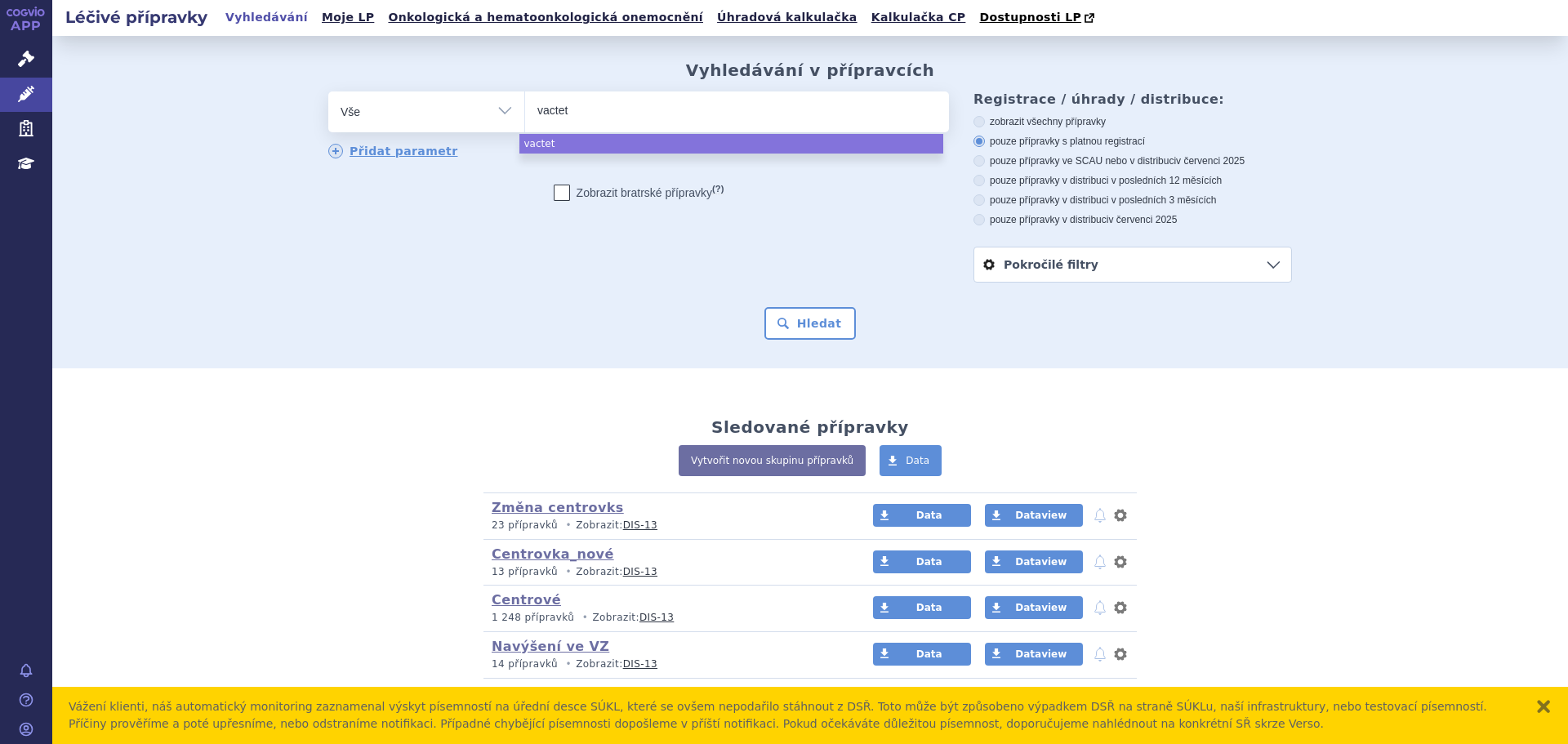
type input "vacteta"
select select "vacteta"
click at [794, 338] on button "Hledat" at bounding box center [810, 323] width 92 height 33
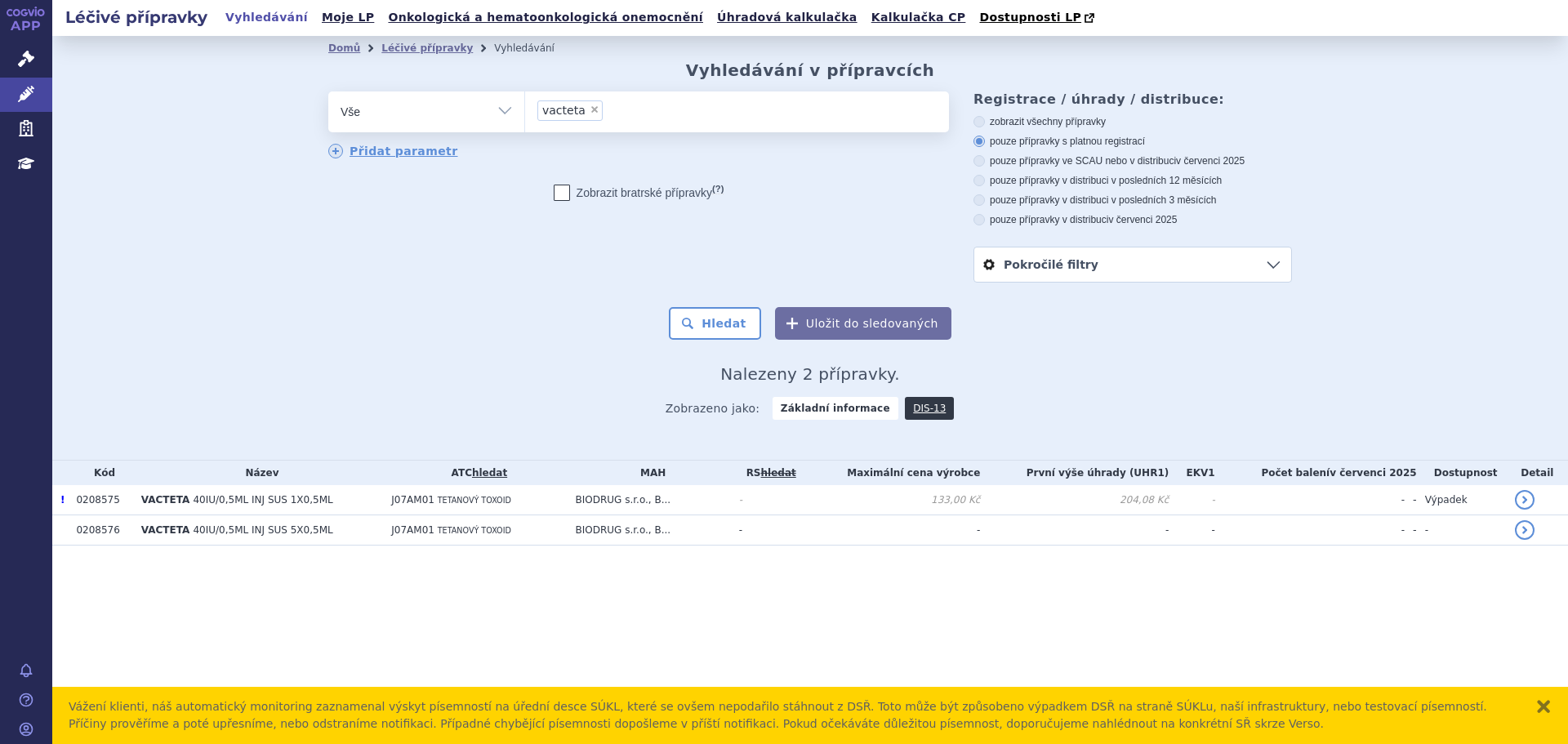
click at [1063, 256] on link "Pokročilé filtry" at bounding box center [1133, 264] width 317 height 34
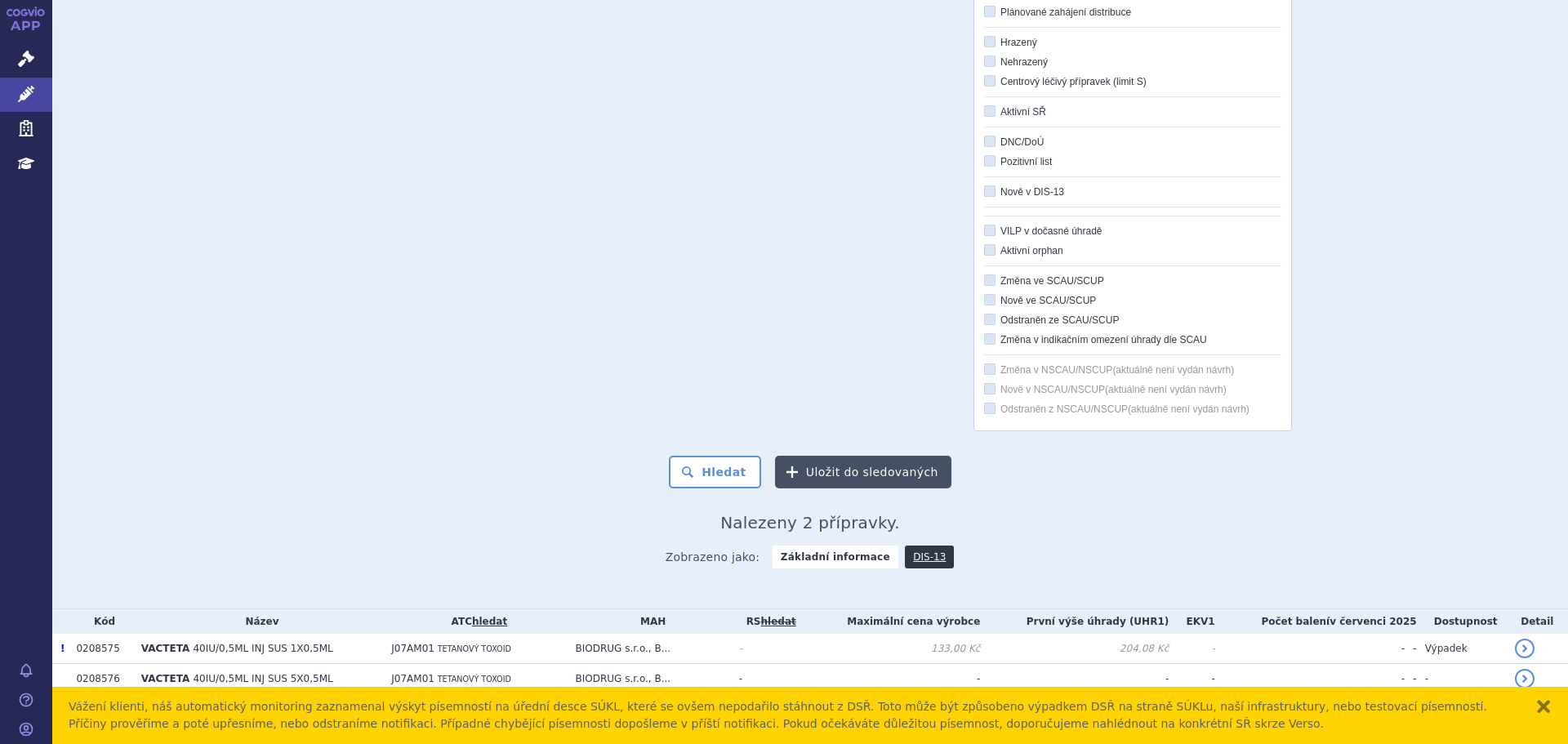
scroll to position [376, 0]
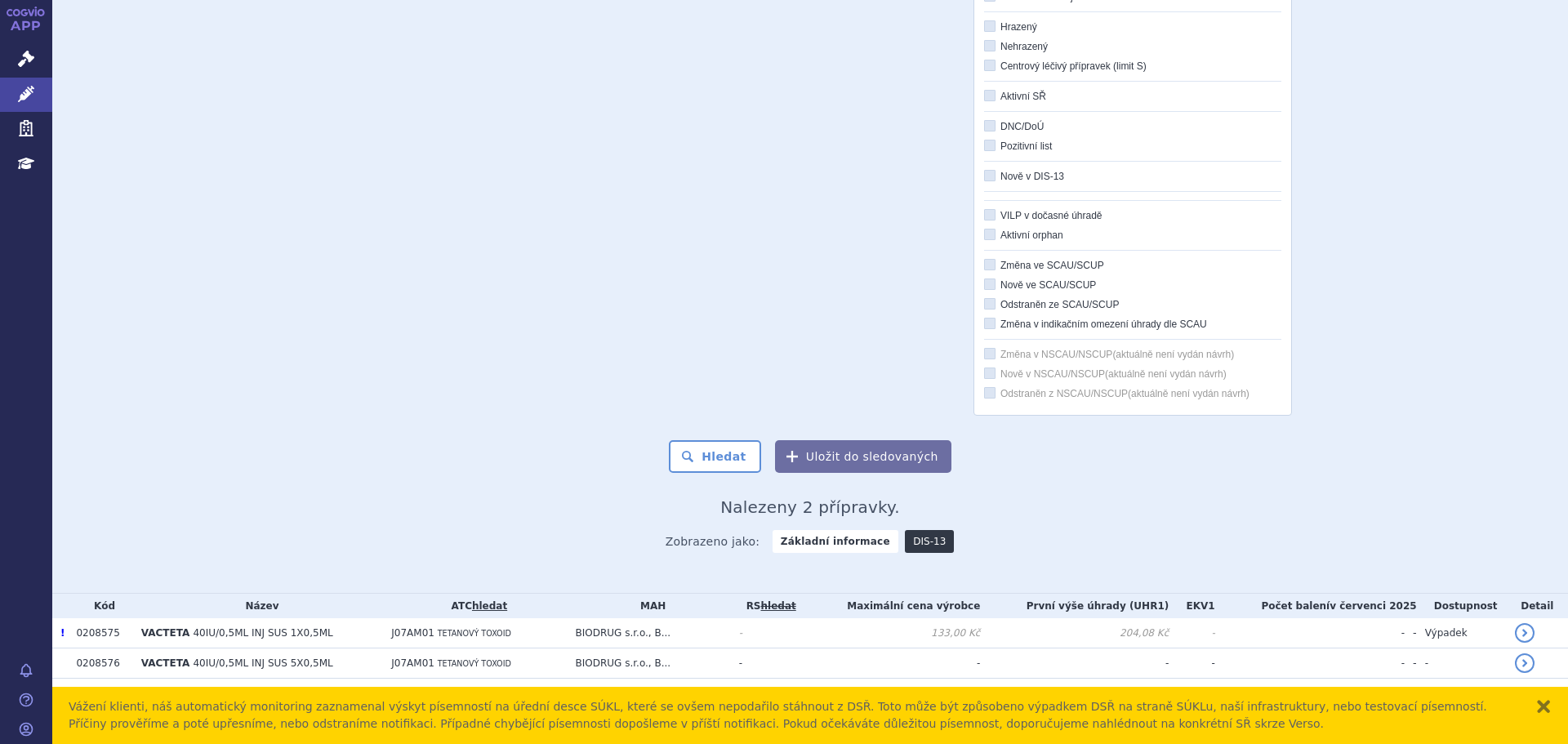
click at [915, 541] on link "DIS-13" at bounding box center [930, 542] width 49 height 23
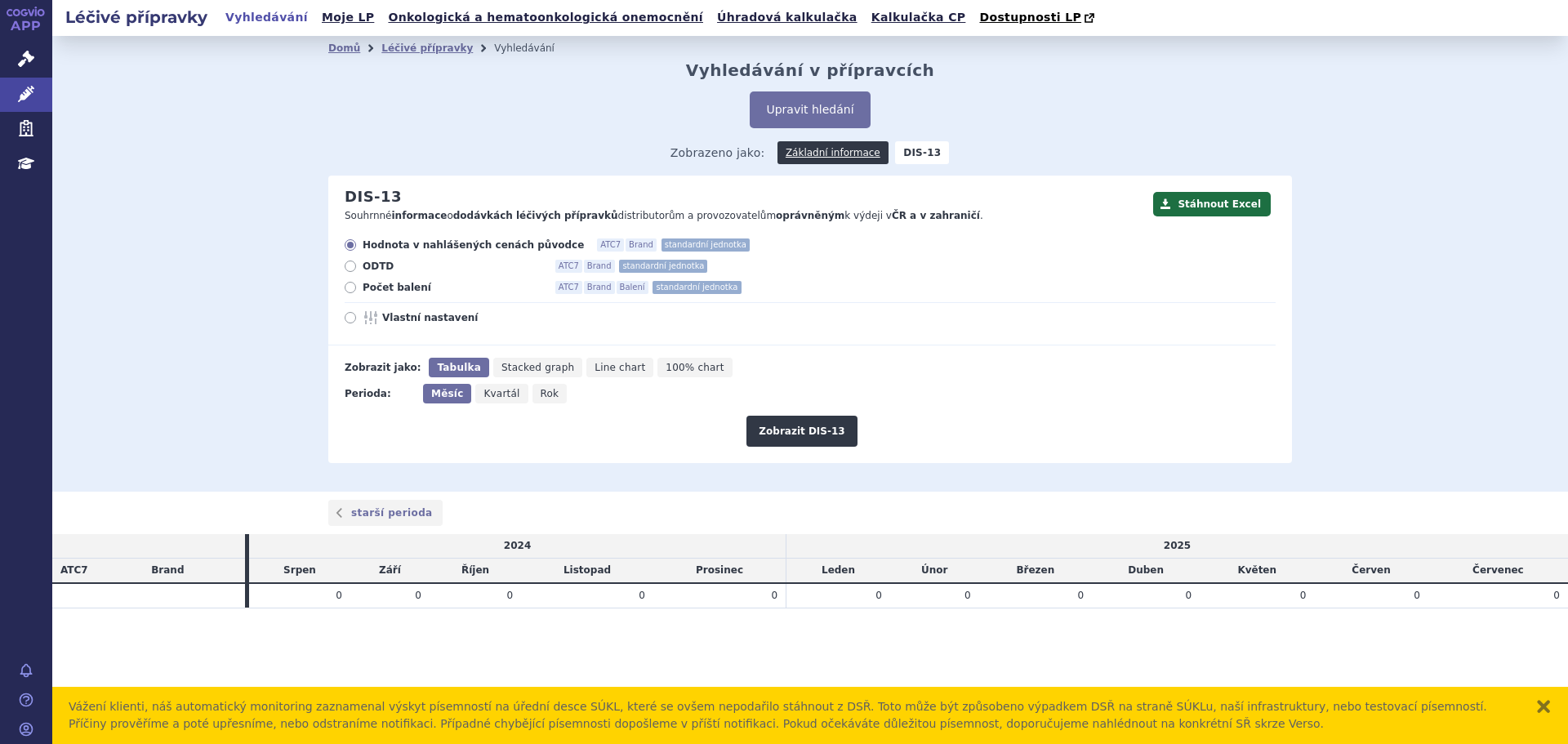
click at [541, 391] on span "Rok" at bounding box center [550, 394] width 19 height 11
click at [534, 391] on input "Rok" at bounding box center [538, 389] width 11 height 11
radio input "true"
click at [384, 285] on span "Počet balení" at bounding box center [453, 287] width 180 height 13
click at [357, 285] on input "Počet balení ATC7 Brand Balení standardní jednotka" at bounding box center [351, 289] width 11 height 11
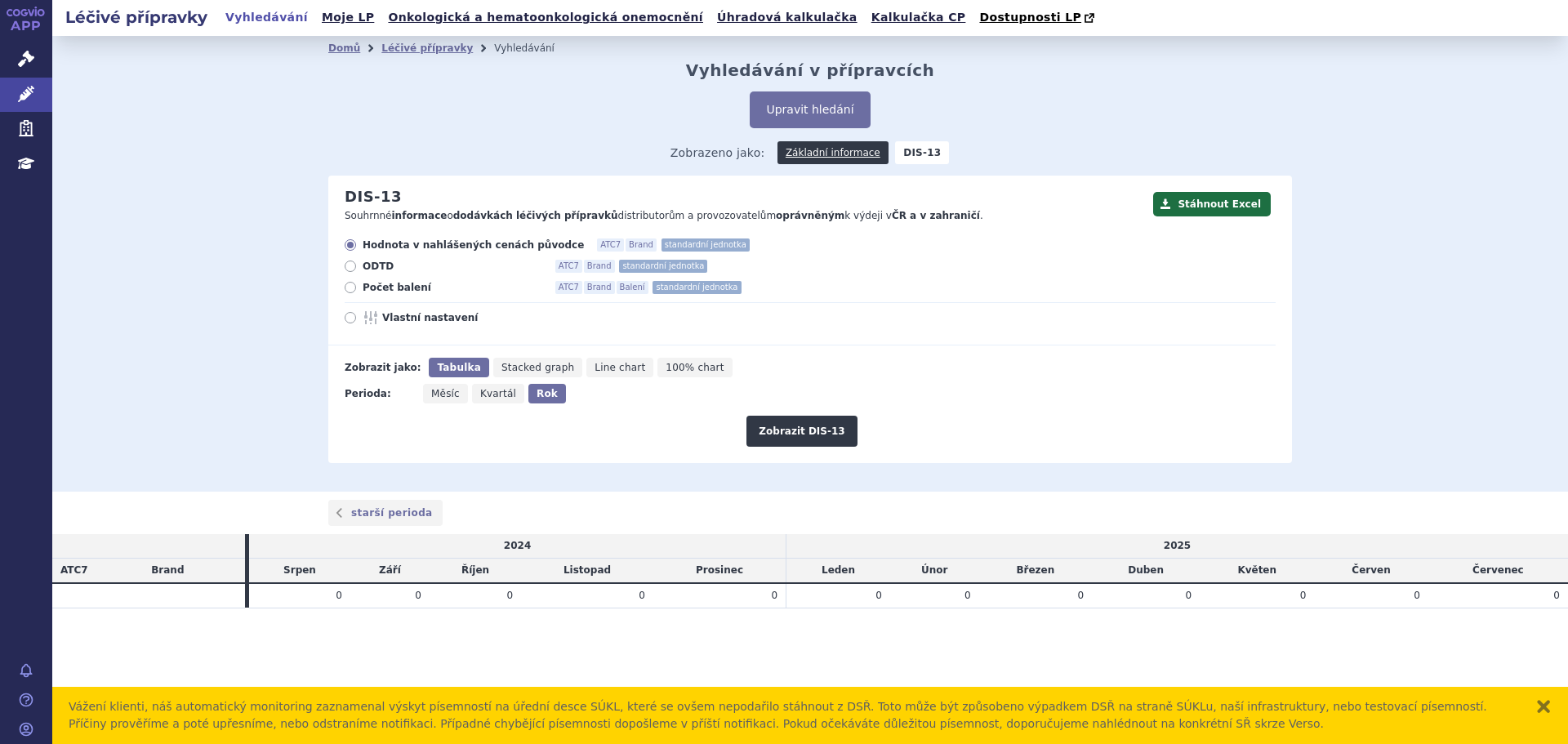
radio input "true"
click at [801, 430] on button "Zobrazit DIS-13" at bounding box center [801, 431] width 110 height 31
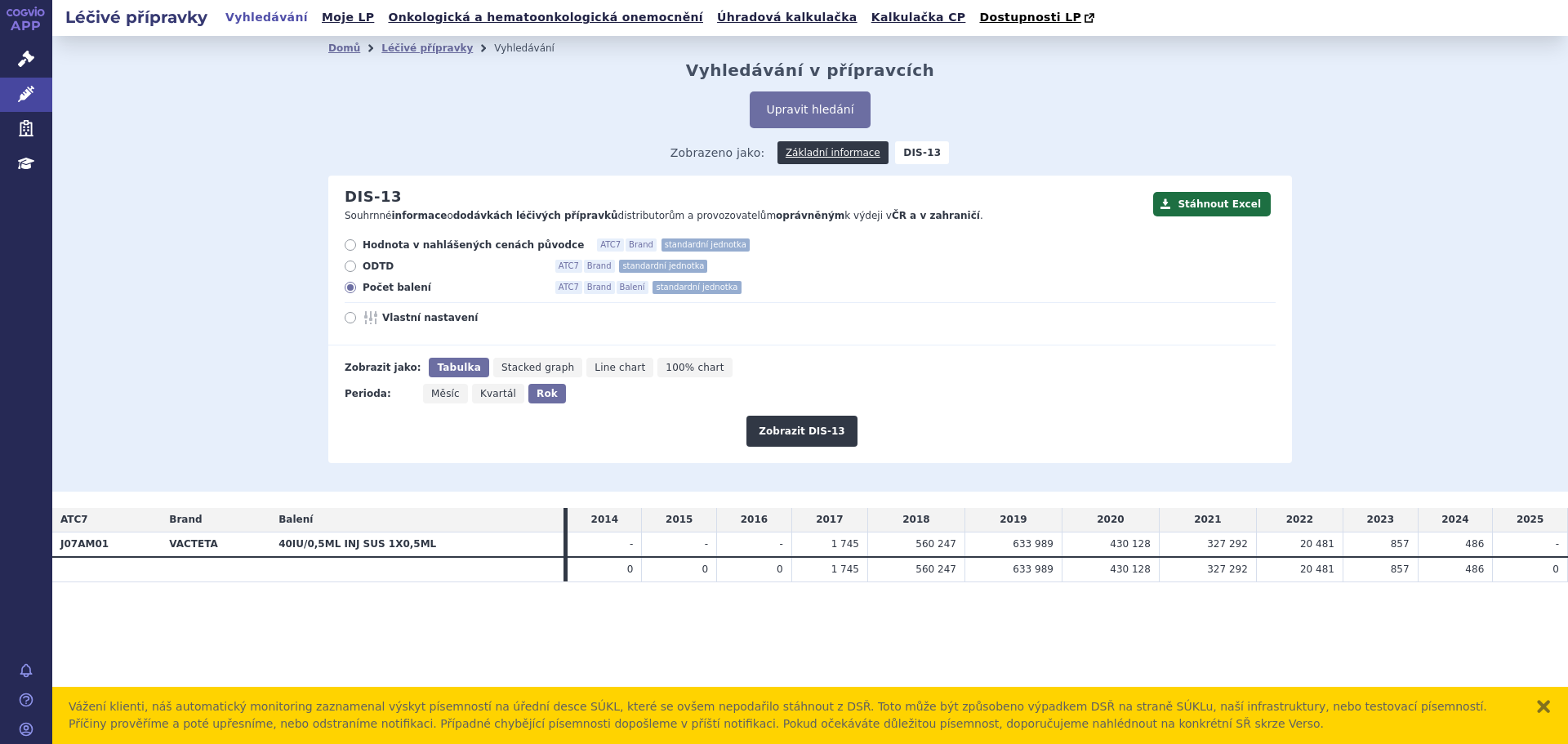
drag, startPoint x: 21, startPoint y: 89, endPoint x: 86, endPoint y: 50, distance: 75.8
click at [98, 50] on div "Domů Léčivé přípravky Vyhledávání Vyhledávání v přípravcích Upravit hledání ods…" at bounding box center [810, 264] width 1516 height 456
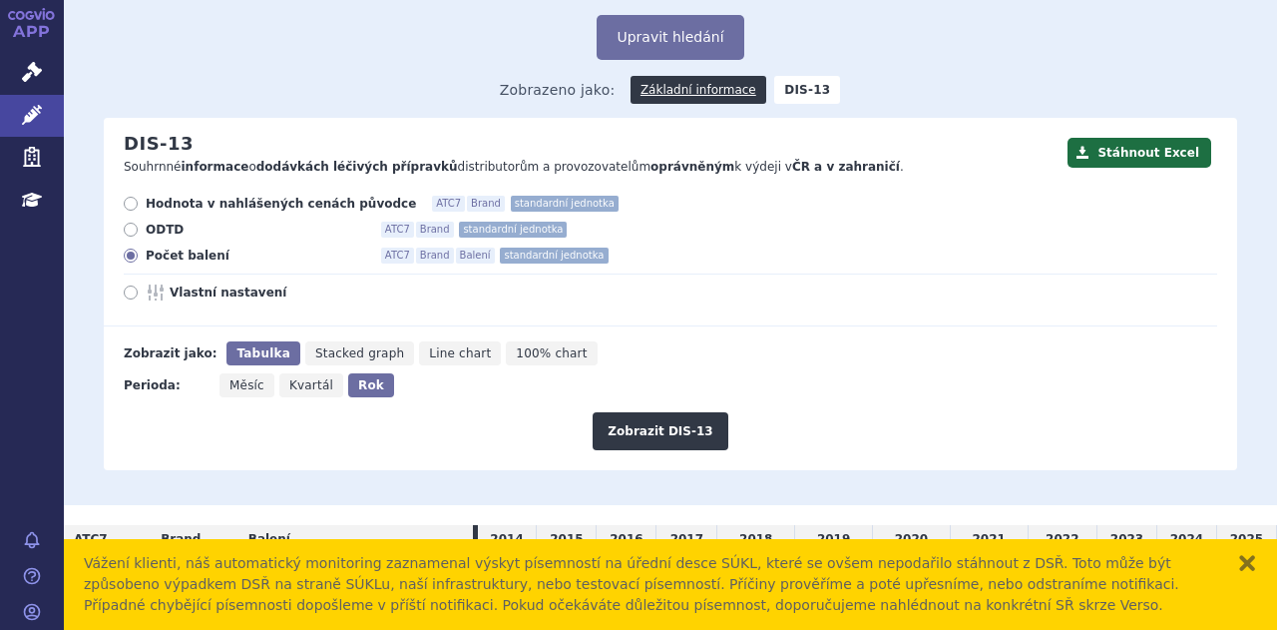
scroll to position [162, 0]
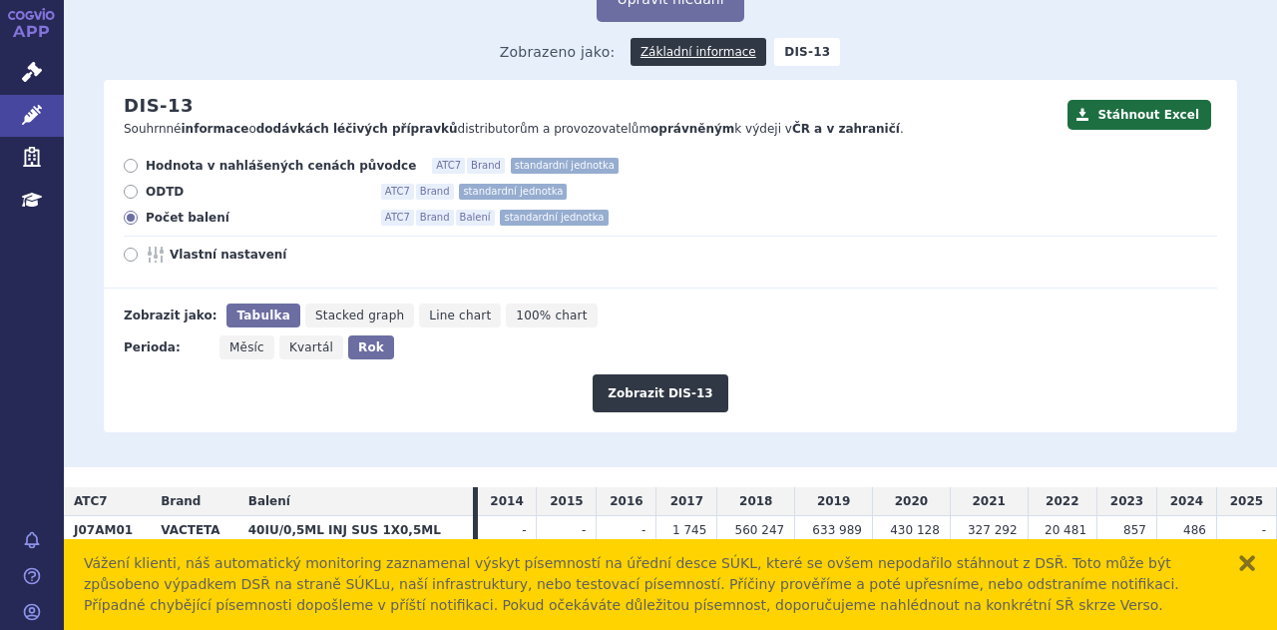
click at [240, 340] on span "Měsíc" at bounding box center [247, 347] width 35 height 14
click at [233, 335] on input "Měsíc" at bounding box center [226, 341] width 13 height 13
radio input "true"
click at [645, 374] on button "Zobrazit DIS-13" at bounding box center [660, 393] width 135 height 38
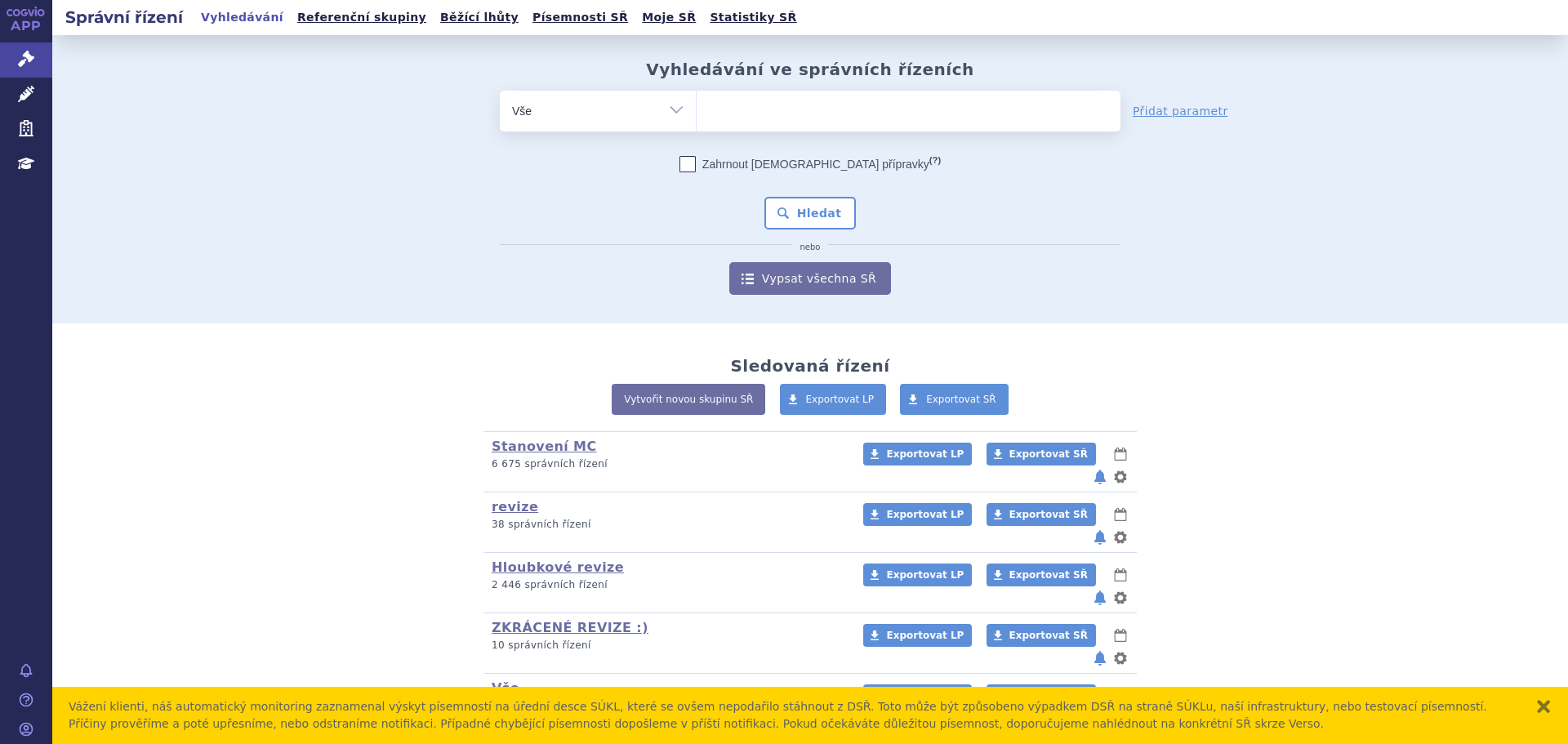
click at [750, 112] on ul at bounding box center [908, 108] width 424 height 34
click at [696, 112] on select at bounding box center [696, 110] width 1 height 41
type input "el"
type input "ela"
type input "elahe"
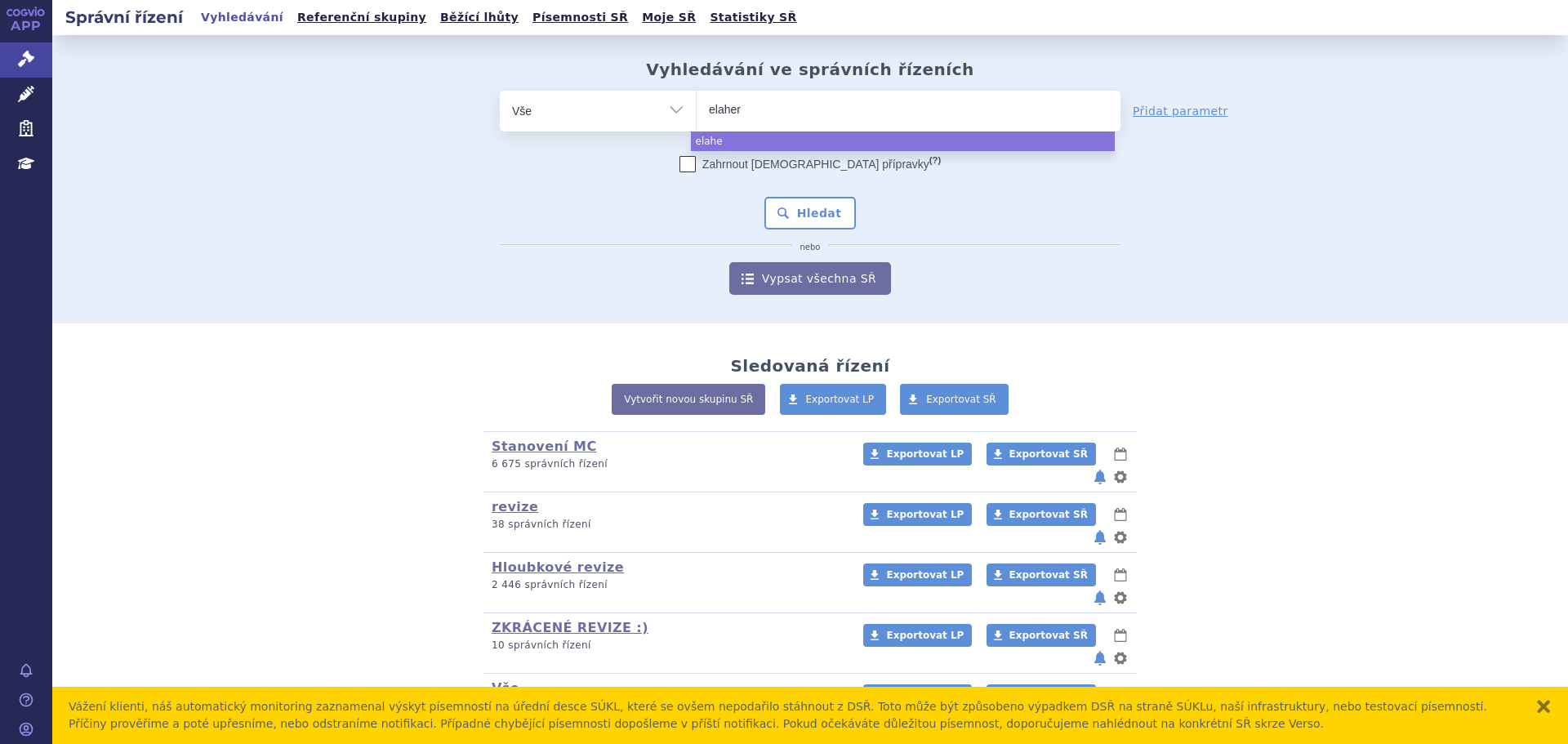
type input "elahere"
select select "elahere"
click at [791, 204] on button "Hledat" at bounding box center [810, 214] width 92 height 33
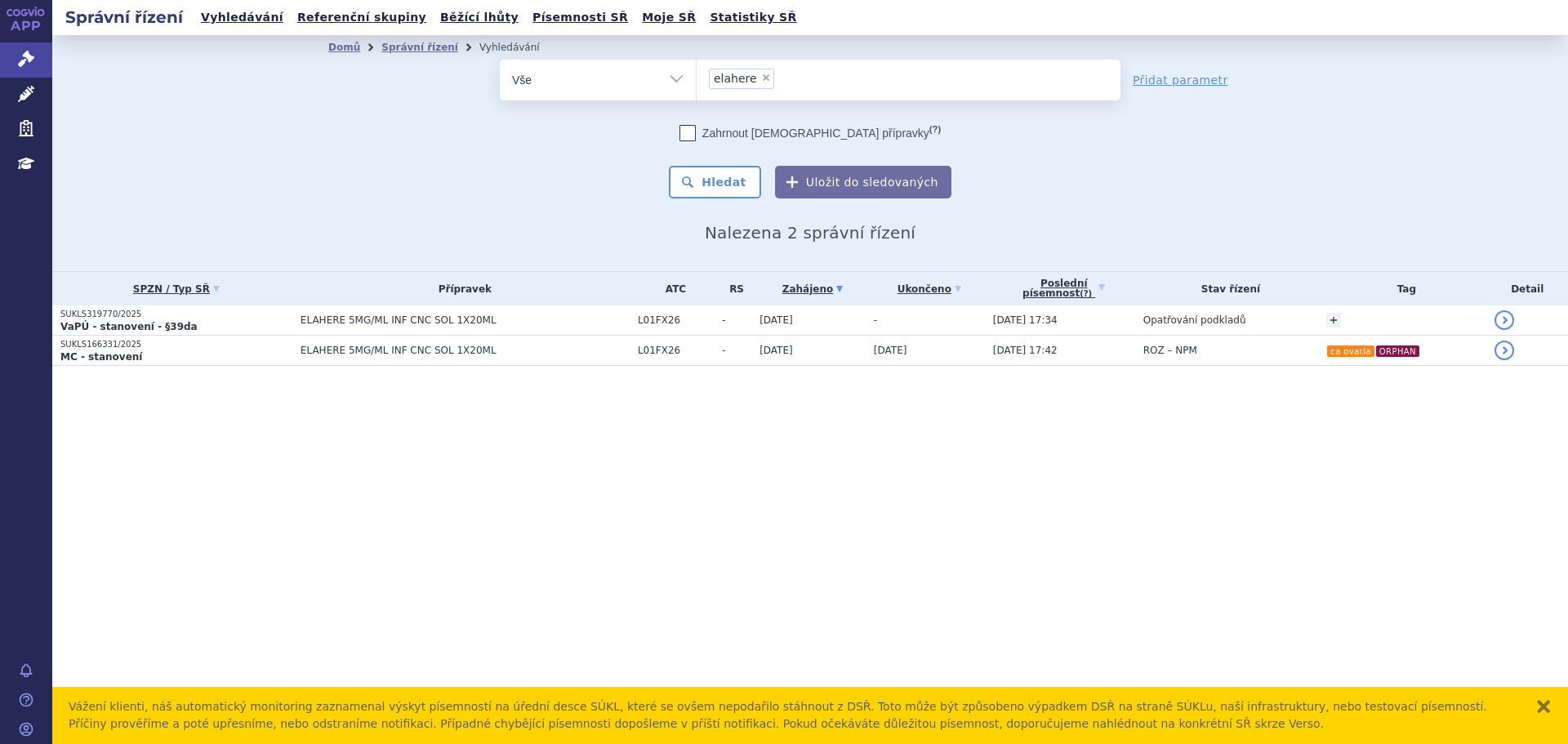
click at [329, 592] on div "Správní řízení Vyhledávání Referenční skupiny Běžící lhůty Písemnosti SŘ Moje S…" at bounding box center [810, 372] width 1516 height 744
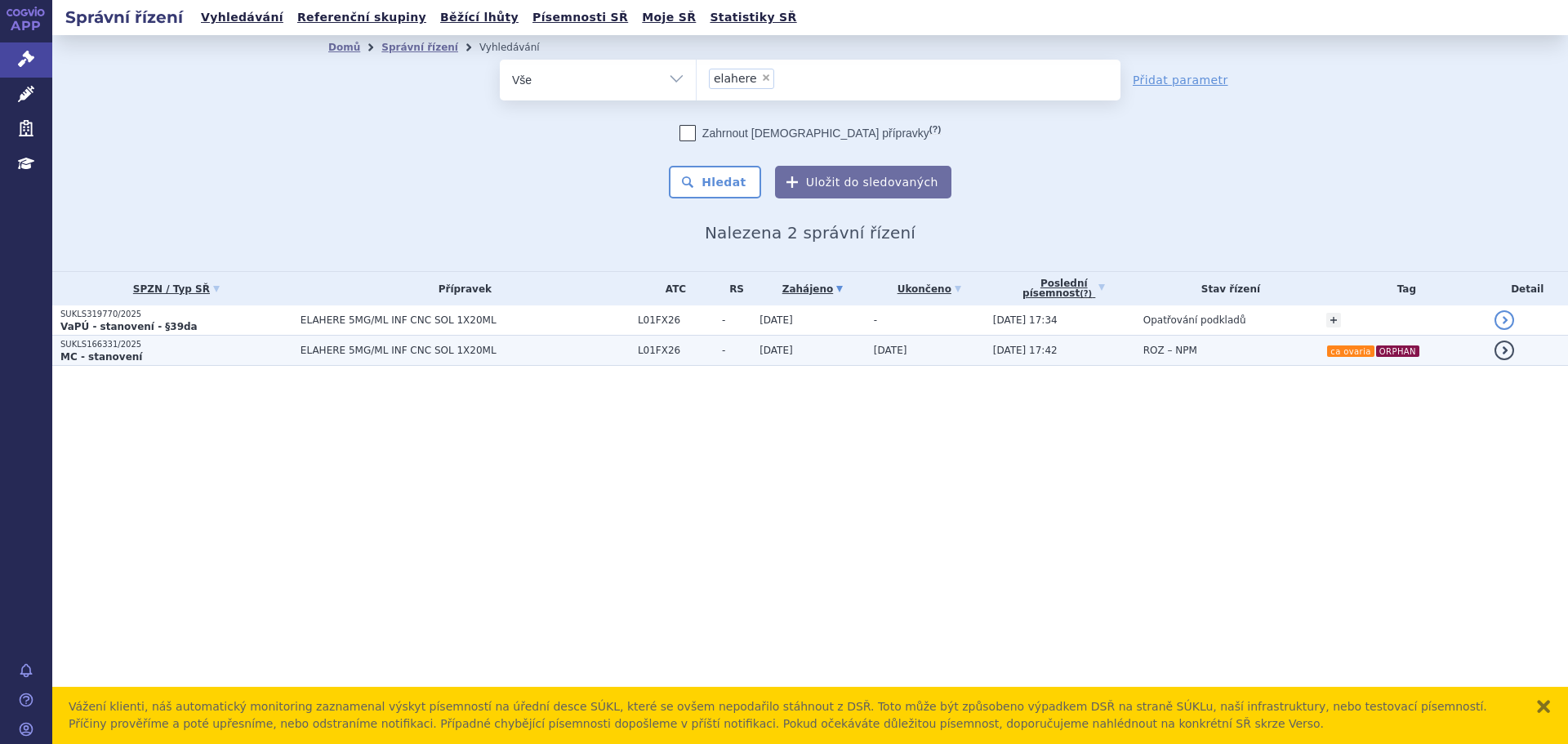
click at [391, 356] on span "ELAHERE 5MG/ML INF CNC SOL 1X20ML" at bounding box center [465, 350] width 329 height 11
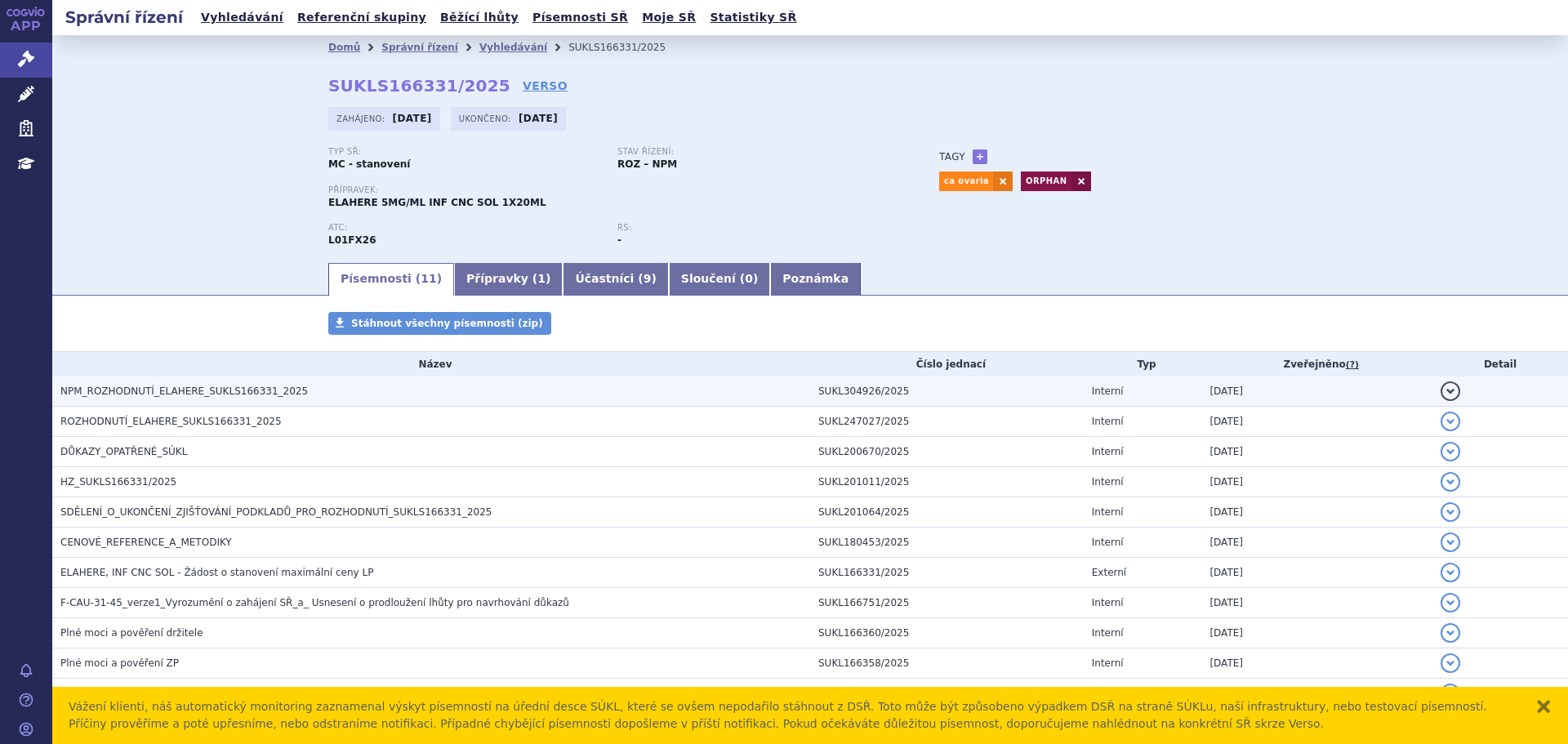
click at [327, 401] on td "NPM_ROZHODNUTÍ_ELAHERE_SUKLS166331_2025" at bounding box center [431, 391] width 758 height 30
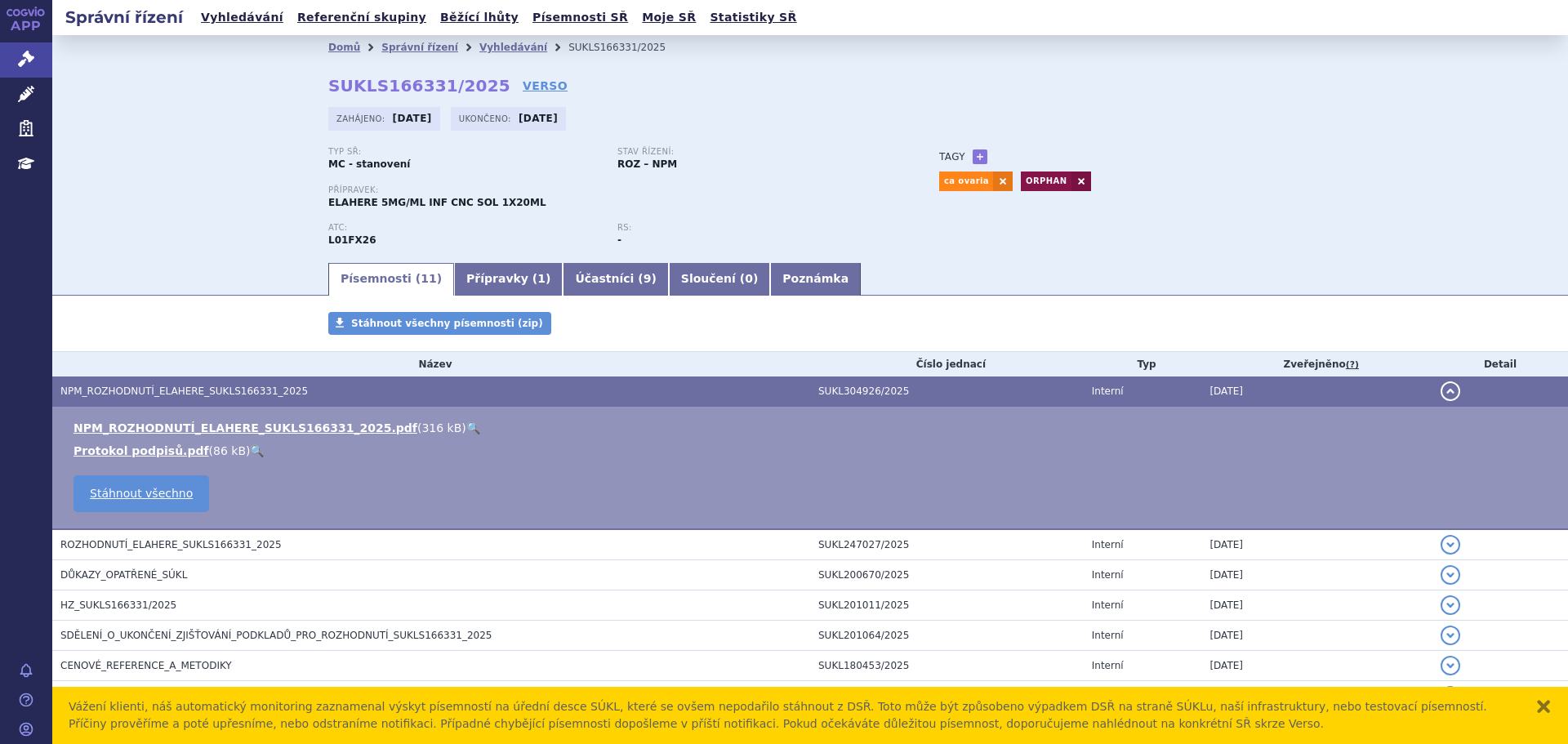
click at [466, 431] on link "🔍" at bounding box center [473, 428] width 14 height 13
click at [480, 43] on link "Vyhledávání" at bounding box center [513, 47] width 68 height 11
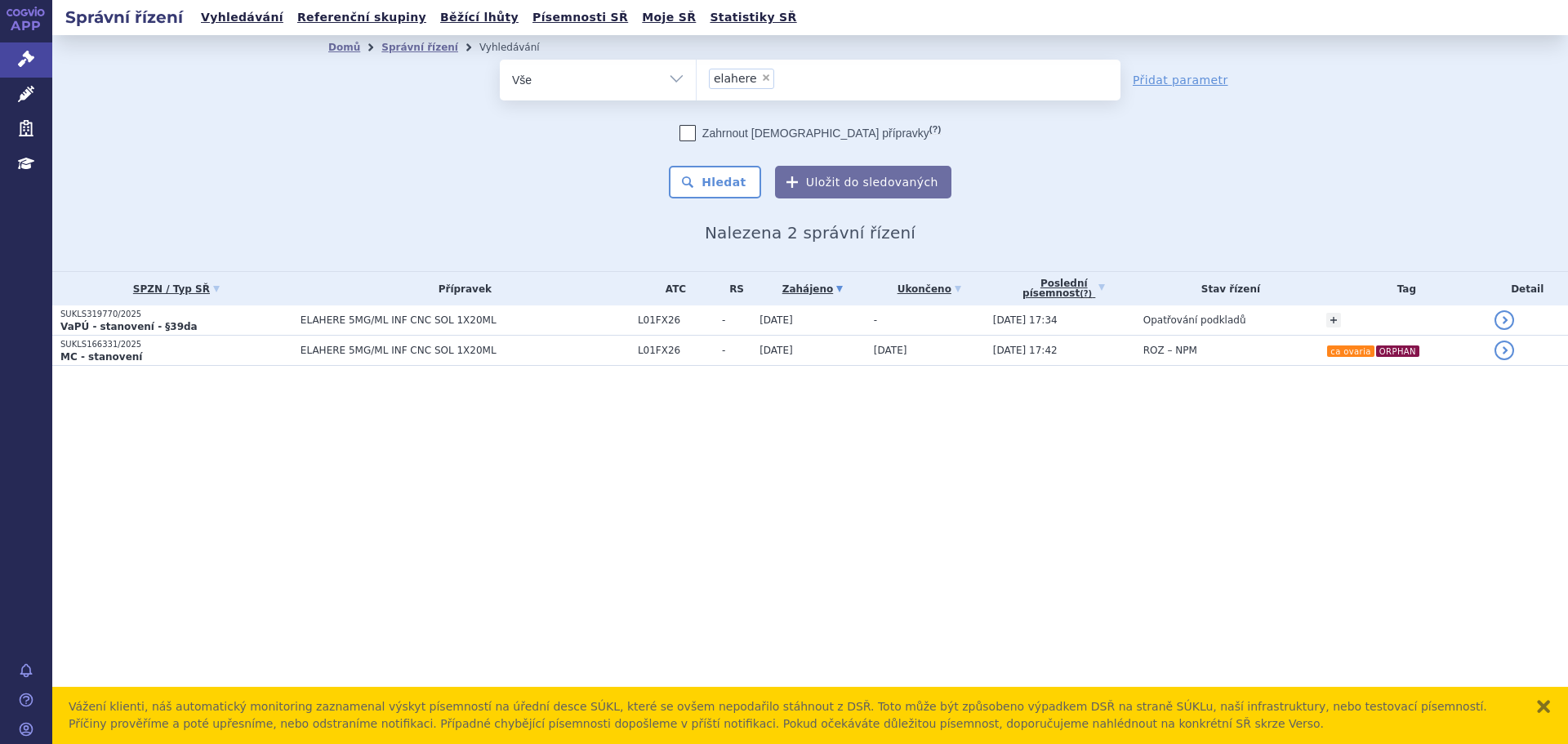
click at [761, 79] on span "×" at bounding box center [766, 78] width 10 height 10
click at [696, 79] on select "elahere" at bounding box center [696, 79] width 1 height 41
select select
click at [760, 74] on ul at bounding box center [908, 77] width 424 height 34
click at [696, 74] on select "elahere" at bounding box center [696, 79] width 1 height 41
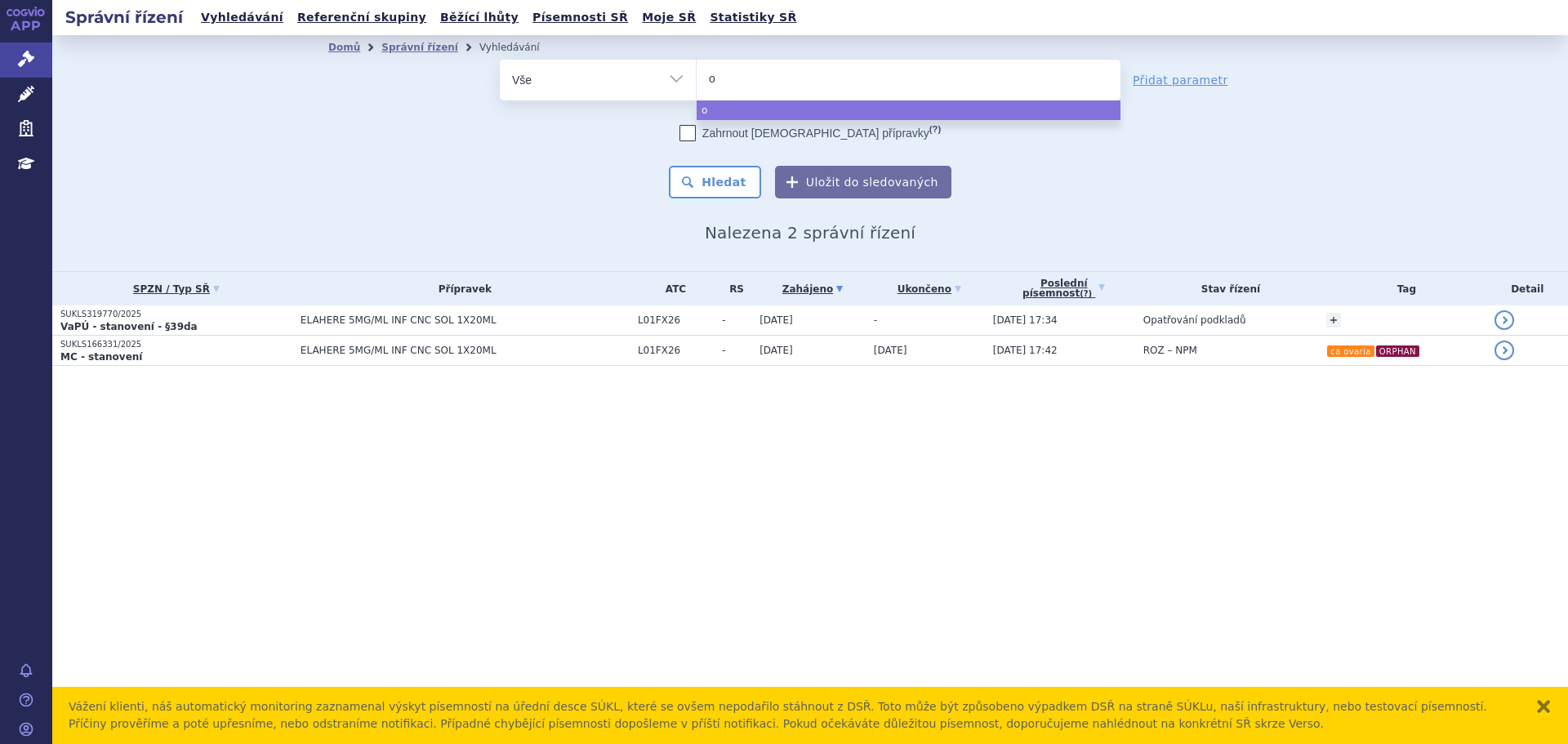
type input "om"
type input "omj"
type input "omjj"
type input "omjjar"
type input "omjjara"
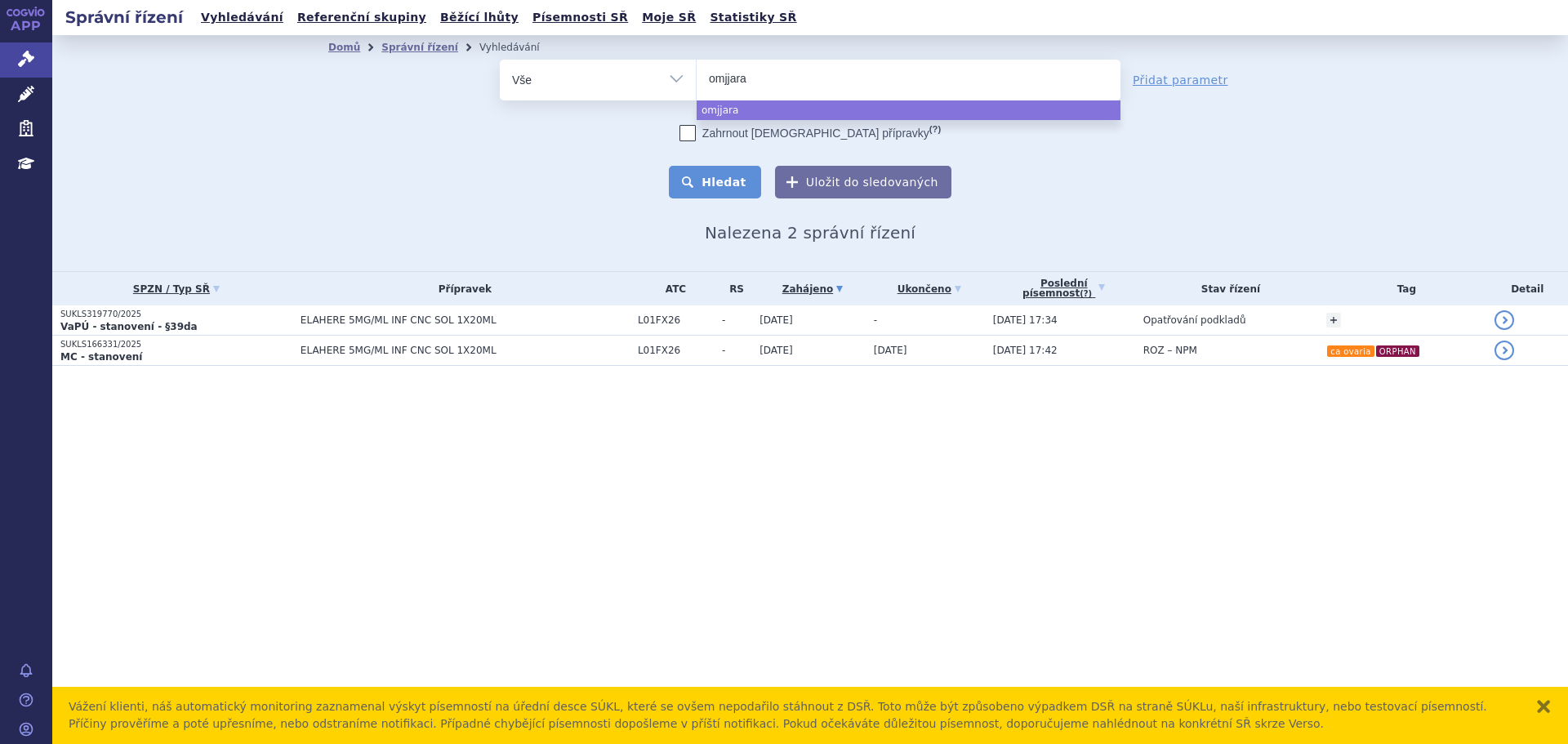
select select "omjjara"
click at [733, 175] on button "Hledat" at bounding box center [714, 183] width 92 height 33
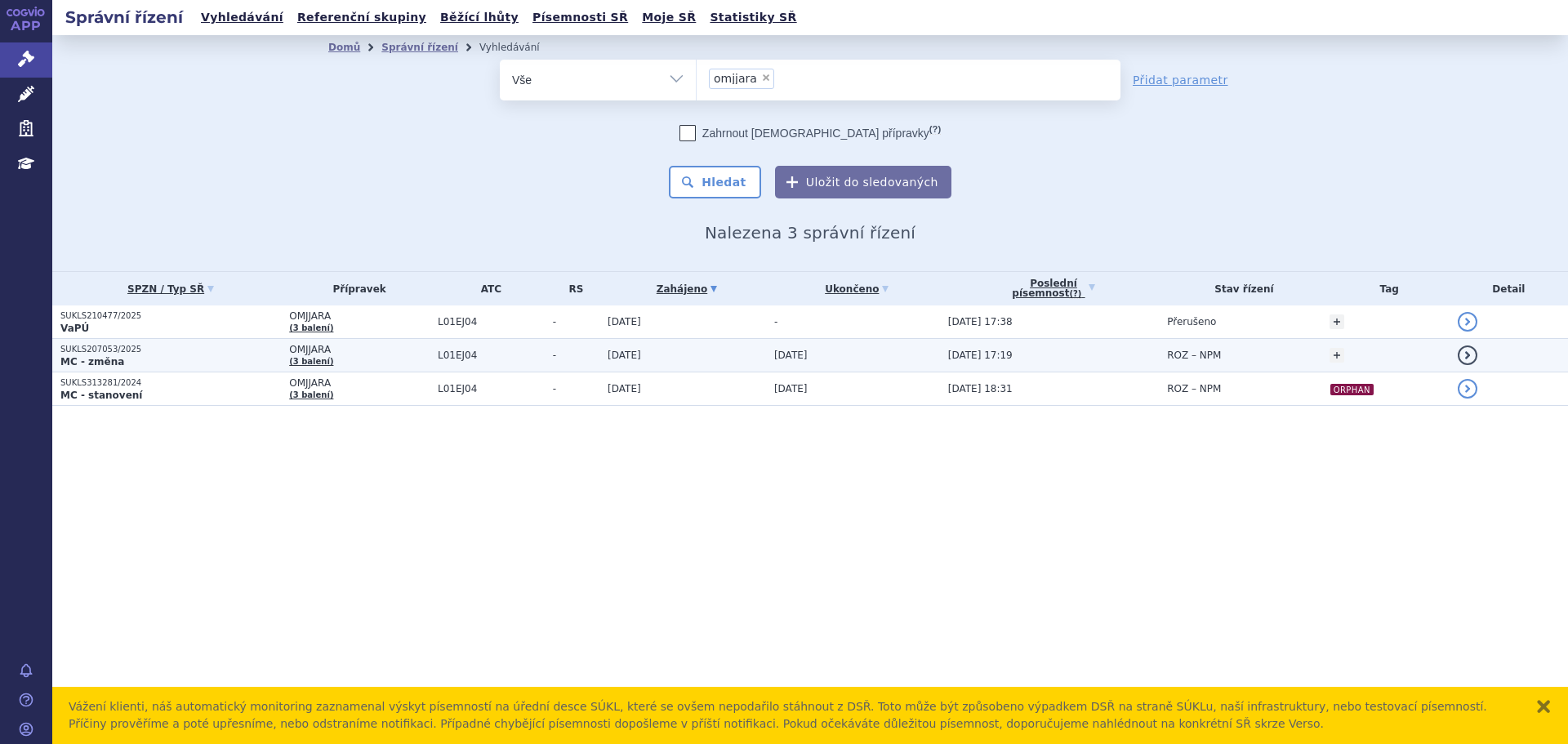
click at [388, 358] on td "OMJJARA (3 balení)" at bounding box center [355, 355] width 149 height 34
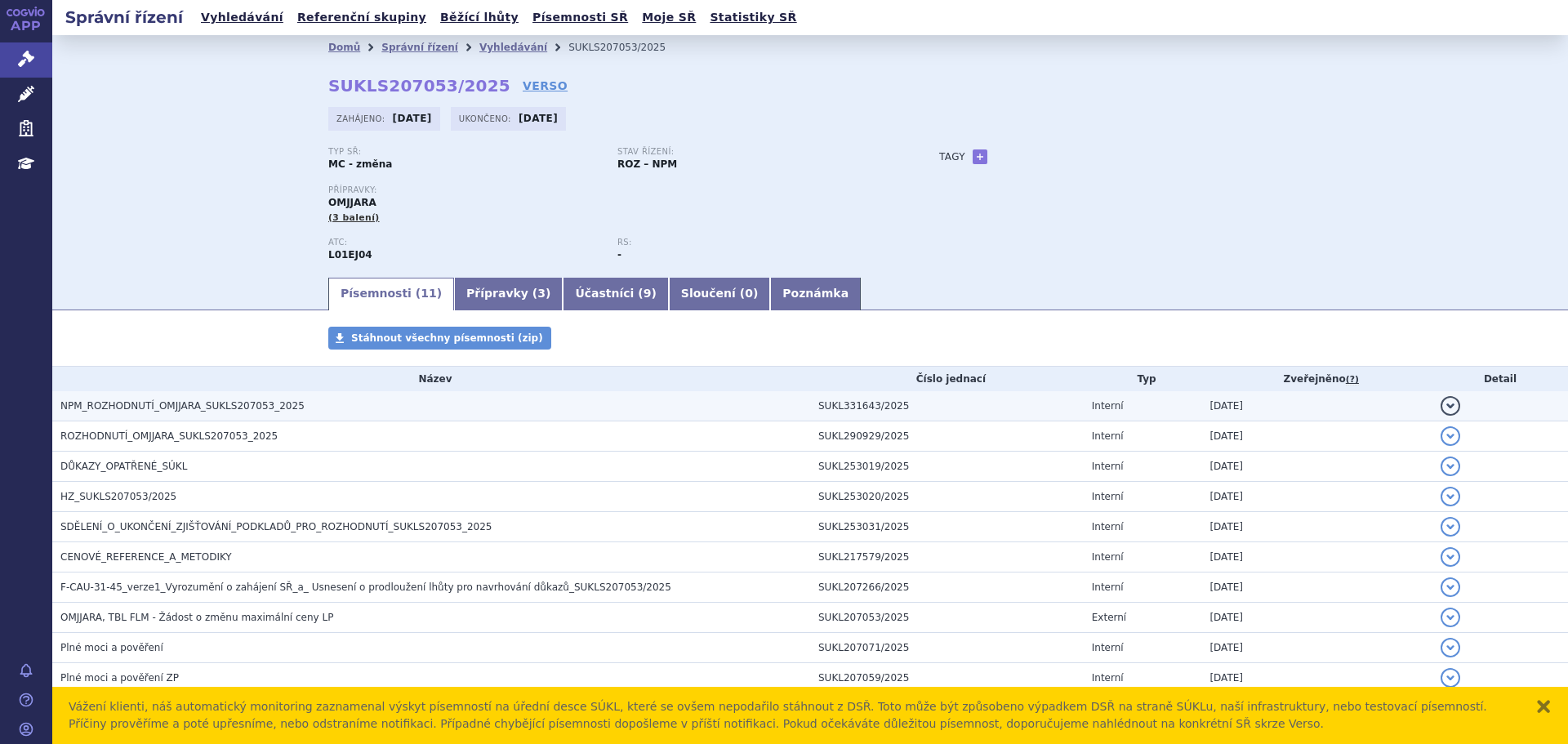
click at [362, 408] on h3 "NPM_ROZHODNUTÍ_OMJJARA_SUKLS207053_2025" at bounding box center [435, 406] width 750 height 16
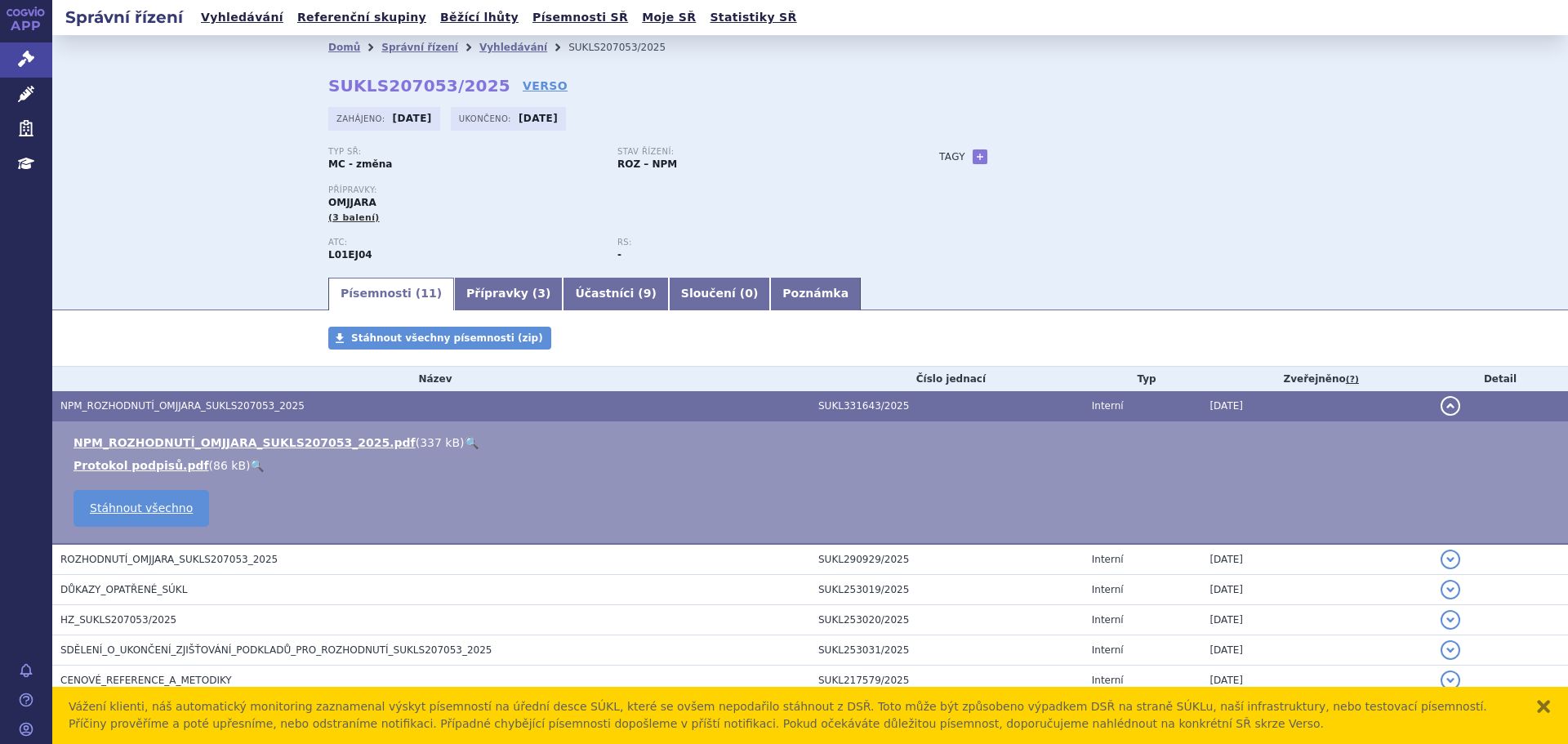
click at [465, 444] on link "🔍" at bounding box center [471, 443] width 14 height 13
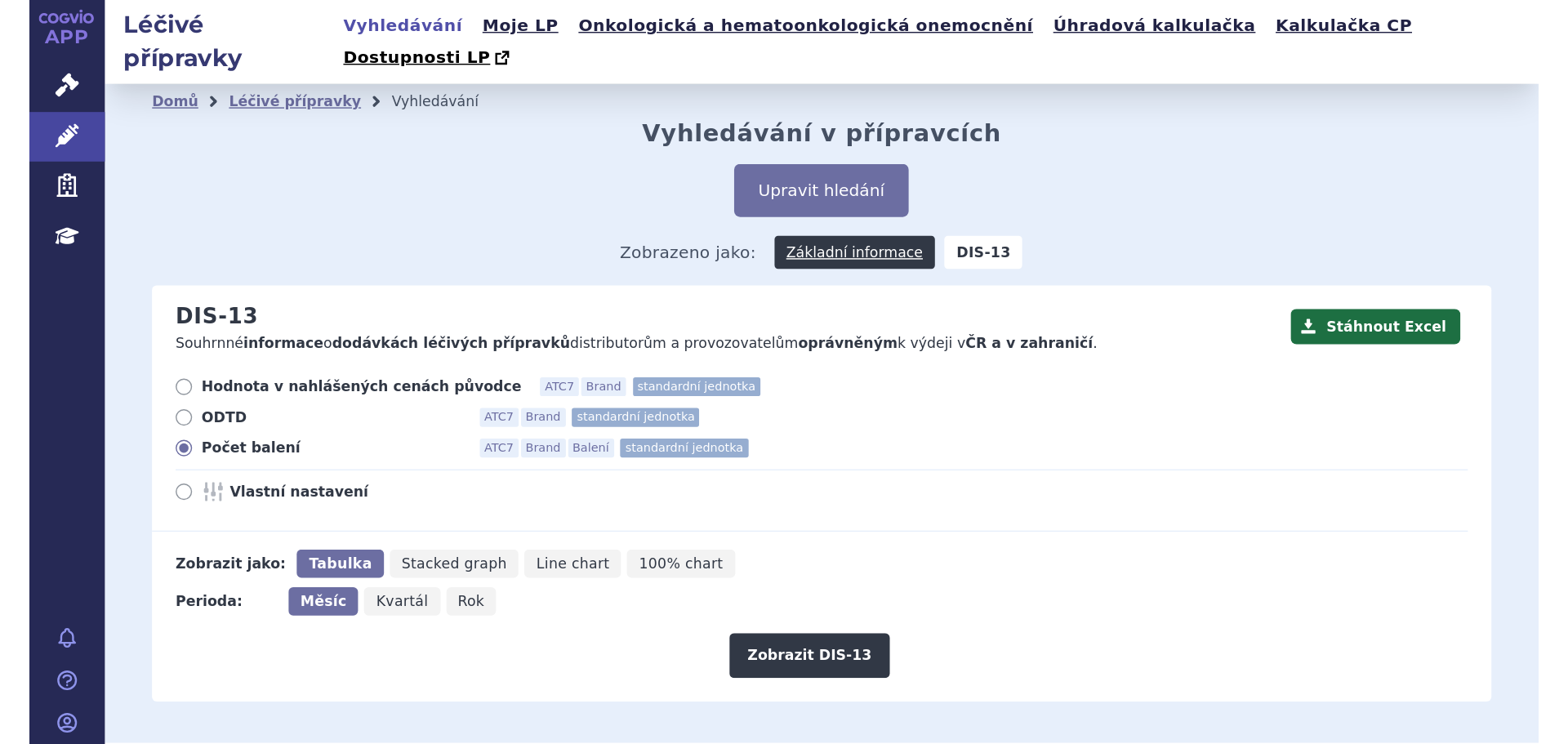
scroll to position [183, 0]
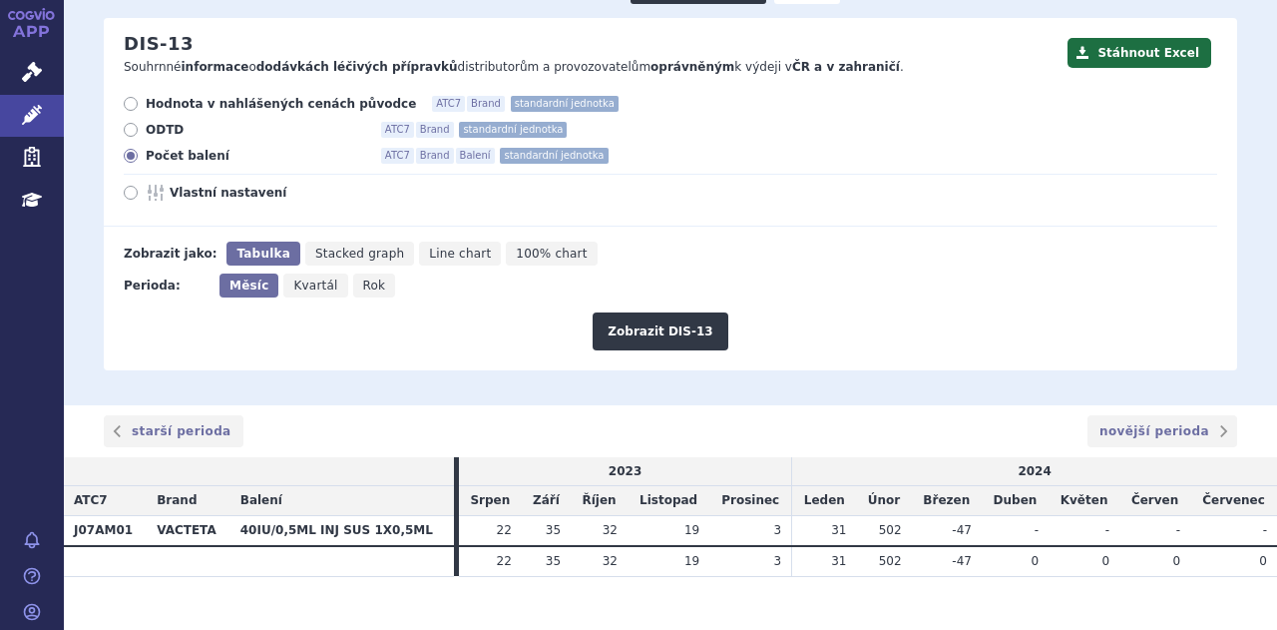
drag, startPoint x: 459, startPoint y: 629, endPoint x: 541, endPoint y: 536, distance: 123.7
click at [541, 546] on td "35" at bounding box center [546, 561] width 49 height 30
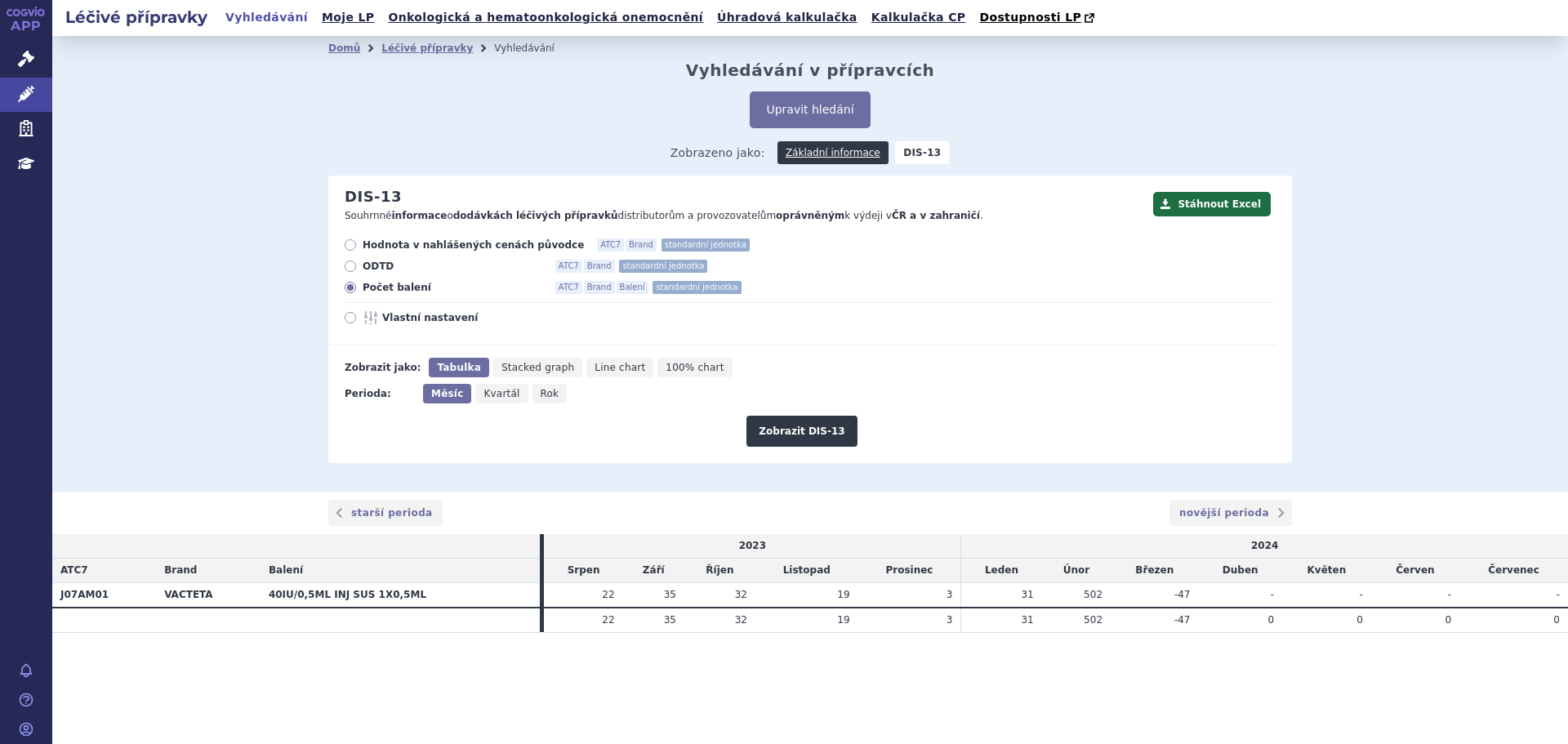
scroll to position [0, 0]
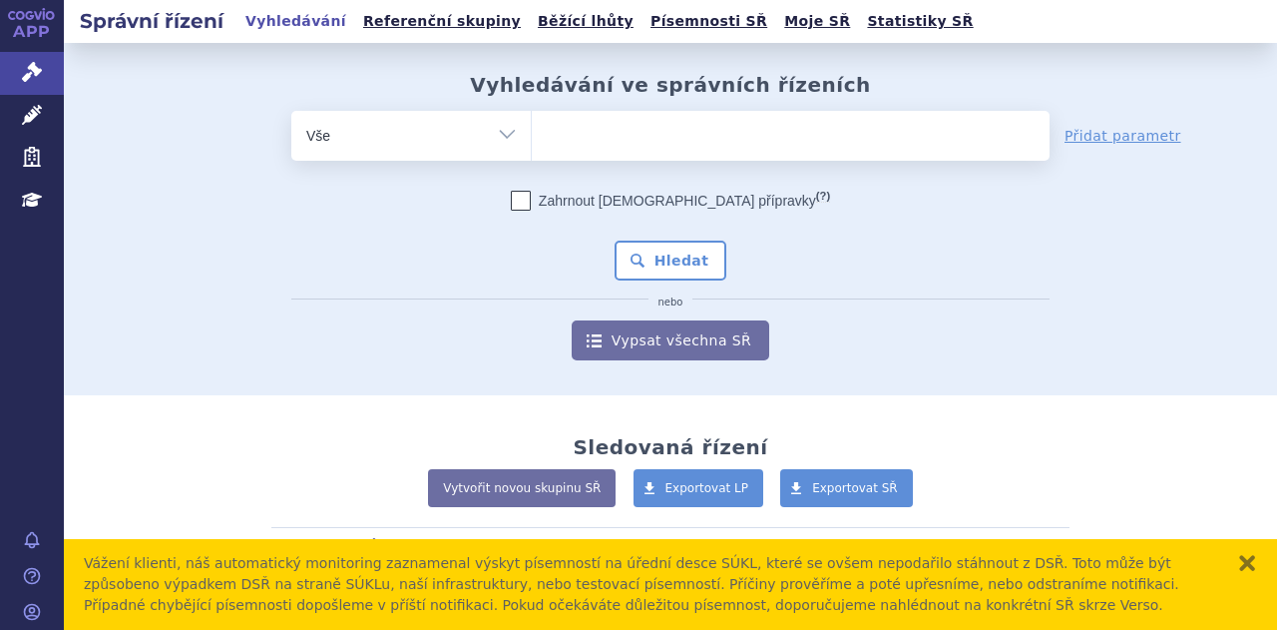
click at [595, 151] on ul at bounding box center [791, 132] width 518 height 42
click at [532, 151] on select at bounding box center [531, 135] width 1 height 50
type input "va"
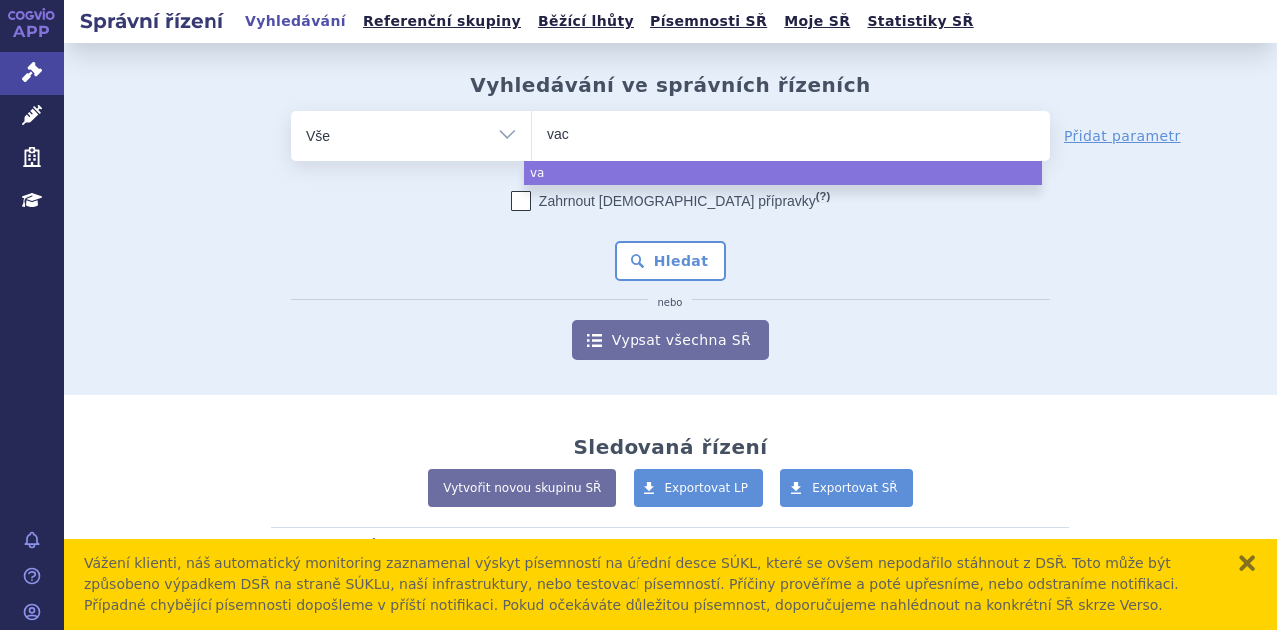
type input "vact"
type input "vactet"
type input "vacteta"
select select "vacteta"
click at [649, 263] on button "Hledat" at bounding box center [671, 261] width 113 height 40
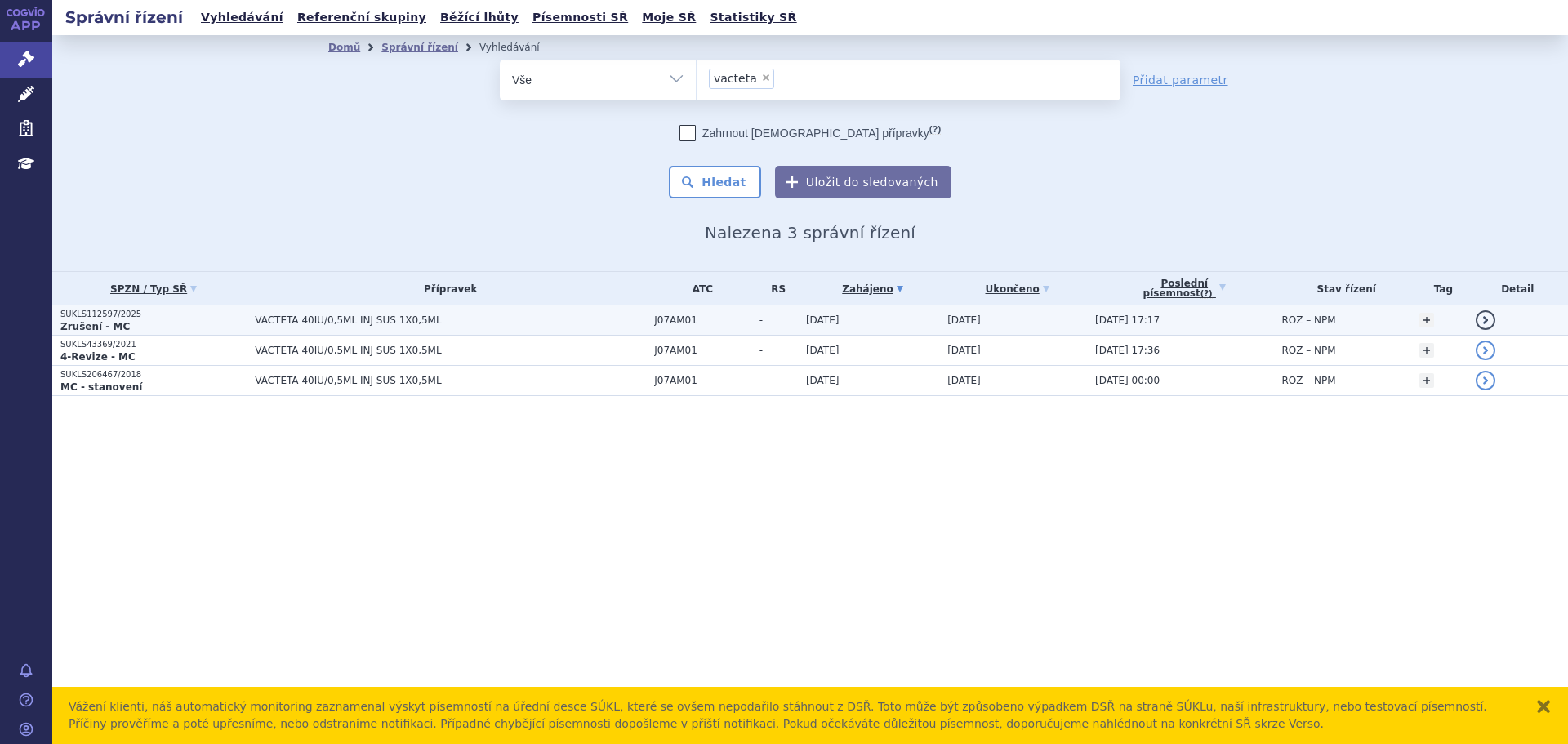
click at [281, 325] on span "VACTETA 40IU/0,5ML INJ SUS 1X0,5ML" at bounding box center [450, 320] width 391 height 11
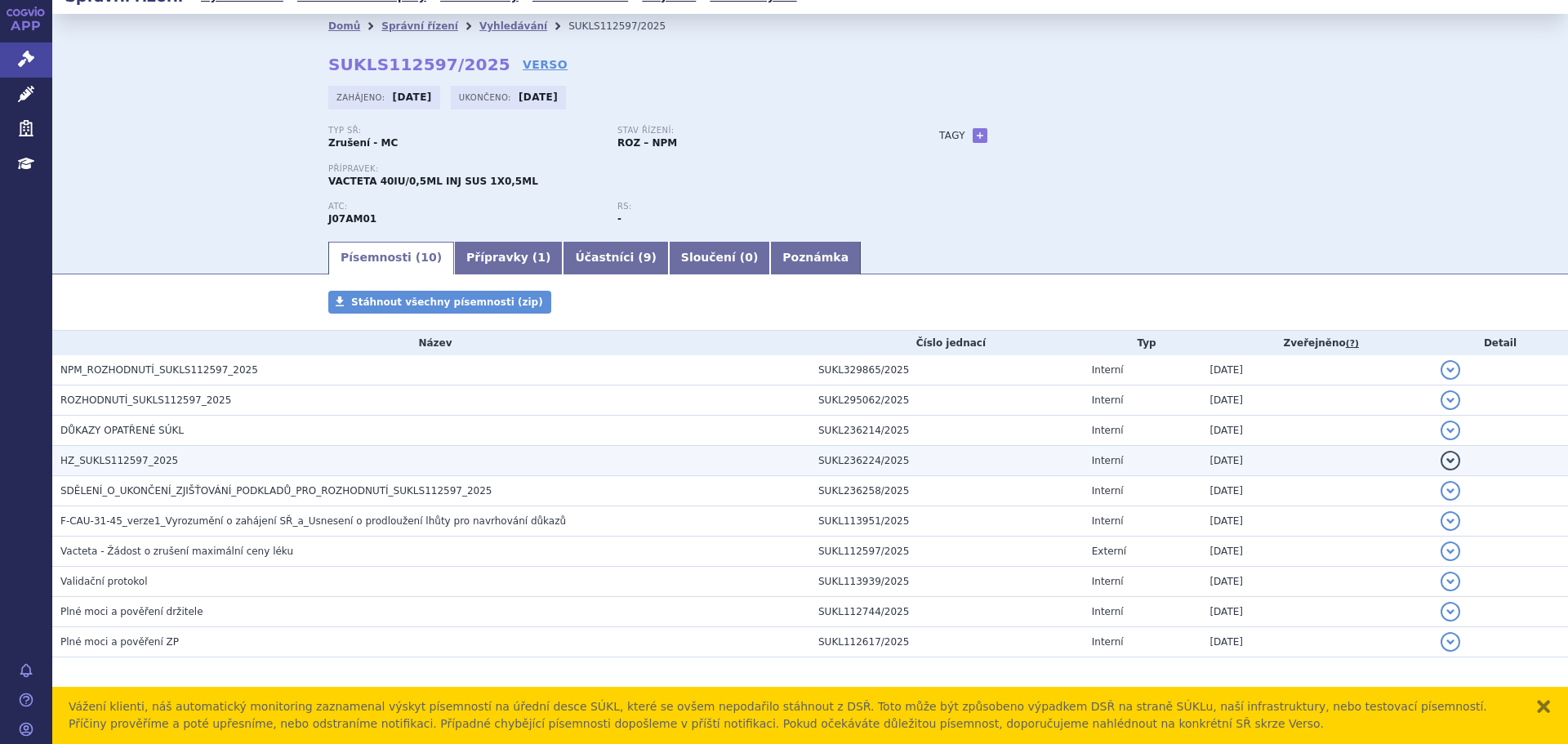
scroll to position [33, 0]
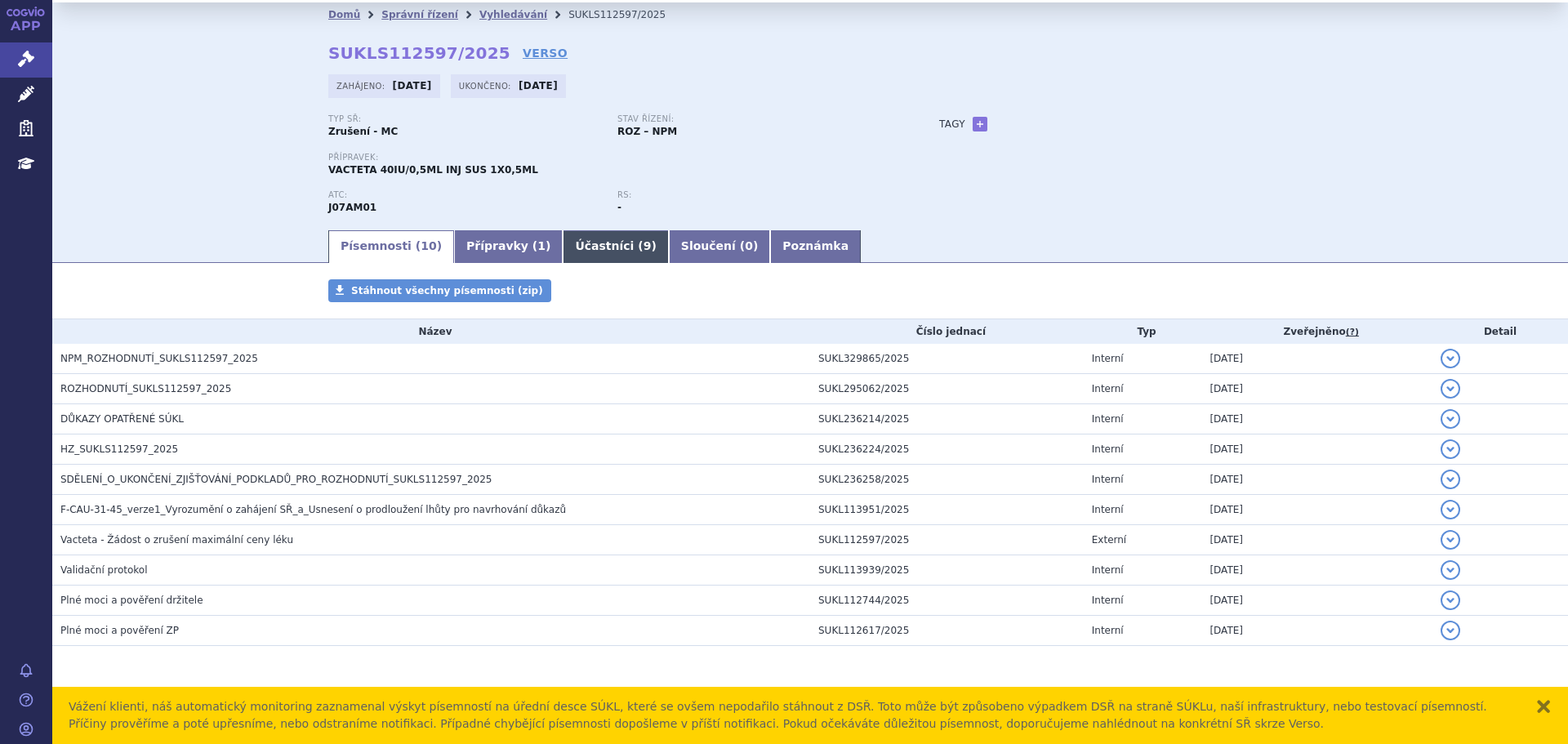
click at [643, 247] on span "9" at bounding box center [647, 246] width 8 height 13
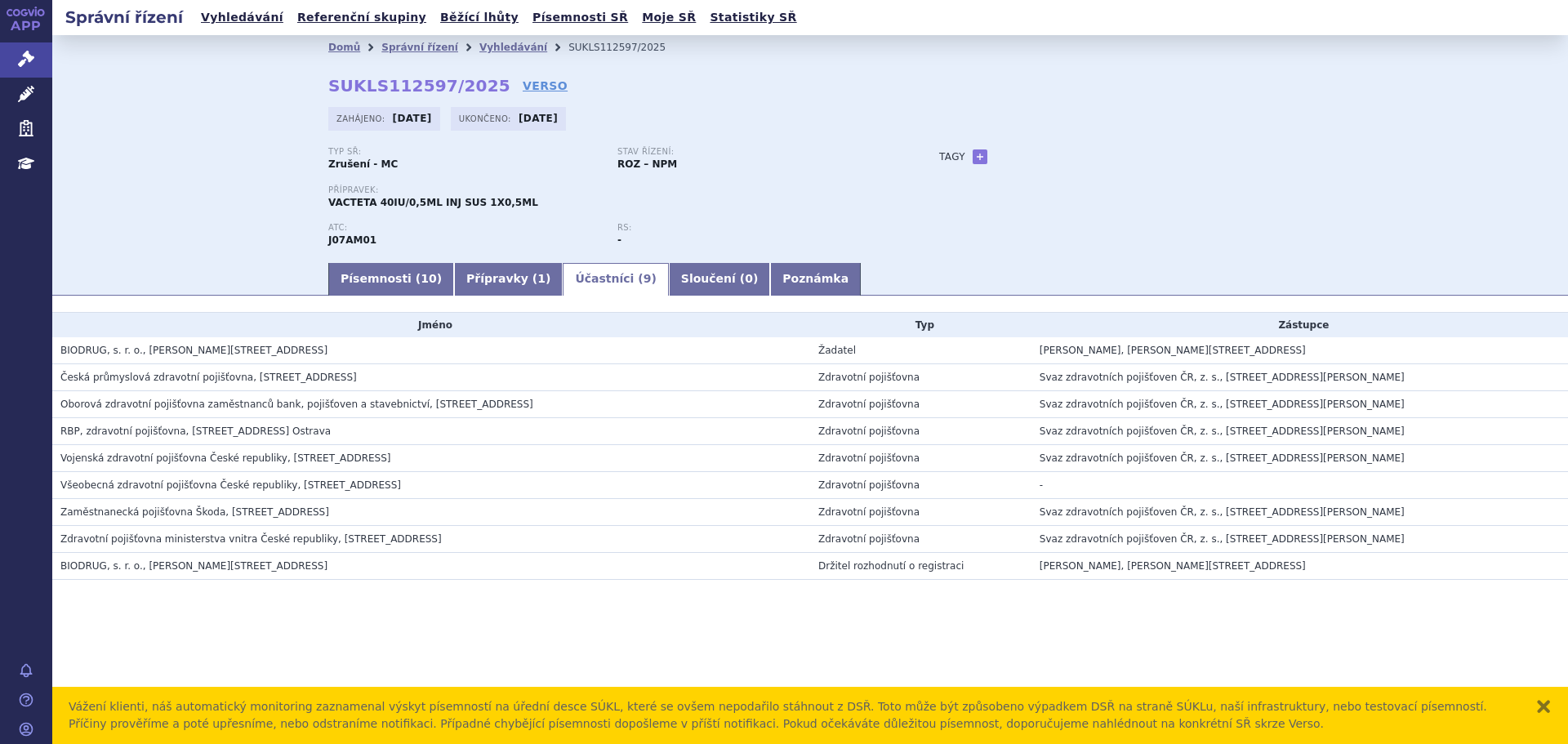
drag, startPoint x: 325, startPoint y: 349, endPoint x: 55, endPoint y: 358, distance: 270.1
click at [55, 358] on td "BIODRUG, s. r. o., Boženy Němcovej 8, Bratislava, SK" at bounding box center [431, 350] width 758 height 27
click at [403, 277] on link "Písemnosti ( 10 )" at bounding box center [391, 279] width 126 height 33
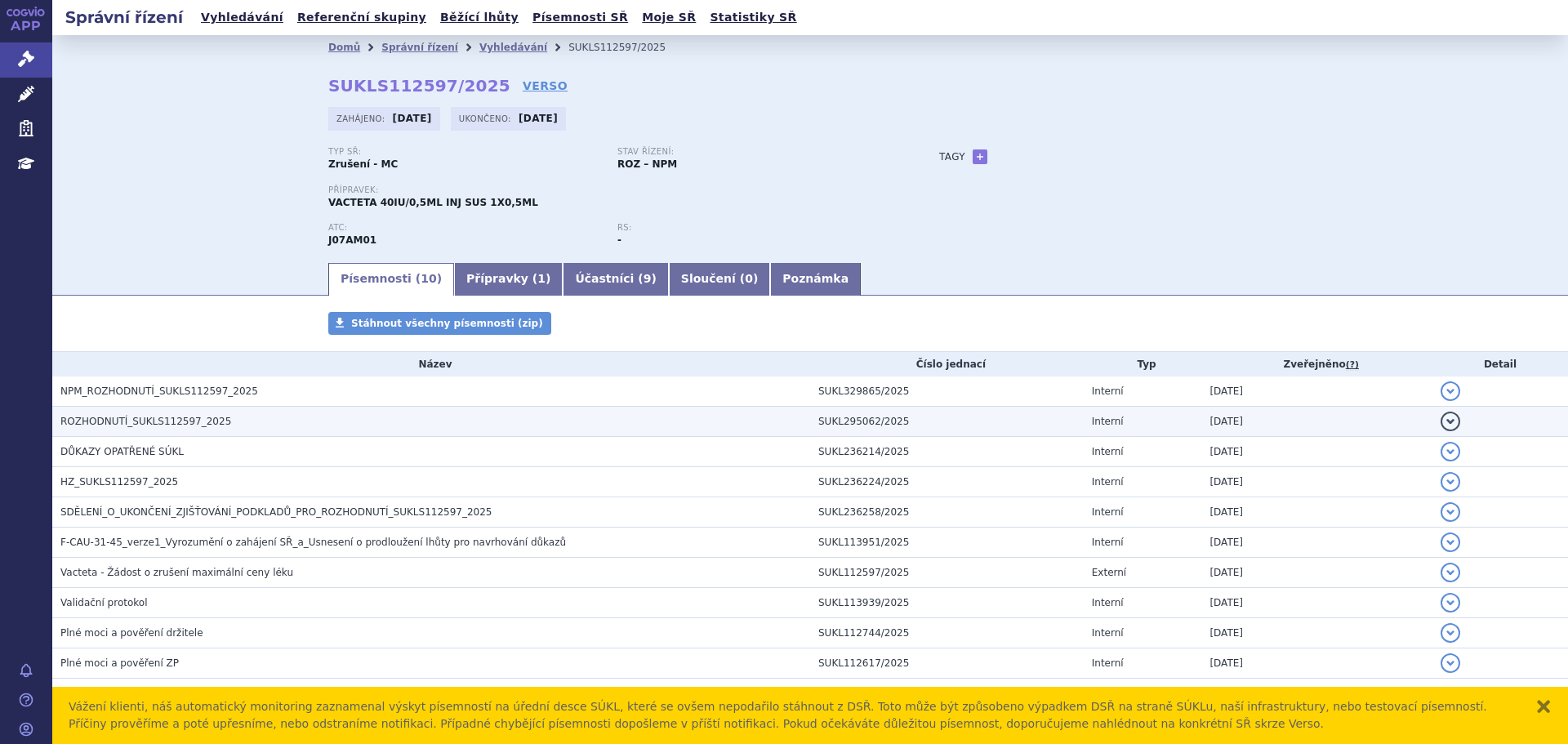
click at [263, 421] on h3 "ROZHODNUTÍ_SUKLS112597_2025" at bounding box center [435, 422] width 750 height 16
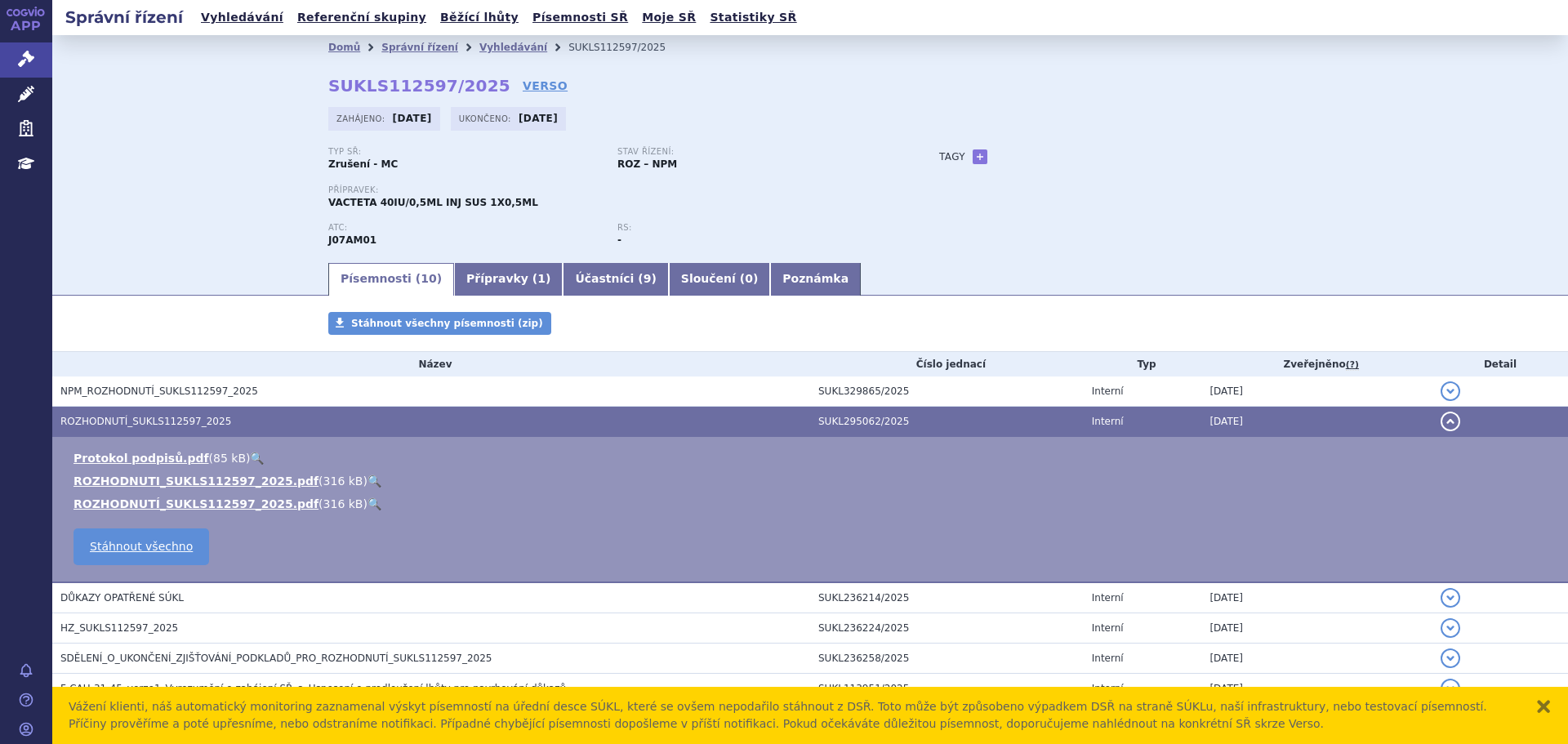
click at [367, 485] on link "🔍" at bounding box center [374, 481] width 14 height 13
click at [39, 93] on link "Léčivé přípravky" at bounding box center [26, 95] width 52 height 34
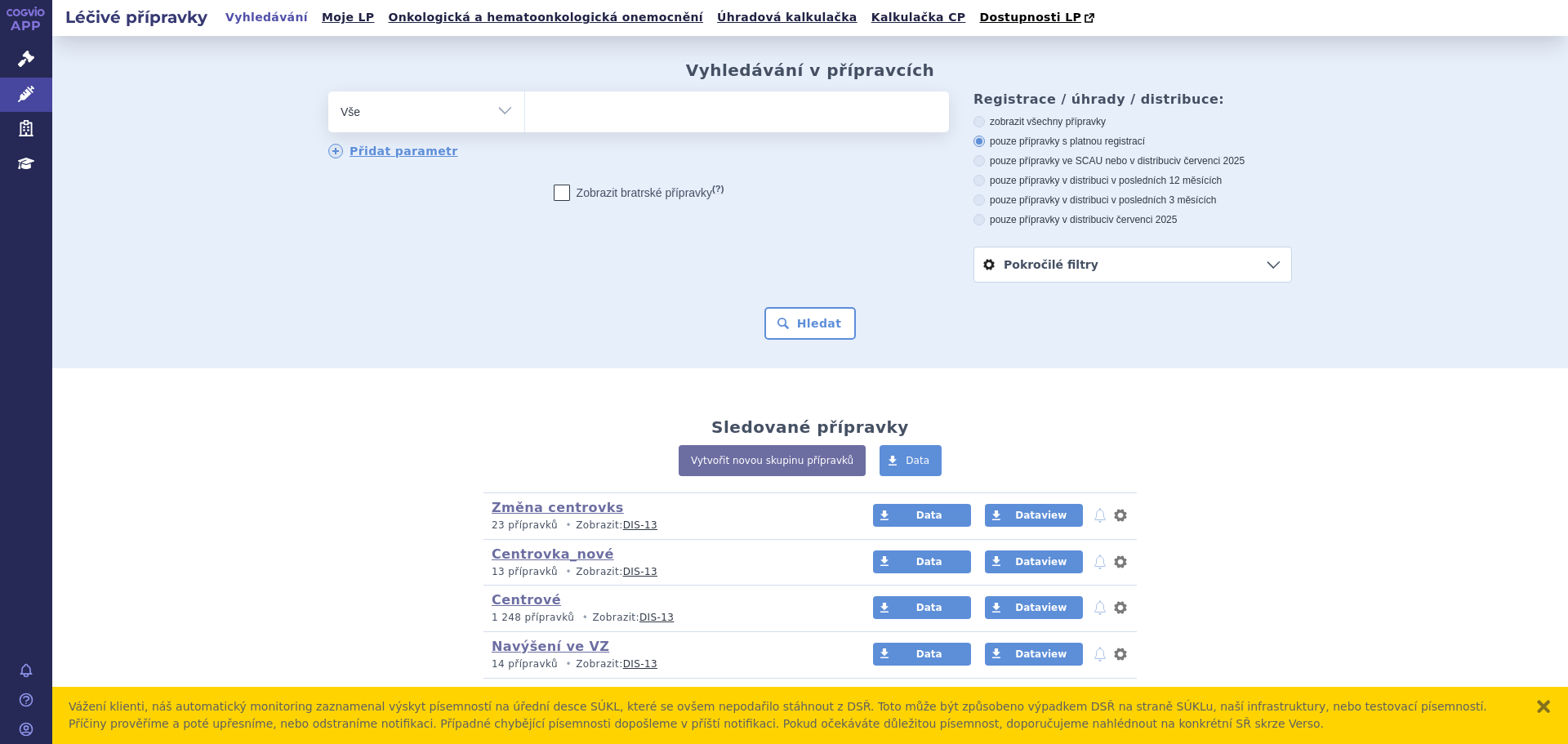
click at [556, 109] on ul at bounding box center [737, 109] width 424 height 34
click at [525, 109] on select at bounding box center [525, 111] width 1 height 41
type input "vac"
type input "vacte"
type input "vactet"
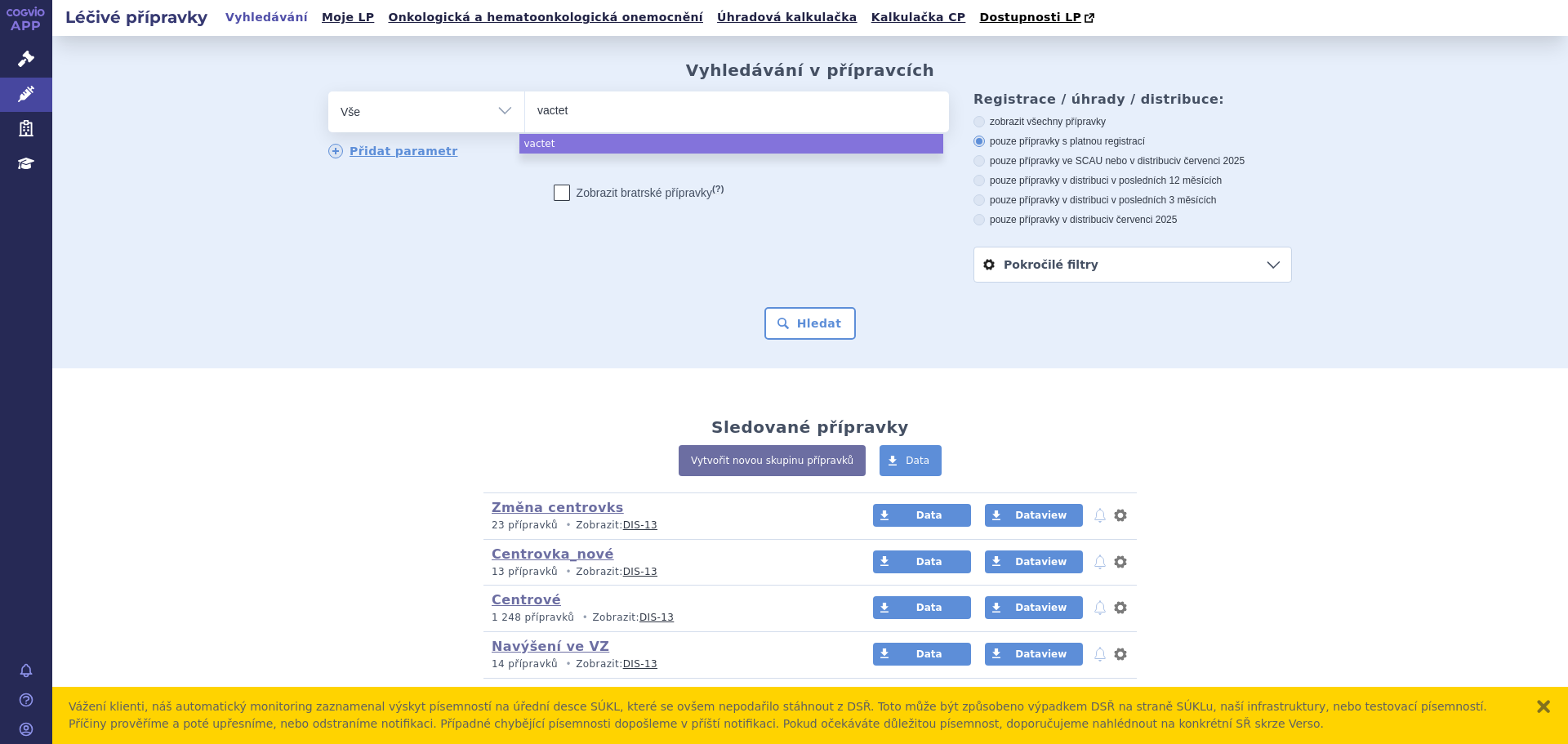
type input "vacteta"
select select "vacteta"
click at [801, 307] on form "odstranit Vše Přípravek/SUKL kód MAH VPOIS ATC/Aktivní látka vacteta" at bounding box center [810, 215] width 964 height 248
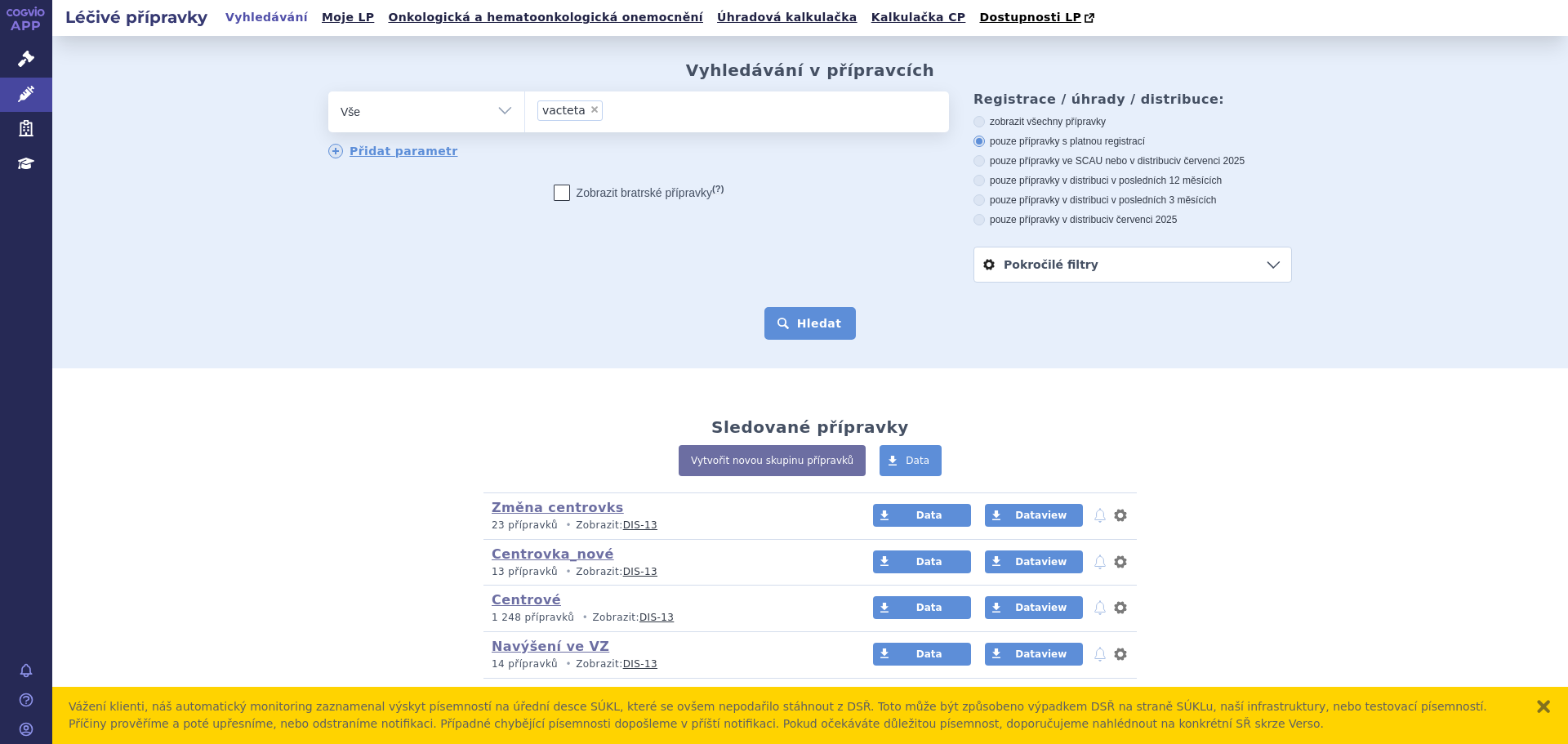
click at [801, 322] on button "Hledat" at bounding box center [810, 323] width 92 height 33
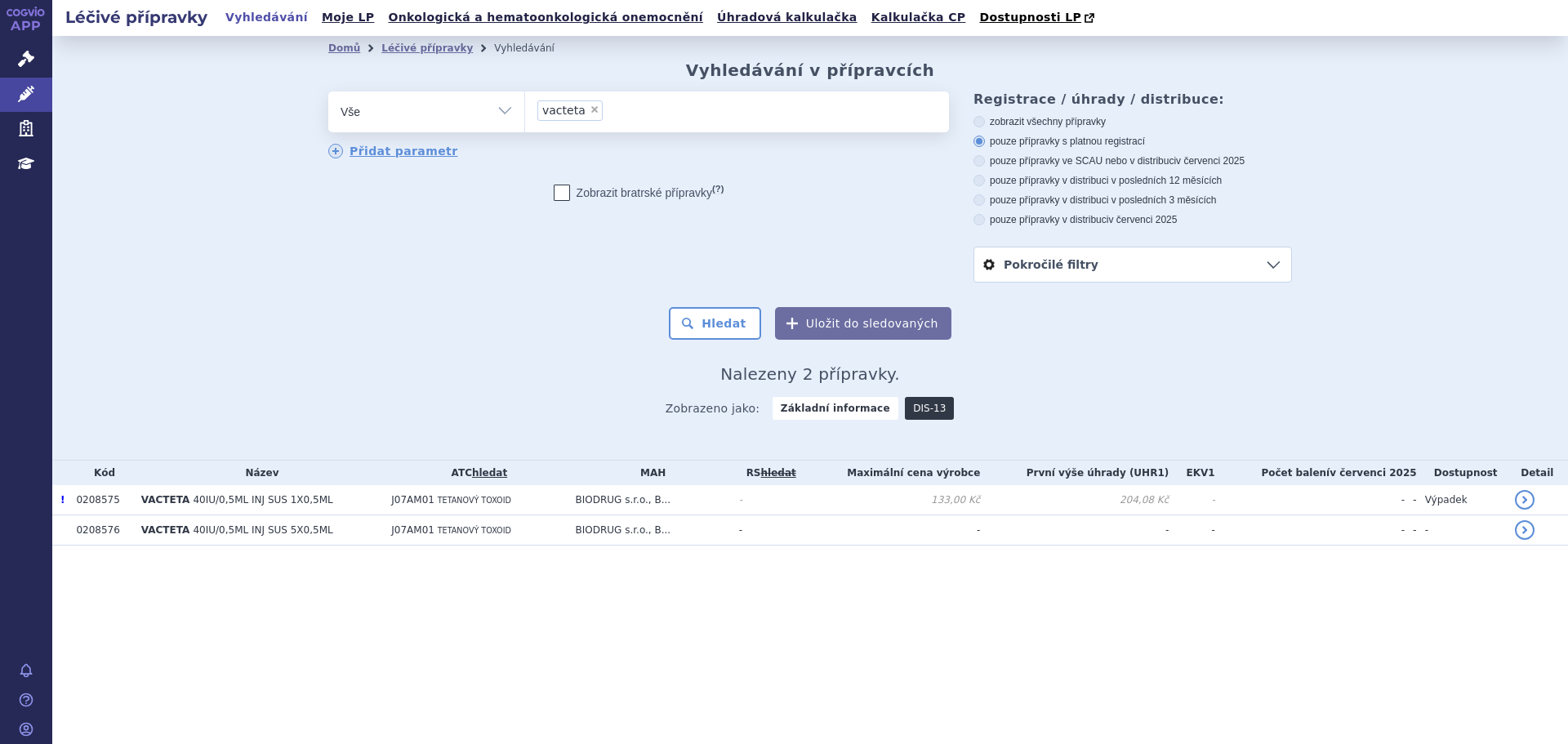
click at [927, 399] on link "DIS-13" at bounding box center [930, 408] width 49 height 23
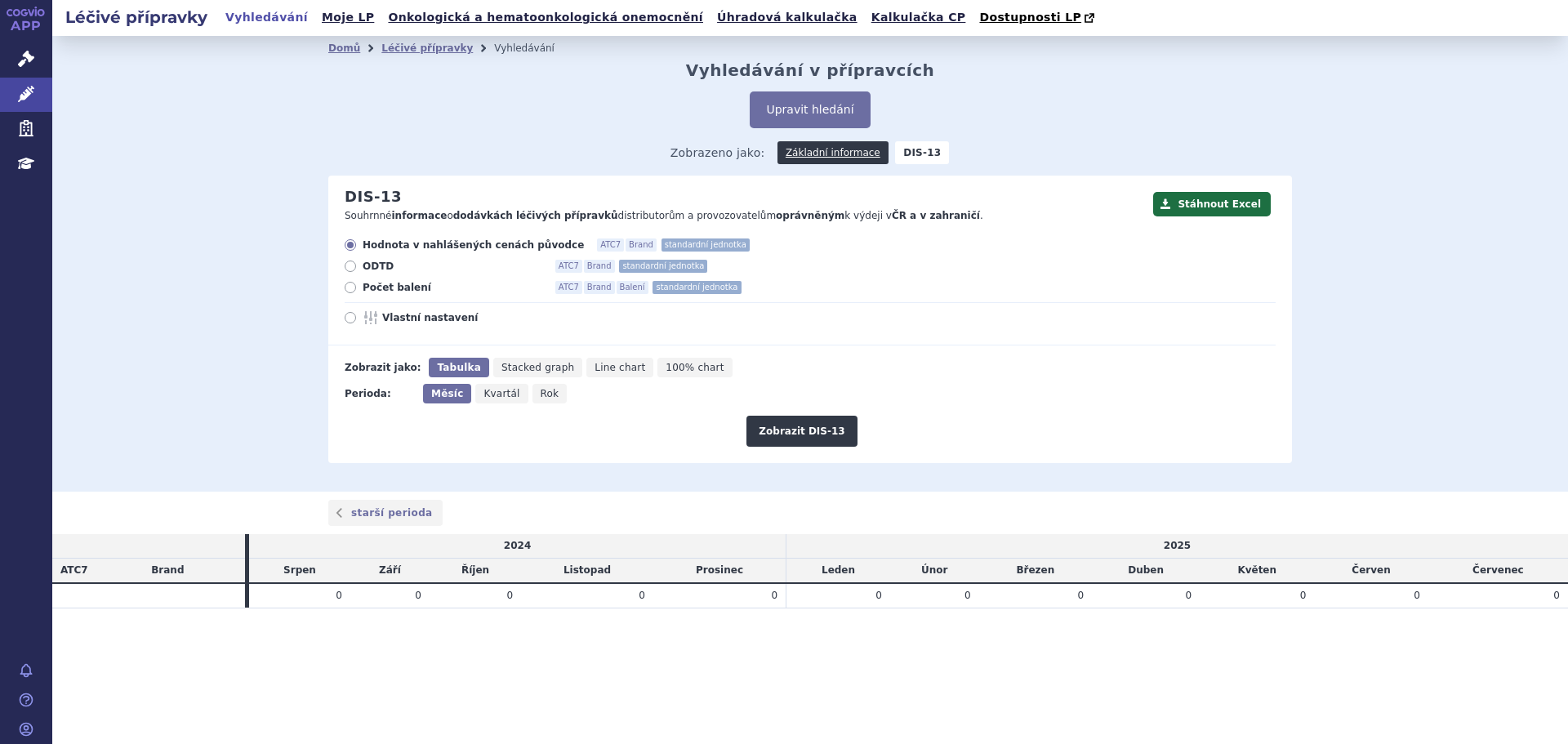
click at [392, 287] on span "Počet balení" at bounding box center [453, 287] width 180 height 13
click at [357, 287] on input "Počet balení ATC7 Brand Balení standardní jednotka" at bounding box center [351, 289] width 11 height 11
radio input "true"
click at [541, 397] on span "Rok" at bounding box center [550, 394] width 19 height 11
click at [533, 395] on input "Rok" at bounding box center [538, 389] width 11 height 11
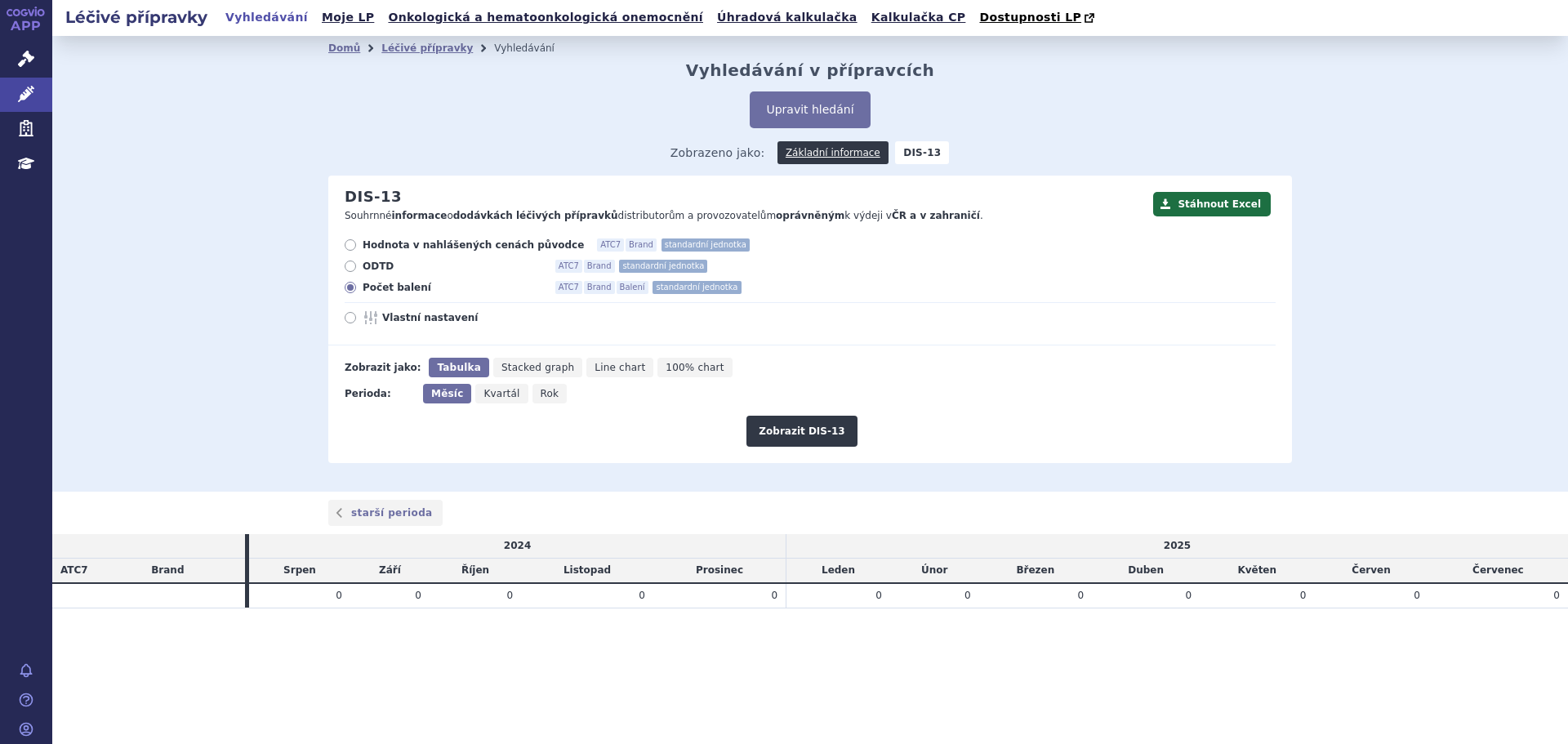
radio input "true"
click at [832, 444] on button "Zobrazit DIS-13" at bounding box center [801, 431] width 110 height 31
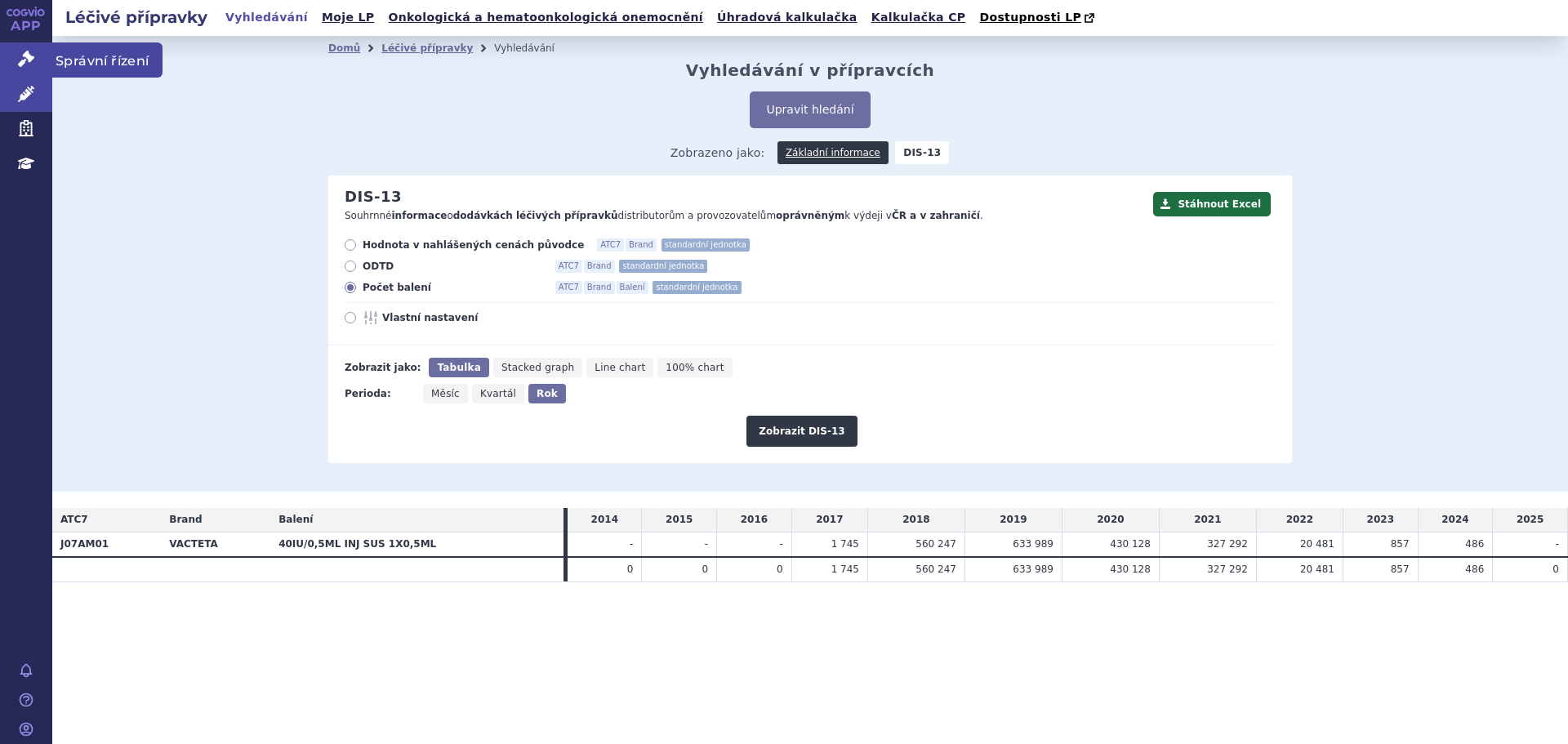
drag, startPoint x: 29, startPoint y: 84, endPoint x: 32, endPoint y: 47, distance: 37.1
click at [32, 47] on link "Správní řízení" at bounding box center [26, 60] width 52 height 34
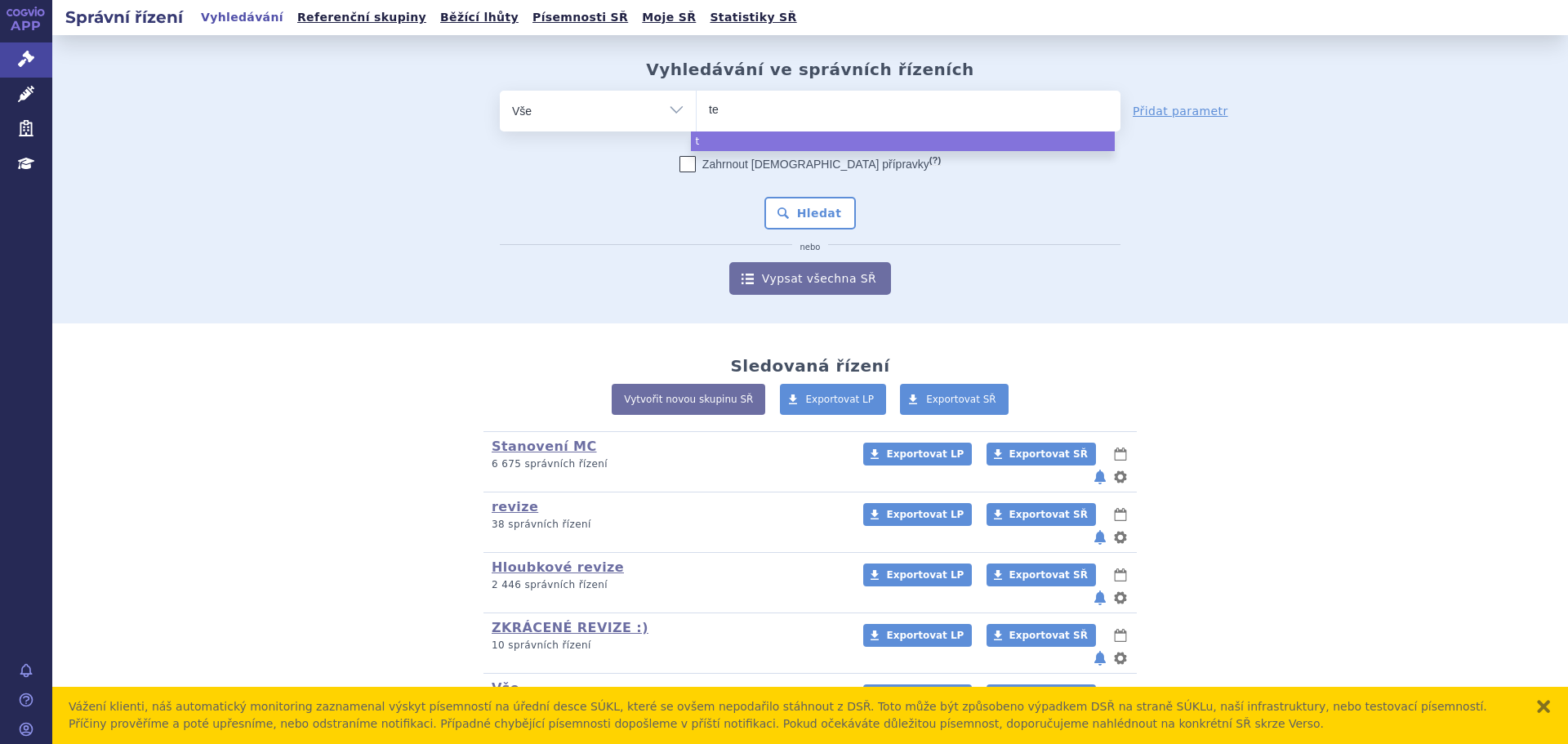
type input "tet"
type input "tetav"
type input "tetava"
type input "tetavax"
select select "tetavax"
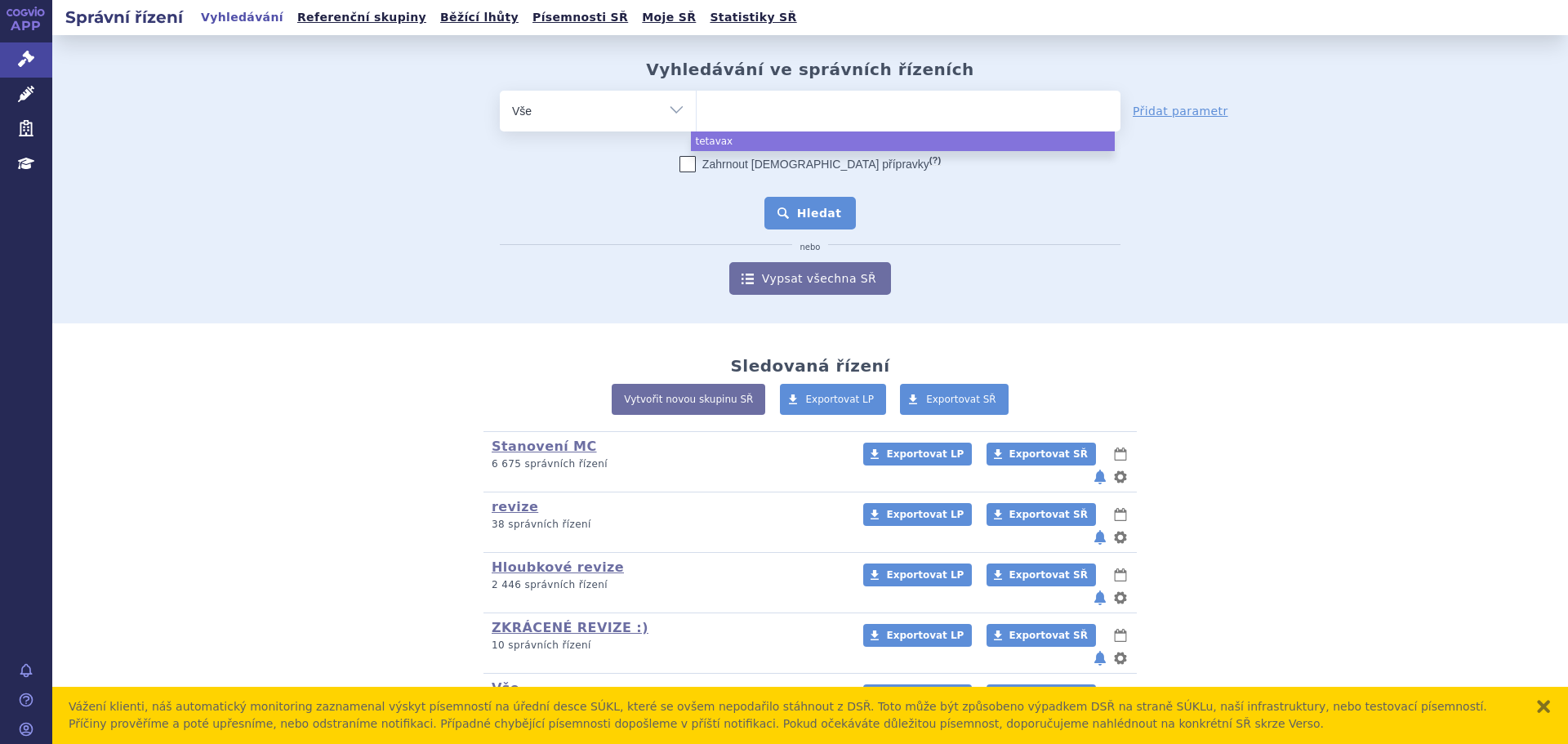
click at [808, 214] on button "Hledat" at bounding box center [810, 214] width 92 height 33
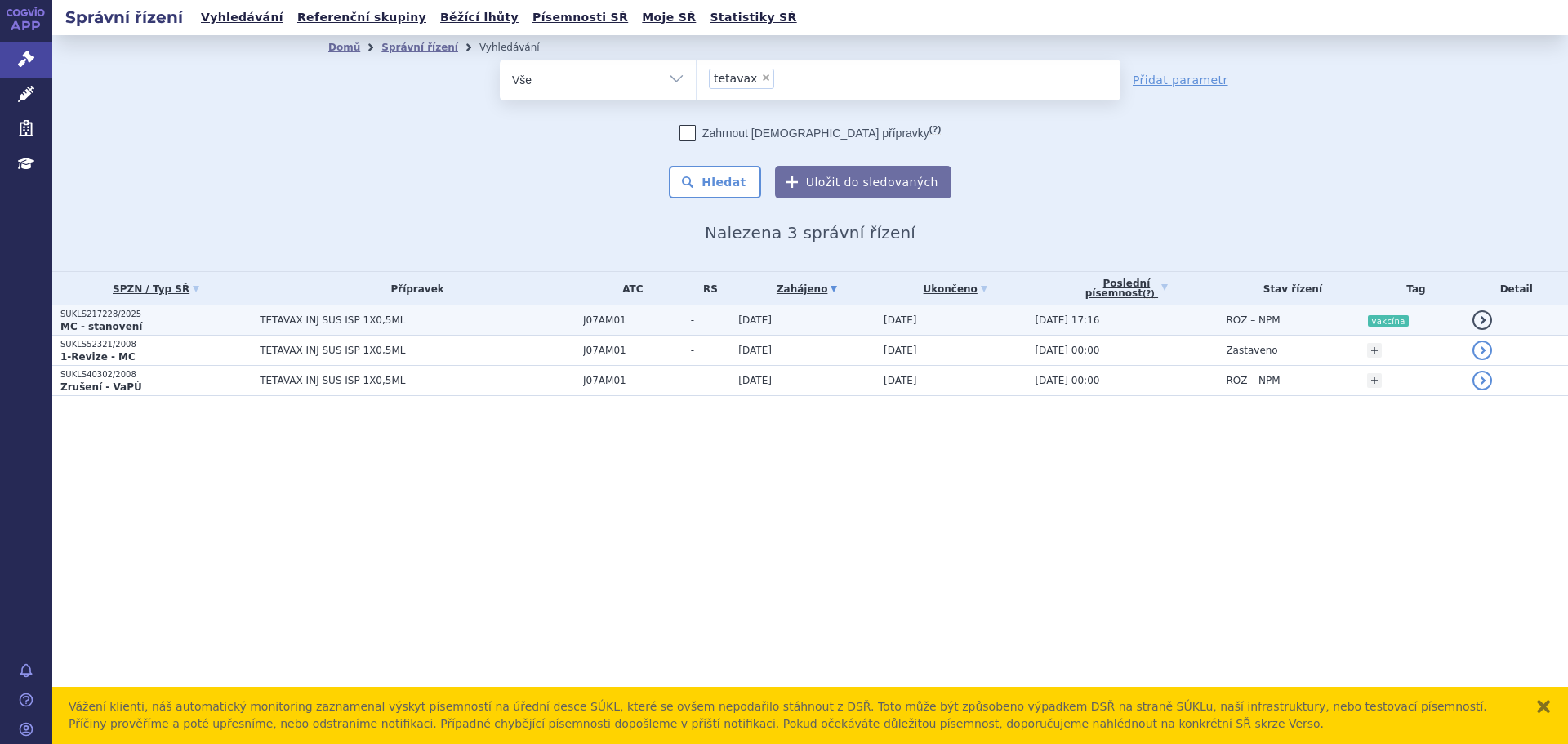
click at [192, 320] on p "MC - stanovení" at bounding box center [156, 327] width 191 height 13
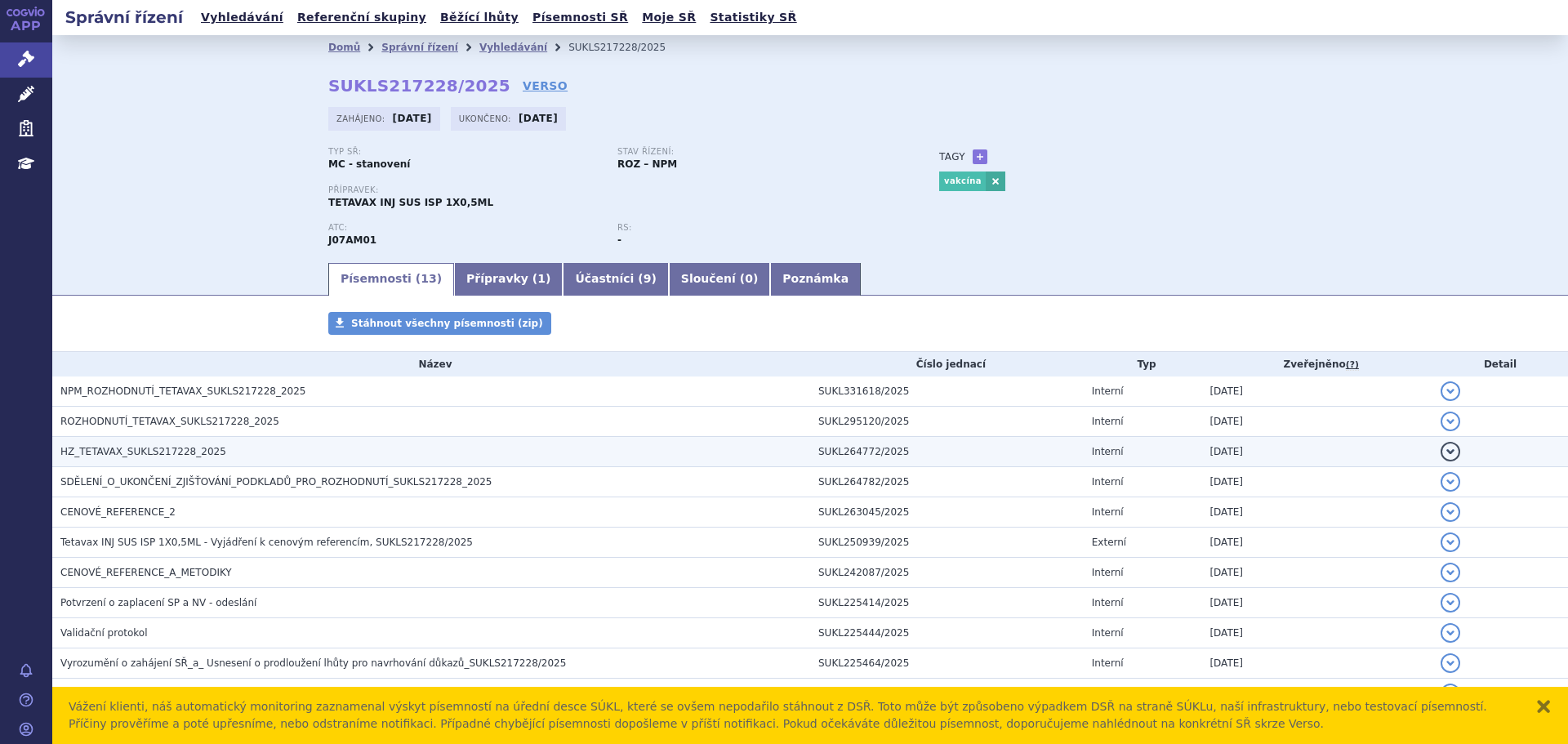
click at [189, 447] on span "HZ_TETAVAX_SUKLS217228_2025" at bounding box center [143, 452] width 166 height 11
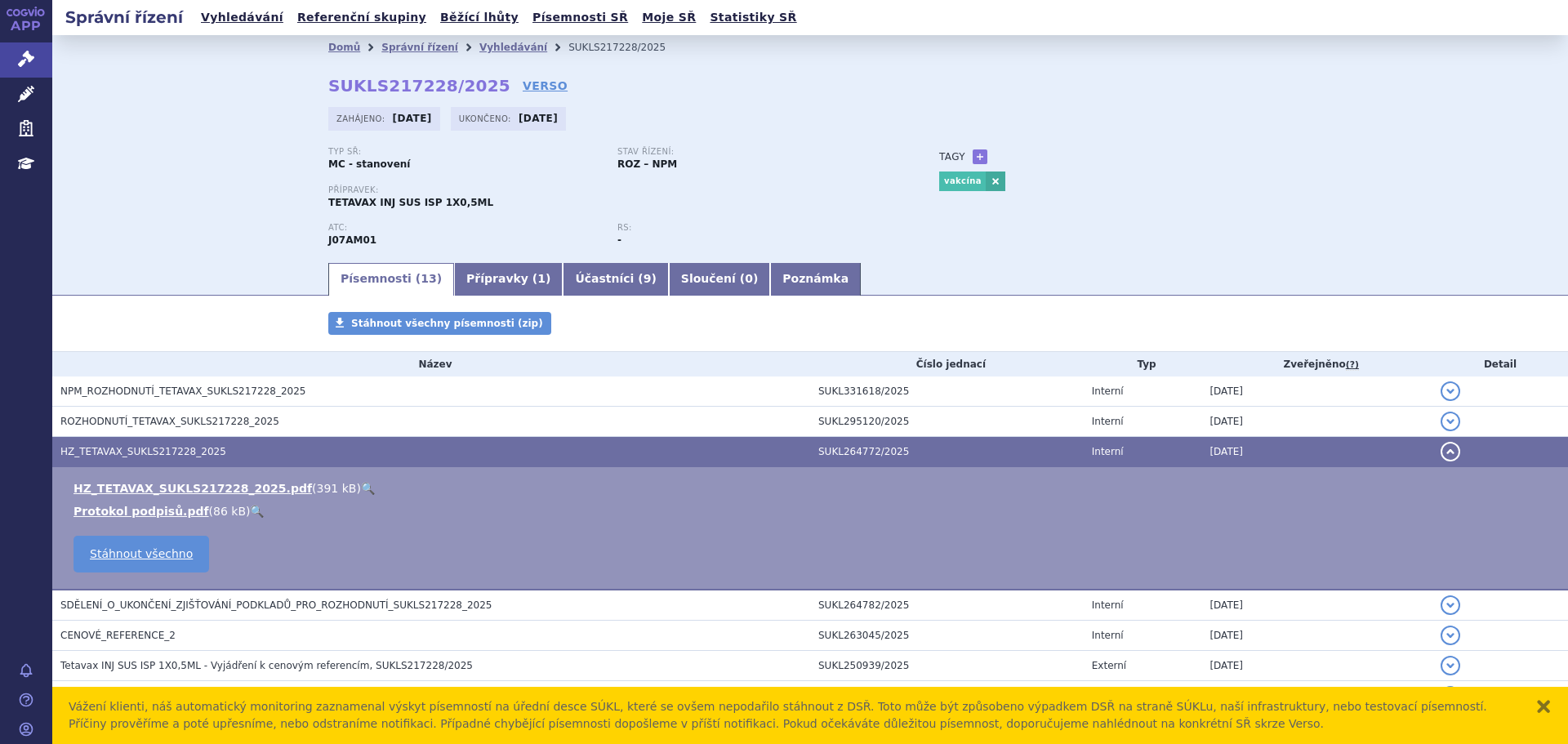
click at [361, 485] on link "🔍" at bounding box center [367, 489] width 14 height 13
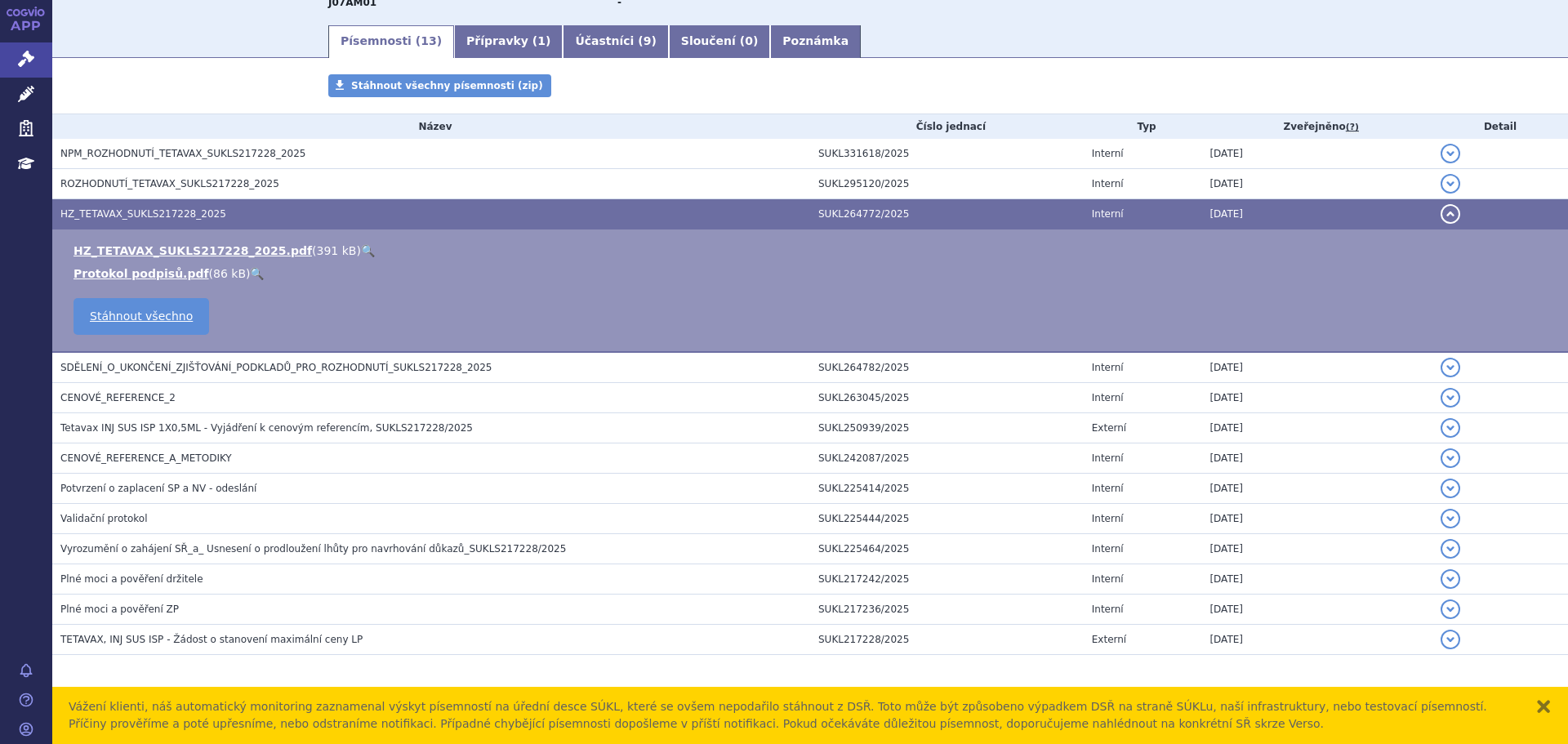
scroll to position [246, 0]
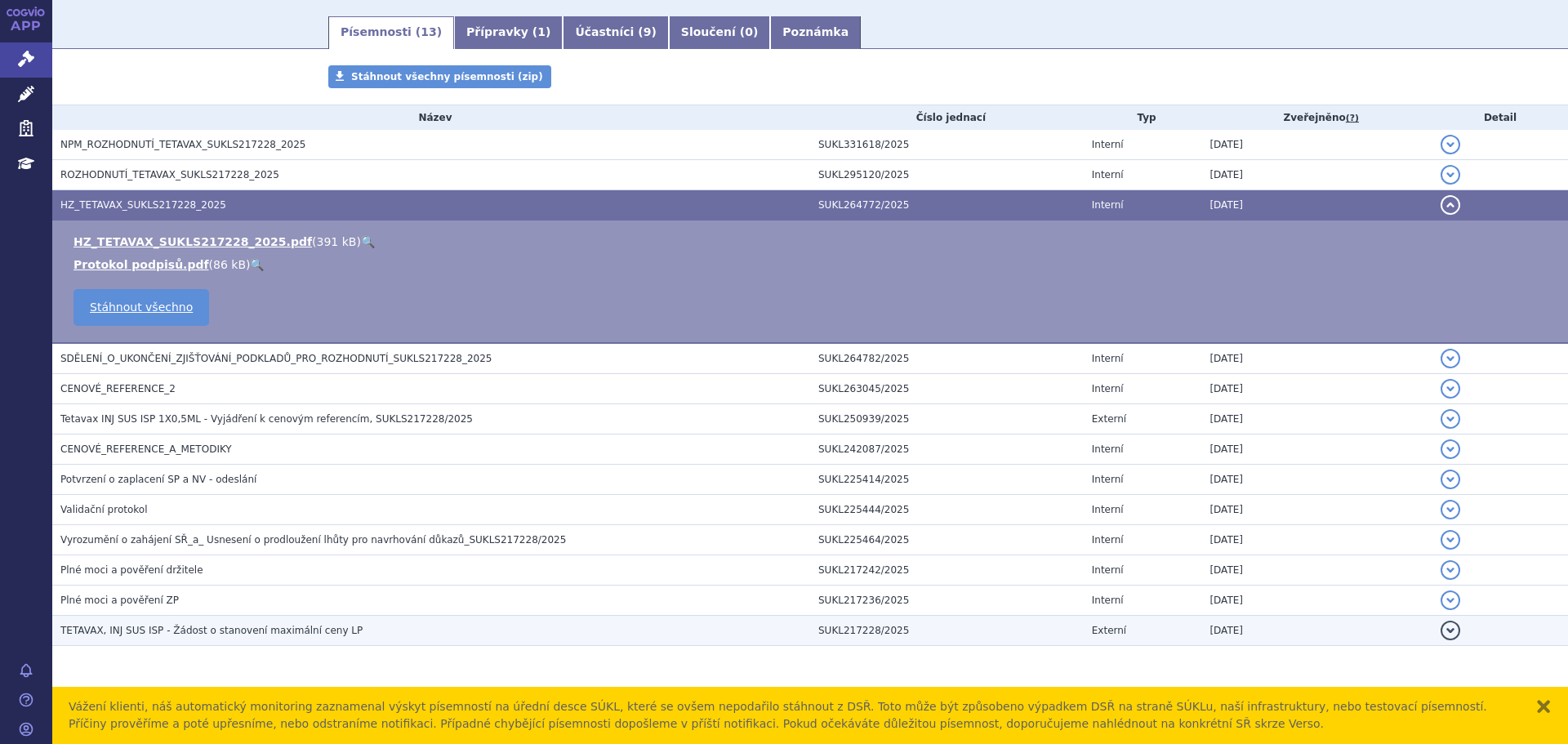
click at [322, 640] on td "TETAVAX, INJ SUS ISP - Žádost o stanovení maximální ceny LP" at bounding box center [431, 630] width 758 height 30
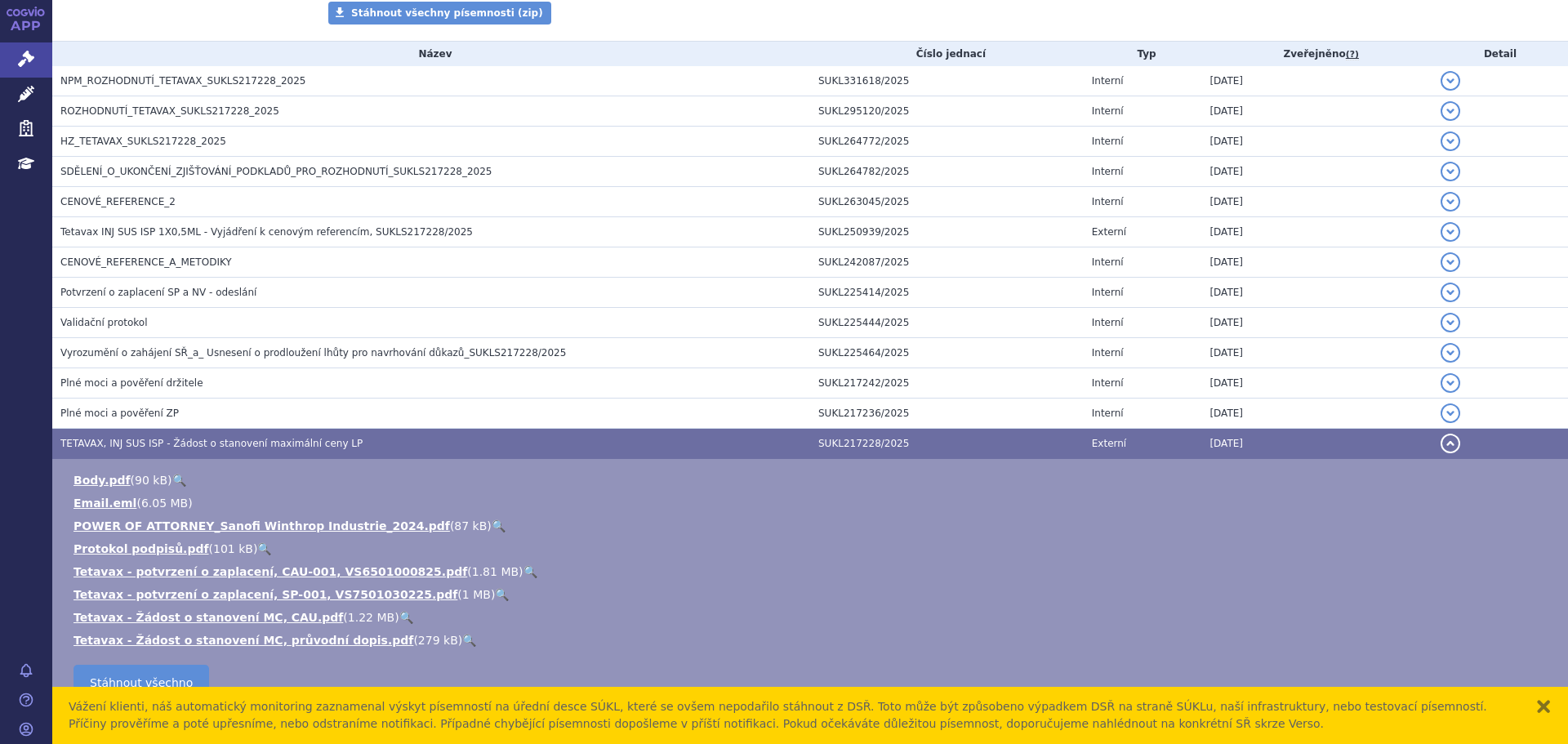
scroll to position [384, 0]
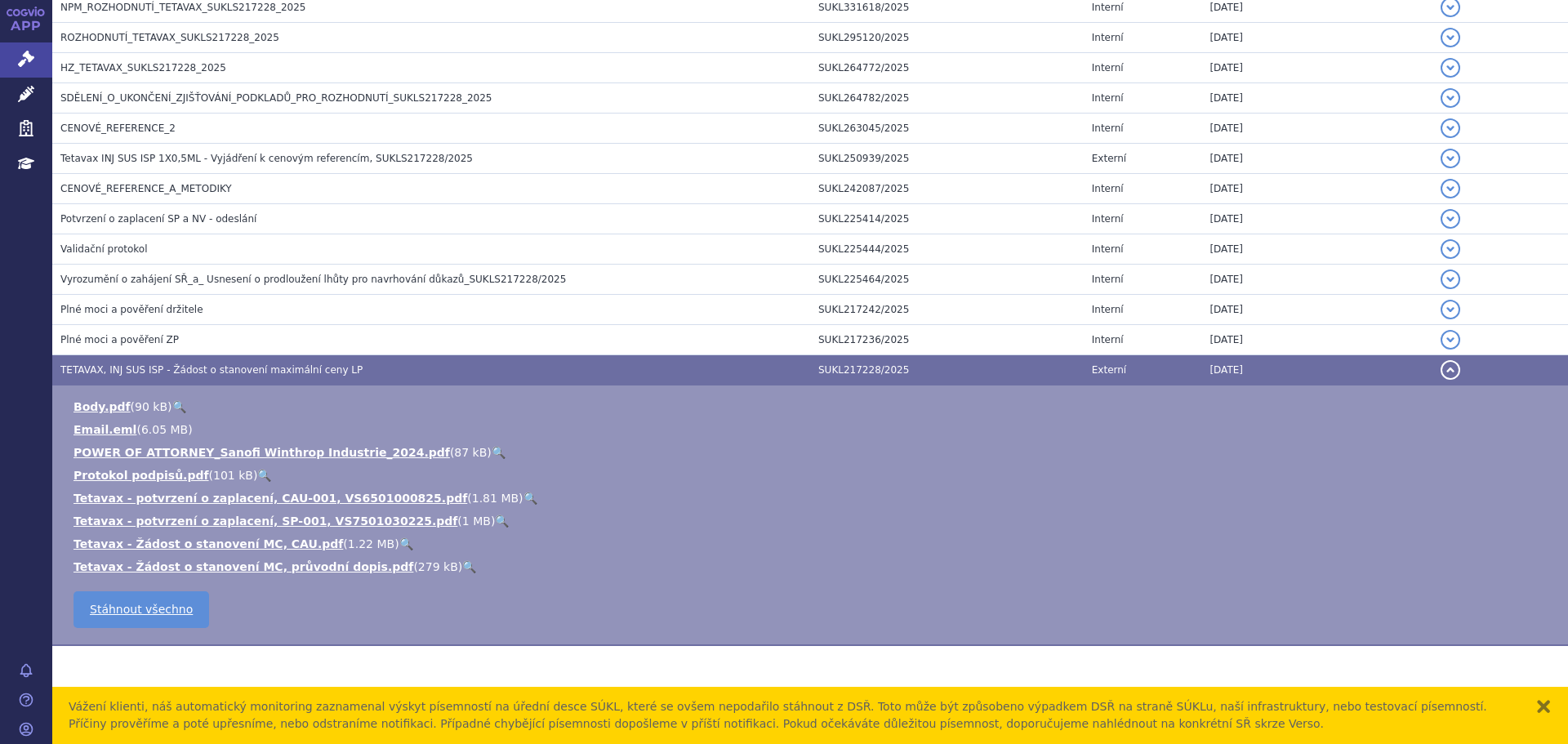
click at [399, 545] on link "🔍" at bounding box center [406, 544] width 14 height 13
click at [462, 563] on link "🔍" at bounding box center [469, 567] width 14 height 13
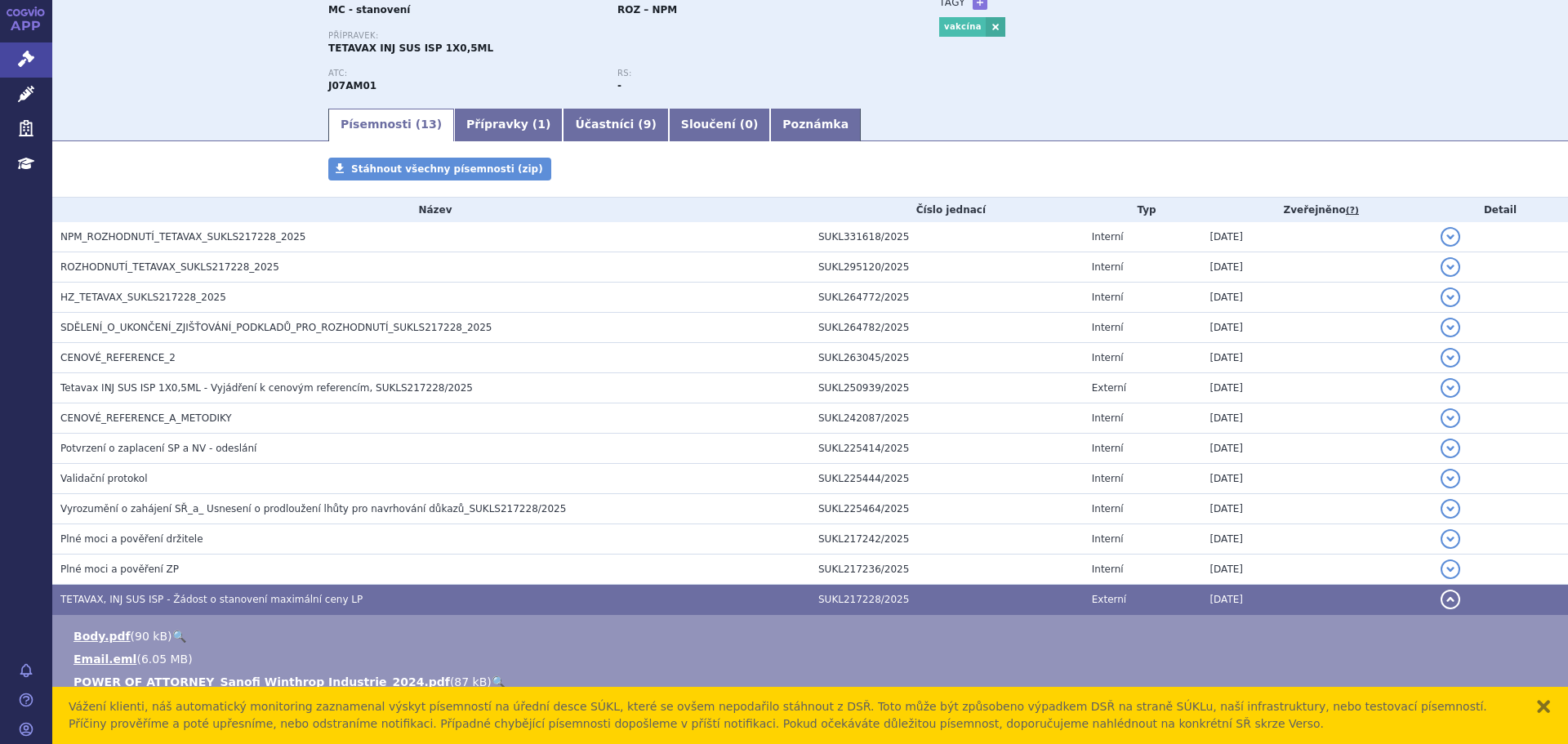
scroll to position [0, 0]
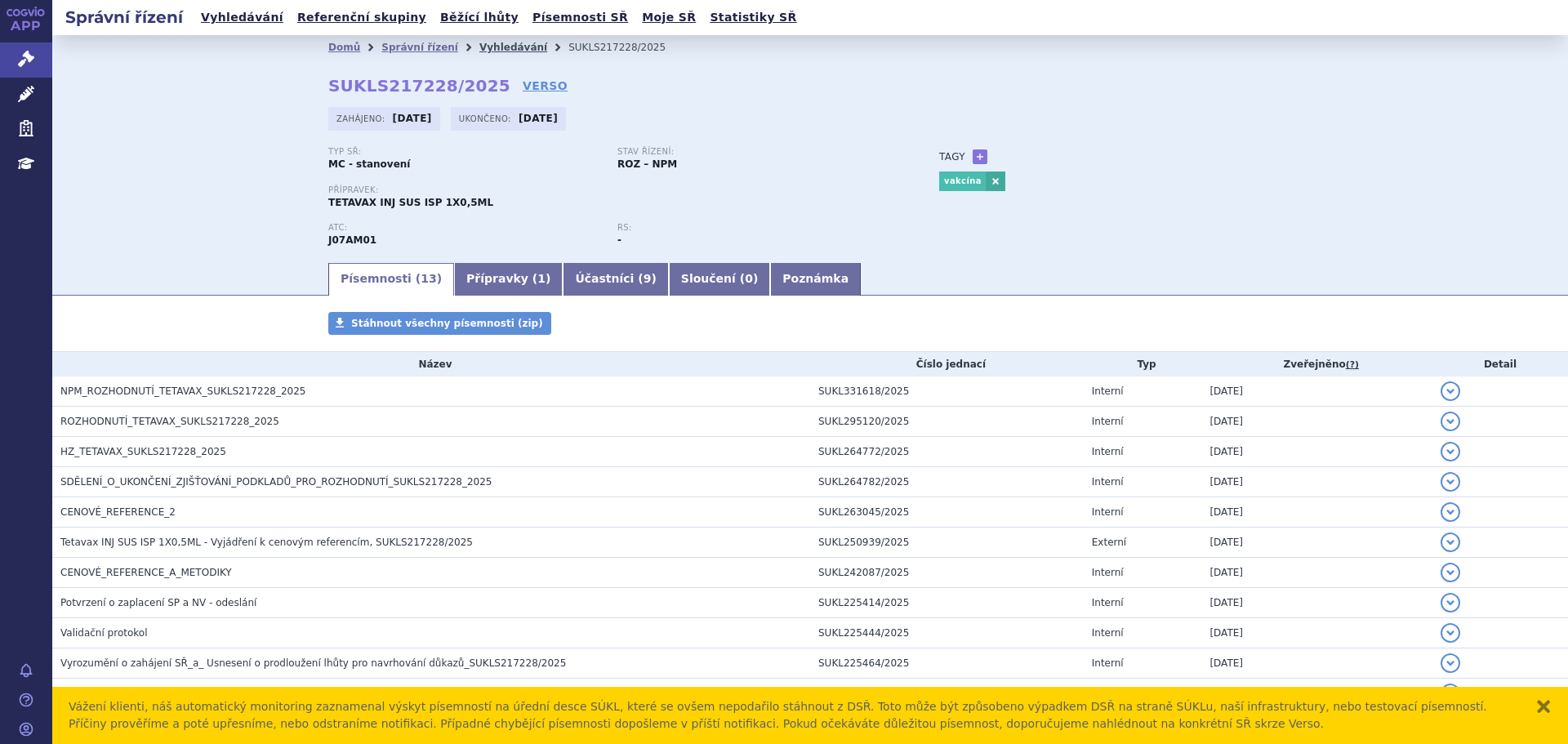
click at [480, 46] on link "Vyhledávání" at bounding box center [513, 47] width 68 height 11
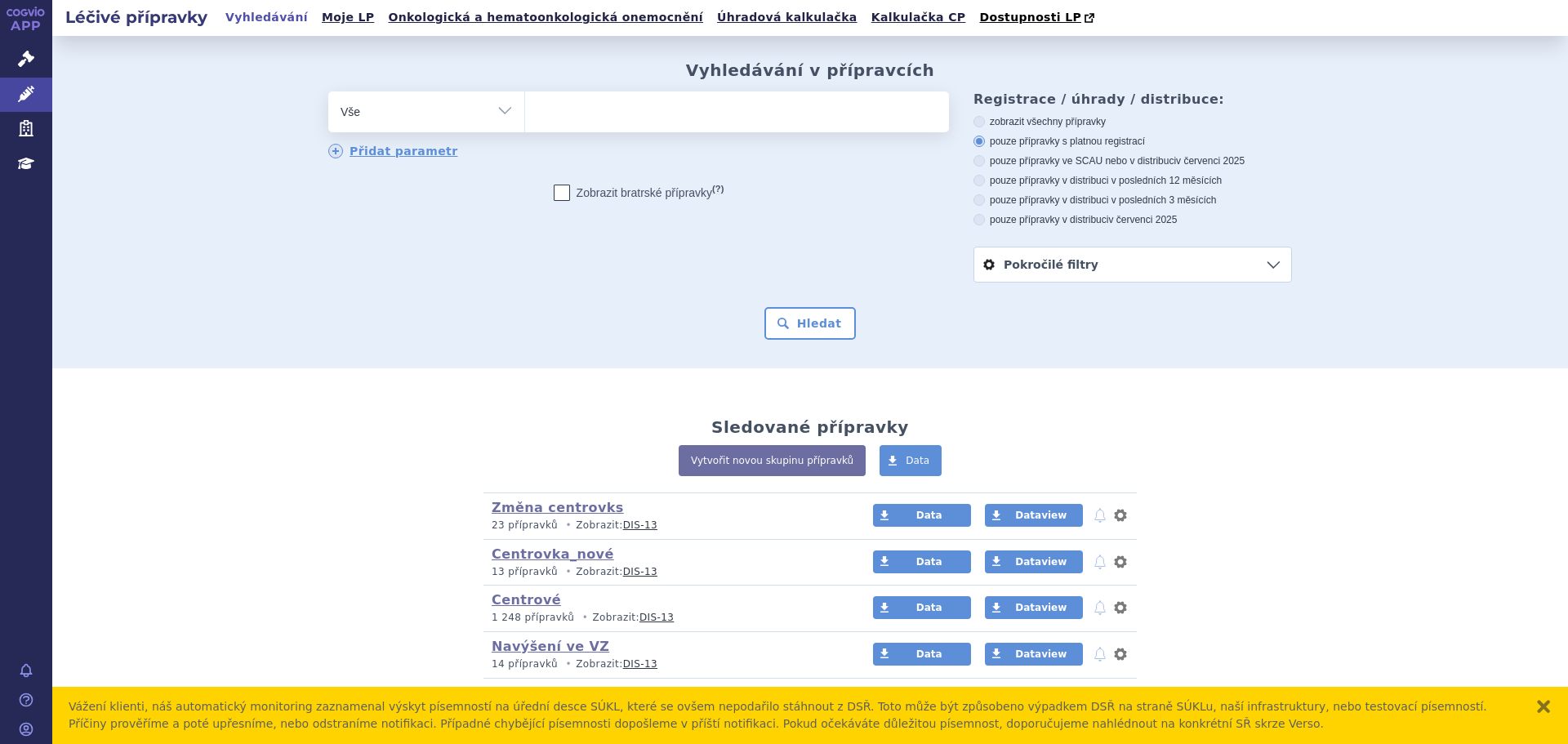
click at [579, 104] on ul at bounding box center [737, 109] width 424 height 34
click at [525, 104] on select at bounding box center [525, 111] width 1 height 41
type input "va"
type input "vac"
type input "vact"
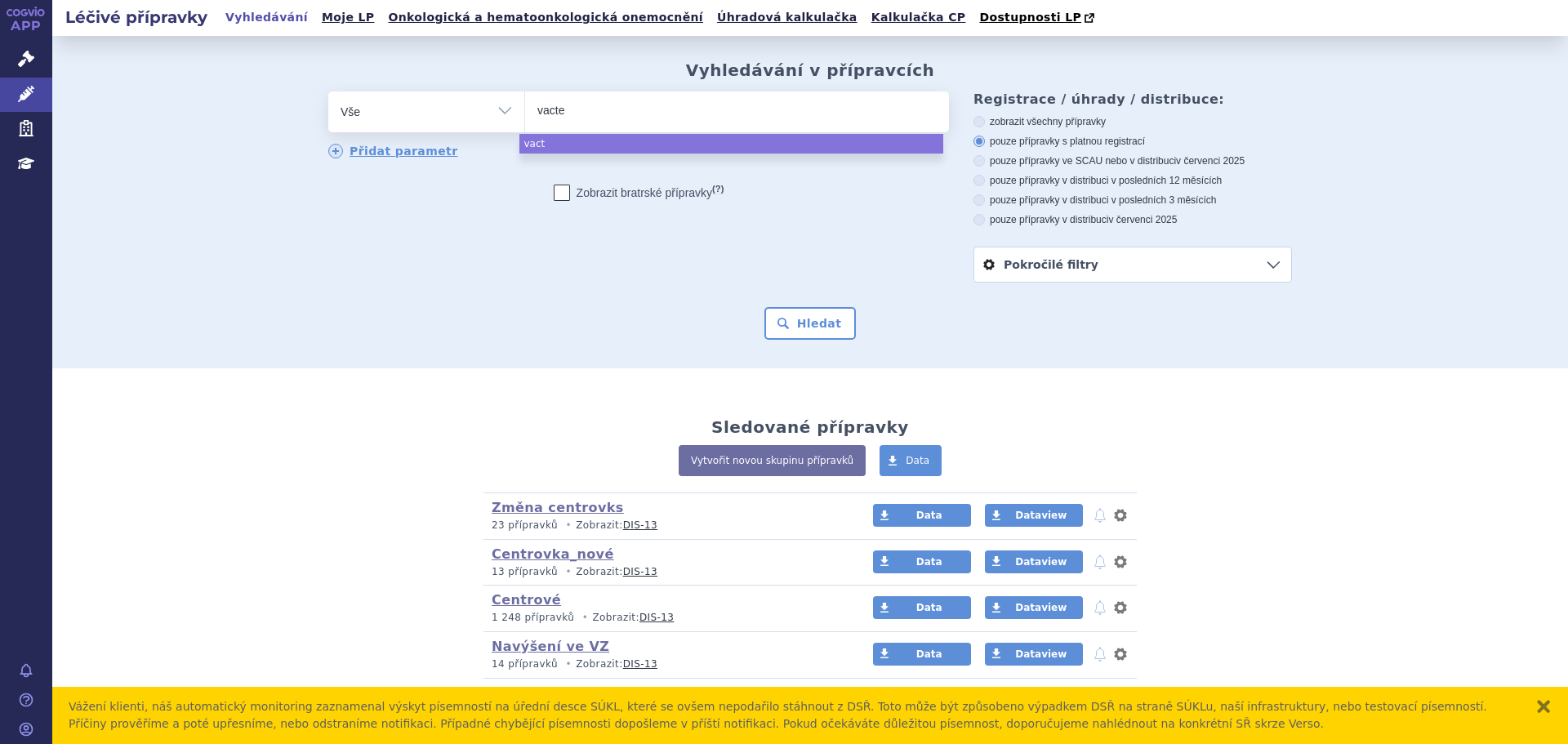
type input "vactet"
type input "vacteta"
select select "vacteta"
click at [783, 330] on button "Hledat" at bounding box center [810, 323] width 92 height 33
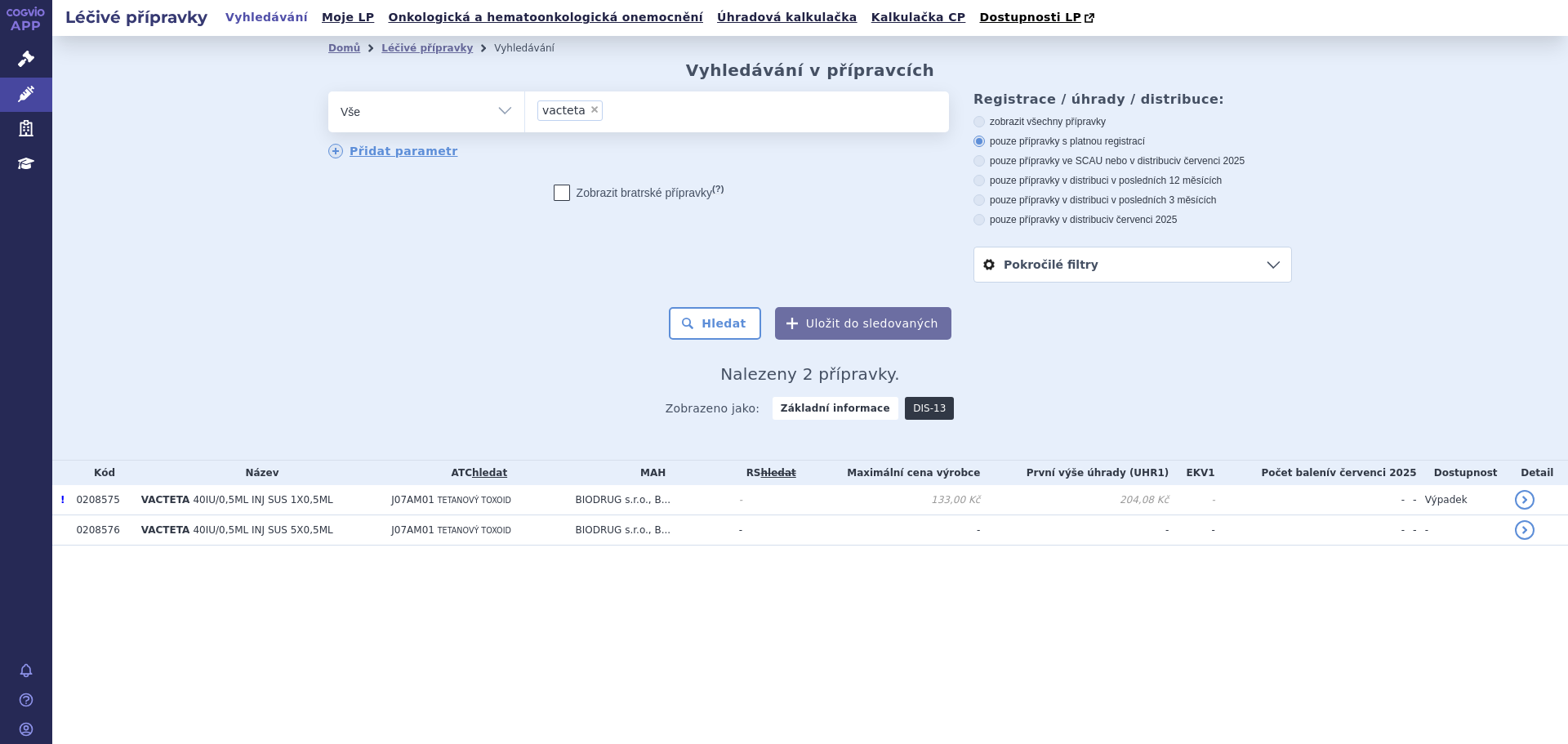
click at [920, 406] on link "DIS-13" at bounding box center [930, 408] width 49 height 23
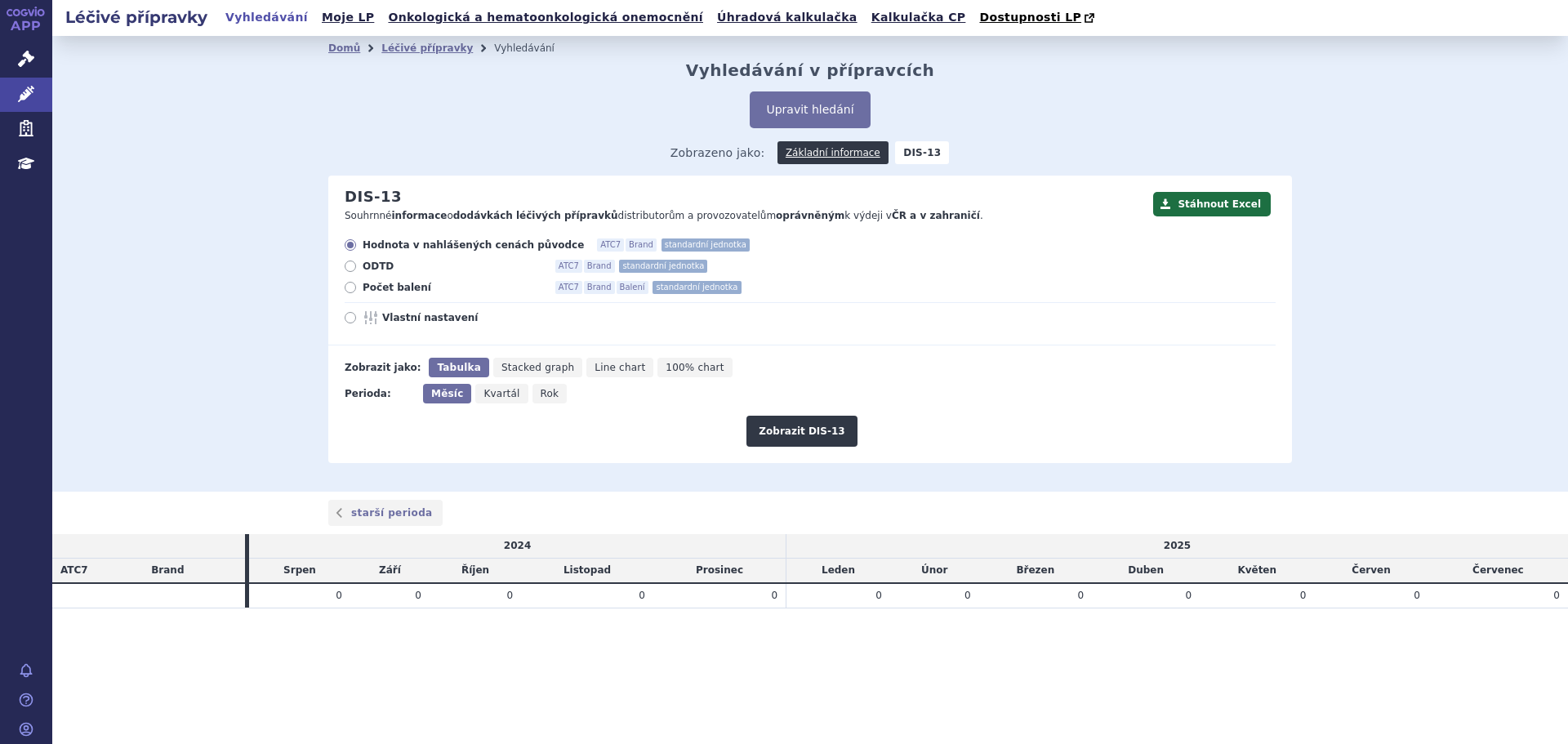
click at [402, 286] on span "Počet balení" at bounding box center [453, 287] width 180 height 13
click at [357, 286] on input "Počet balení ATC7 Brand Balení standardní jednotka" at bounding box center [351, 289] width 11 height 11
radio input "true"
click at [533, 404] on icon "Rok" at bounding box center [550, 394] width 35 height 20
click at [533, 395] on input "Rok" at bounding box center [538, 389] width 11 height 11
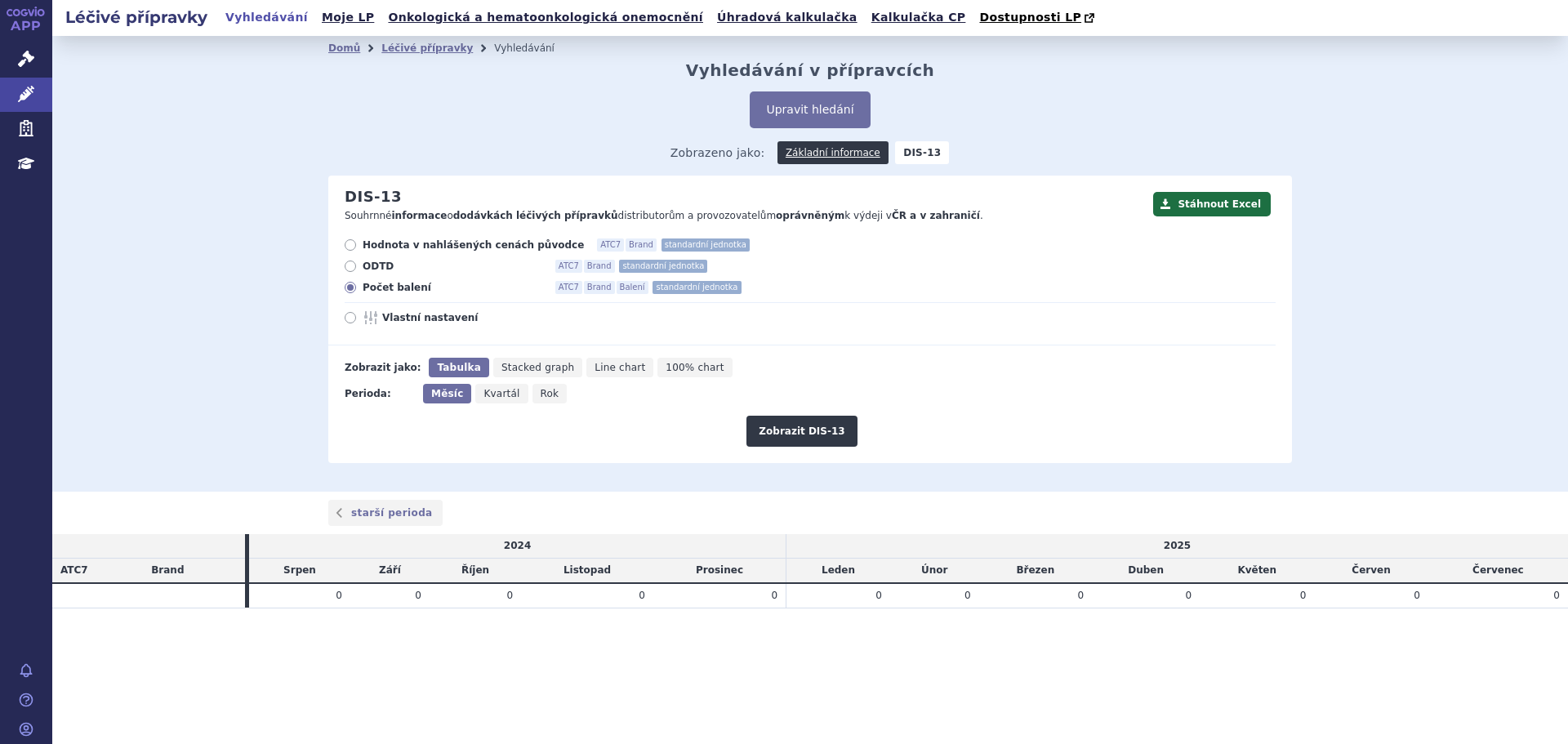
radio input "true"
click at [811, 433] on button "Zobrazit DIS-13" at bounding box center [801, 431] width 110 height 31
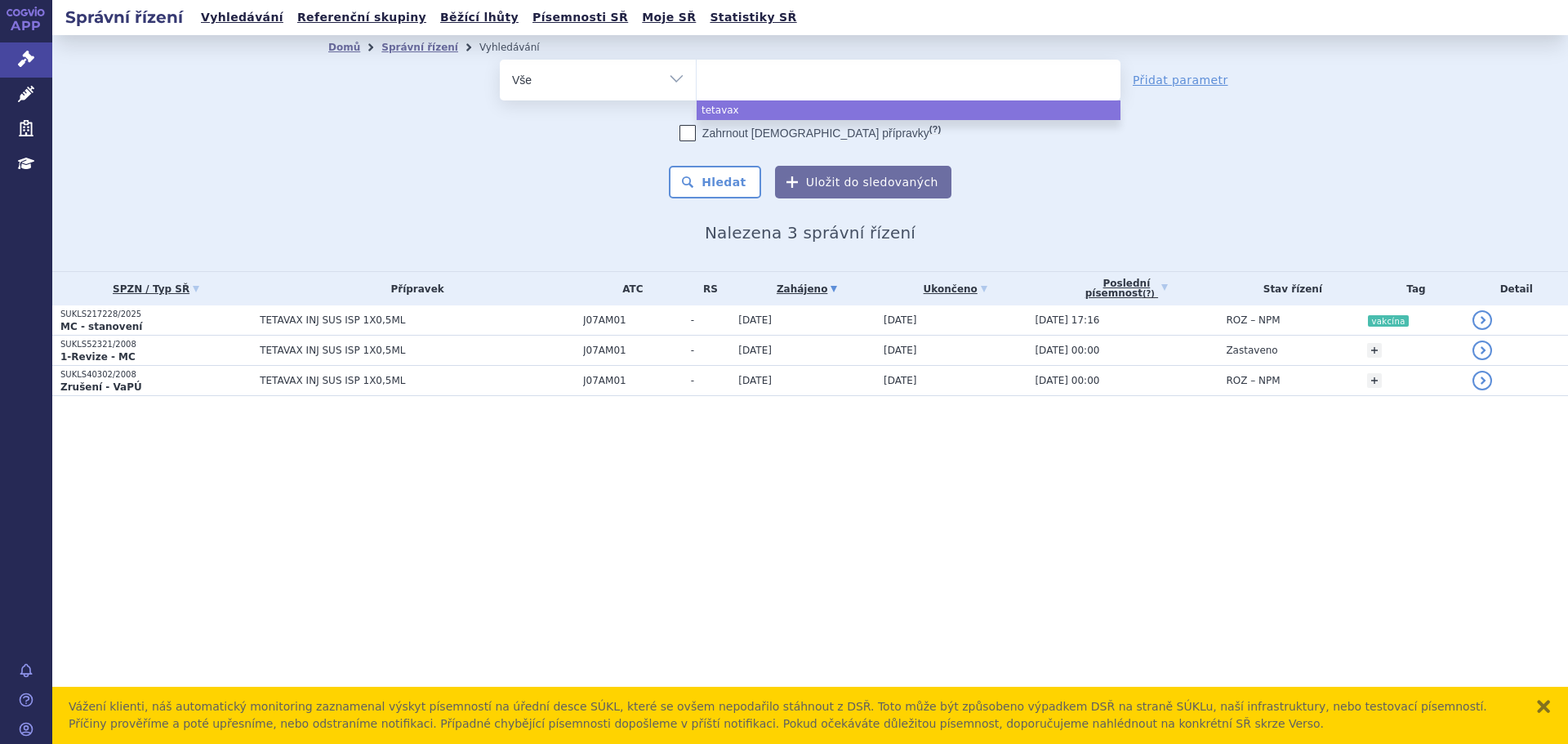
select select
type input "vac"
type input "vacte"
type input "vacteta"
select select "vacteta"
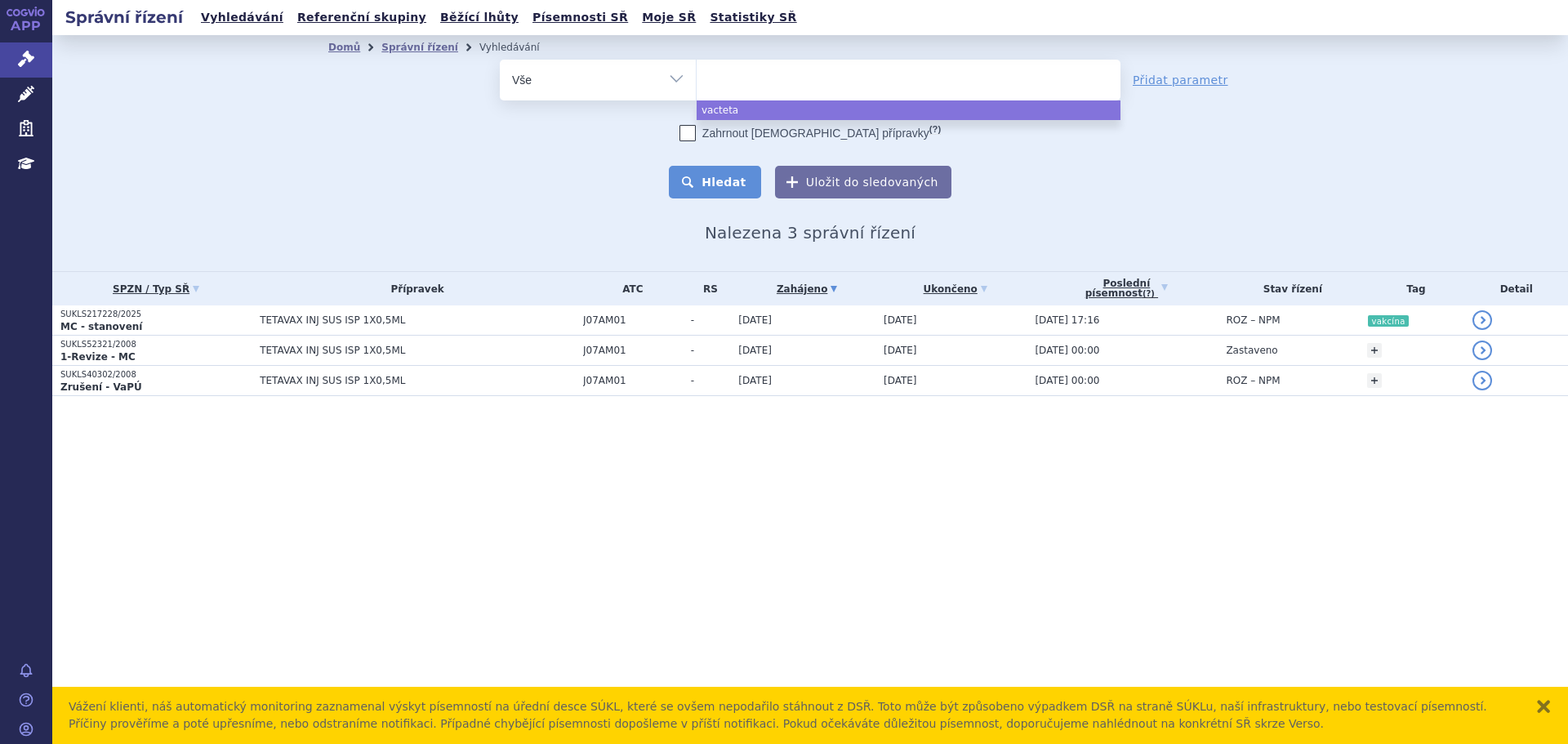
click at [710, 182] on button "Hledat" at bounding box center [714, 183] width 92 height 33
